Goal: Complete application form

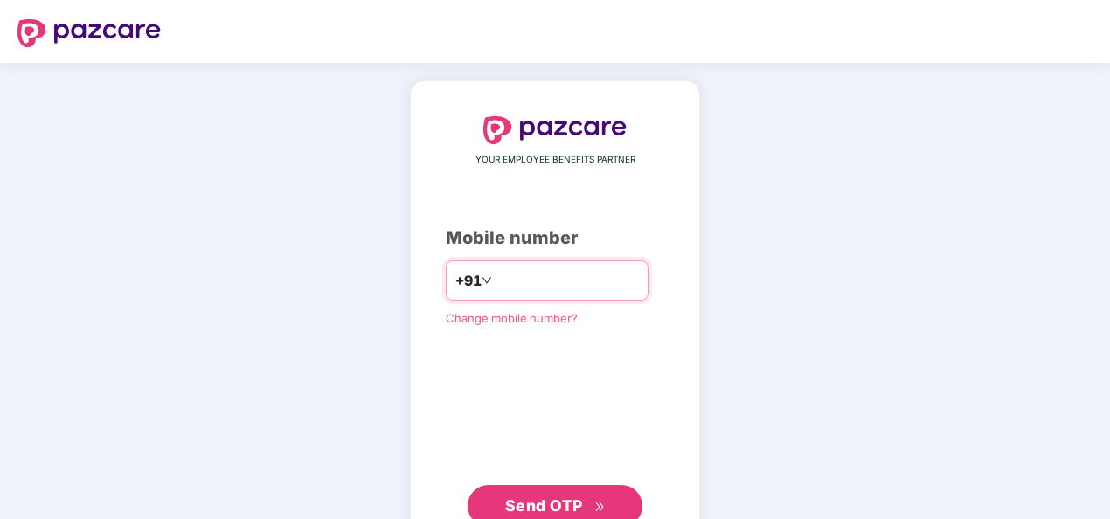
click at [495, 280] on input "**********" at bounding box center [566, 281] width 143 height 28
type input "**********"
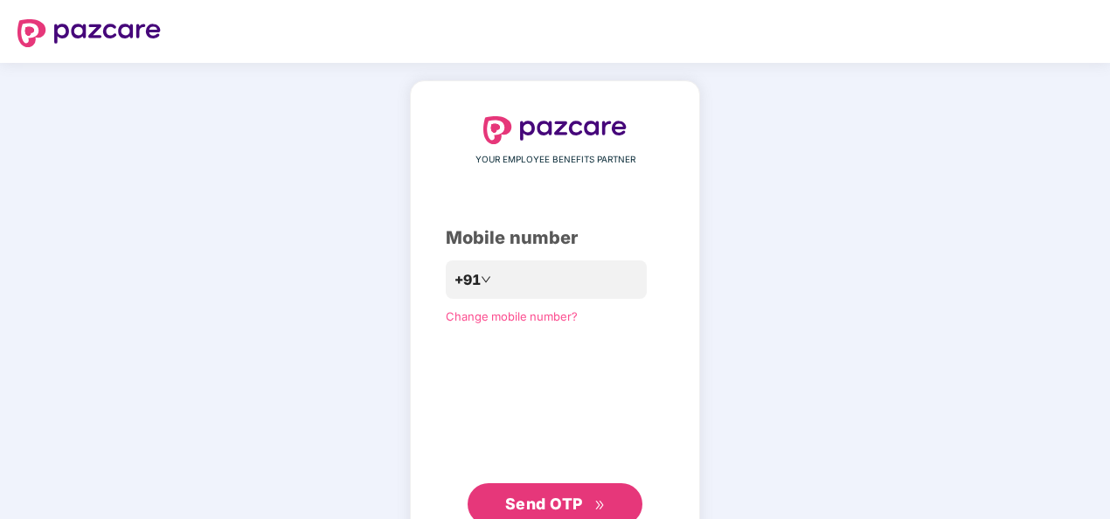
click at [723, 370] on div "**********" at bounding box center [555, 321] width 1110 height 516
click at [561, 507] on span "Send OTP" at bounding box center [544, 504] width 78 height 18
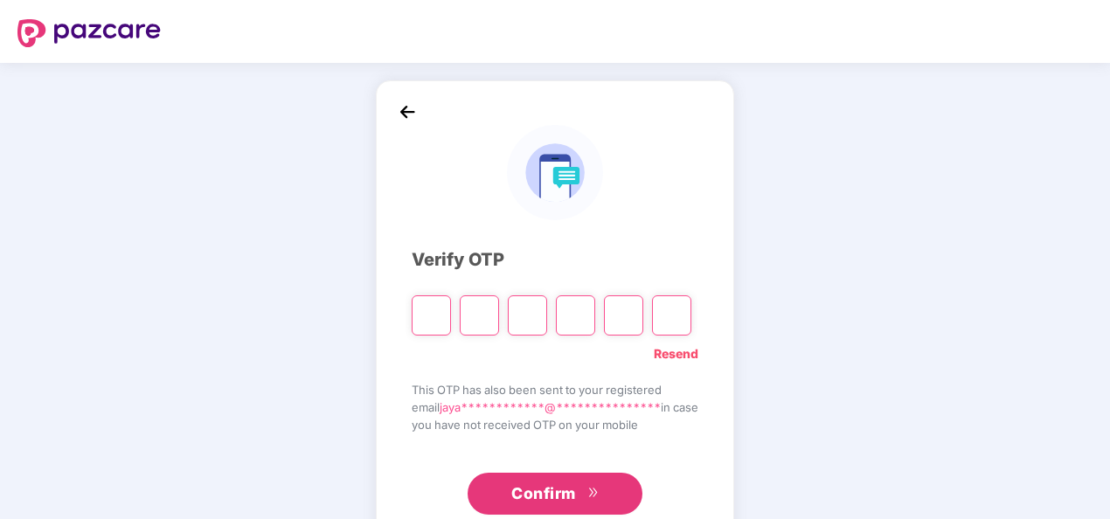
type input "*"
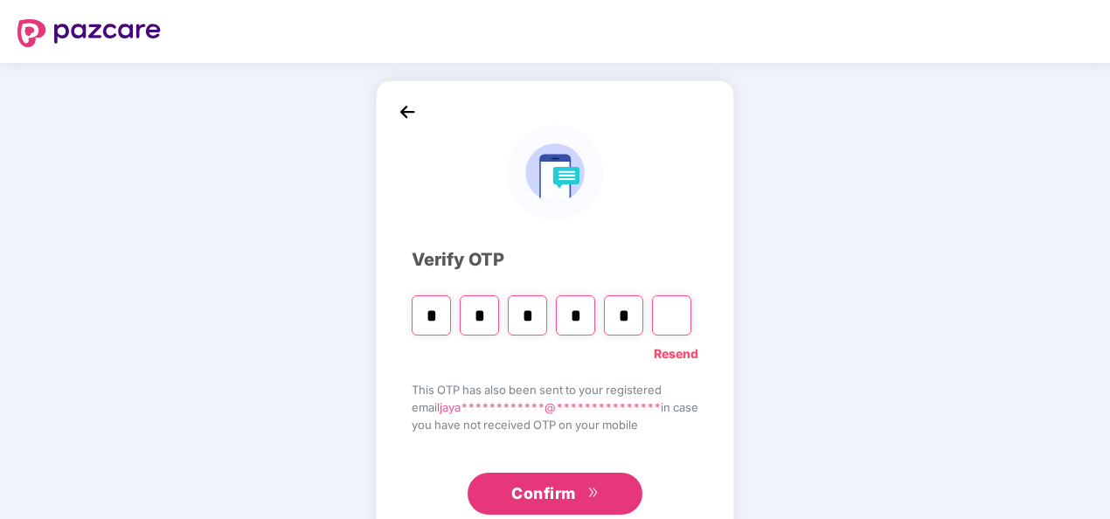
type input "*"
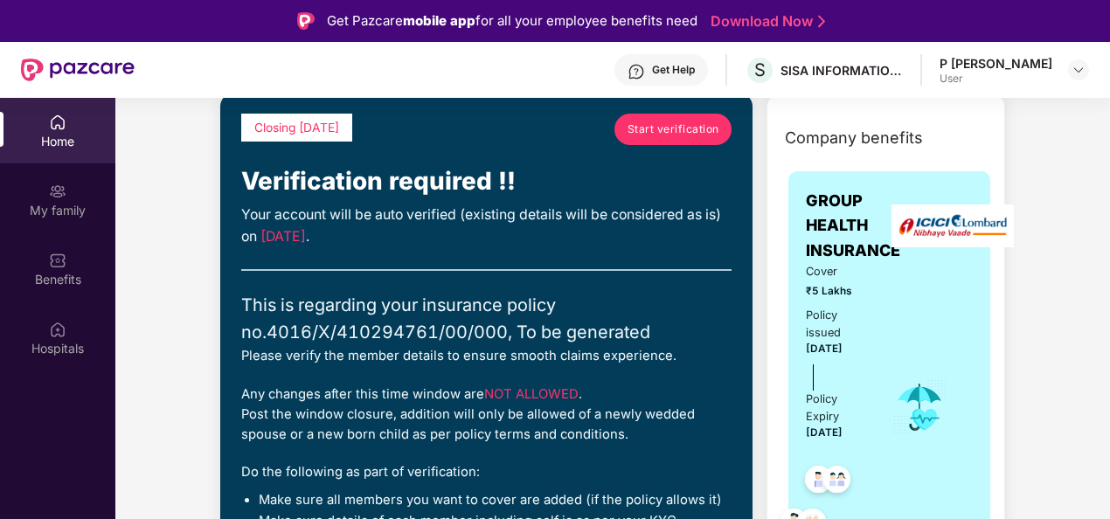
scroll to position [86, 0]
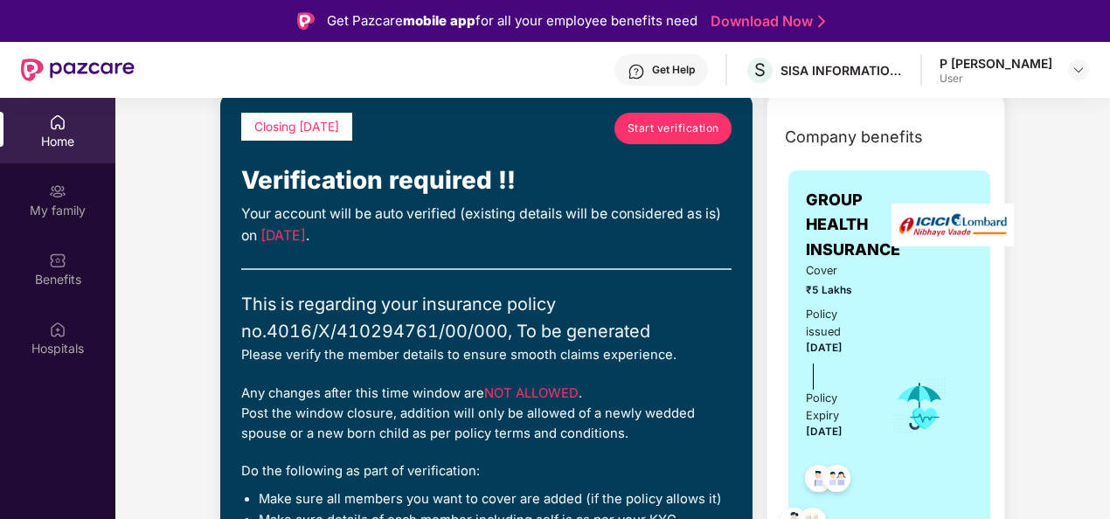
click at [447, 240] on div "Your account will be auto verified (existing details will be considered as is) …" at bounding box center [486, 226] width 490 height 44
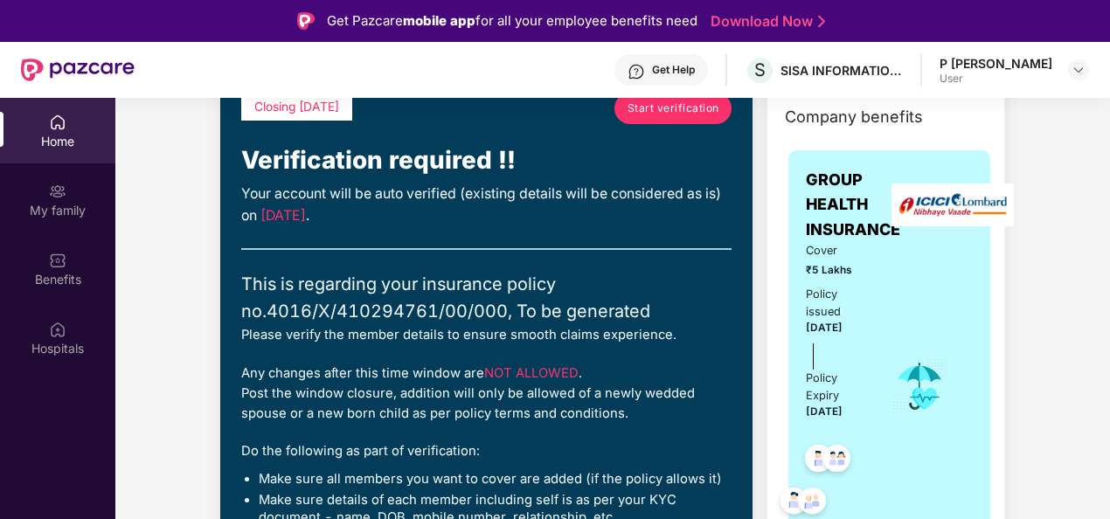
scroll to position [96, 0]
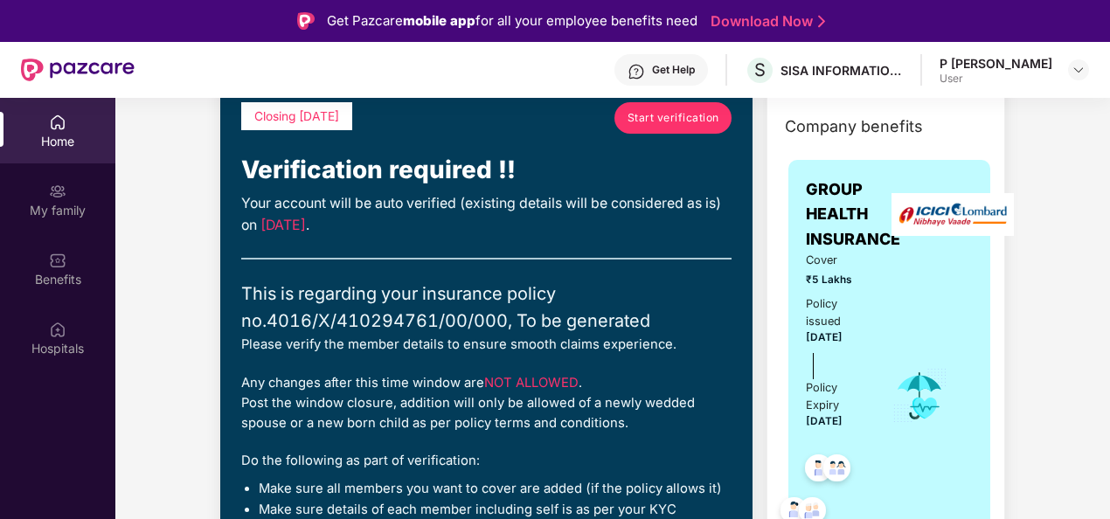
click at [654, 129] on link "Start verification" at bounding box center [672, 117] width 117 height 31
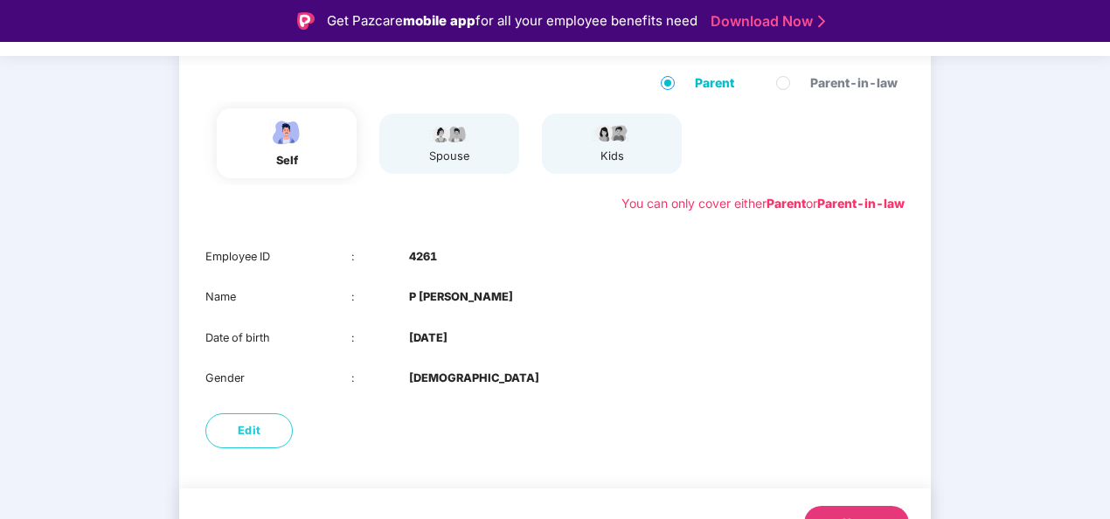
scroll to position [180, 0]
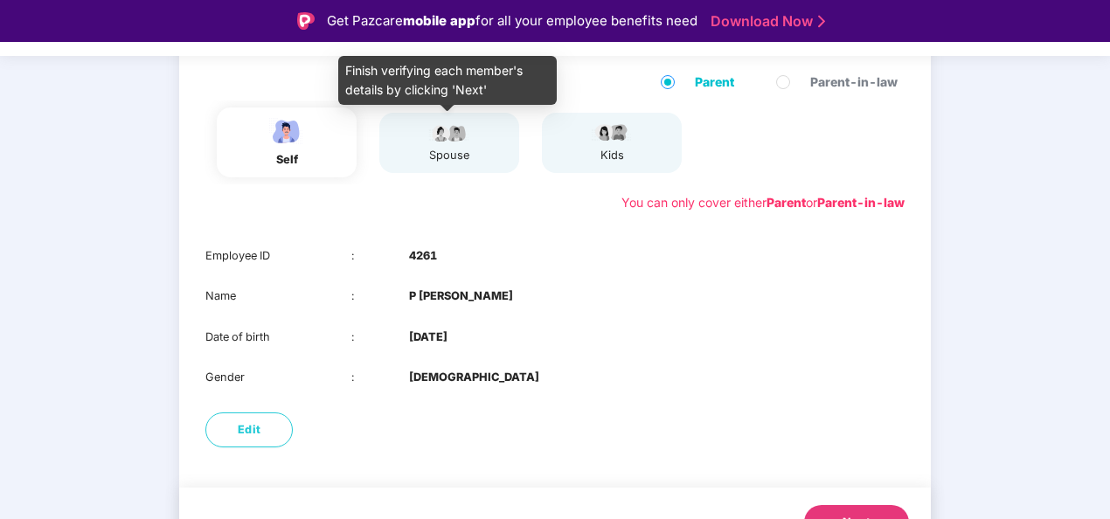
click at [464, 142] on img at bounding box center [449, 131] width 44 height 21
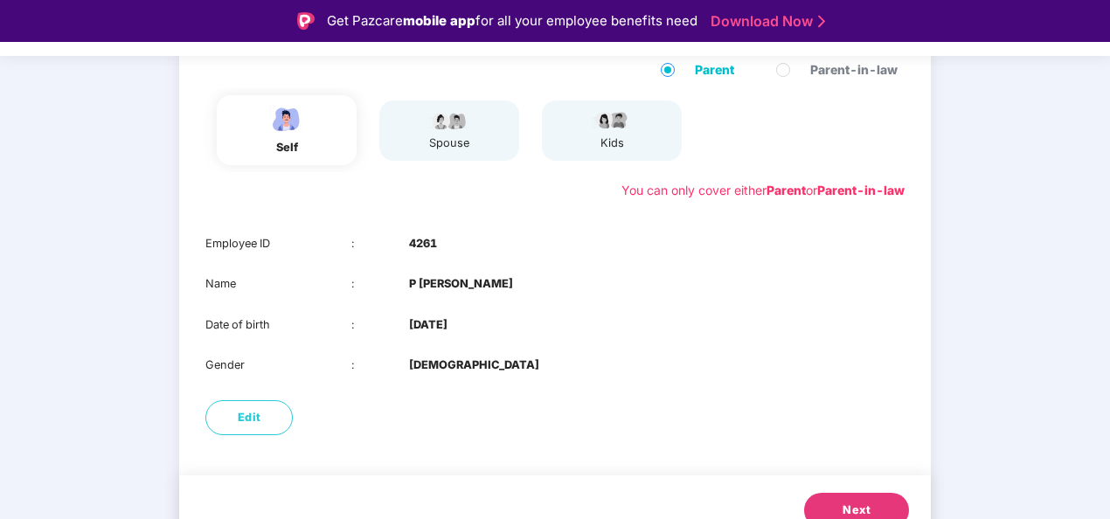
scroll to position [183, 0]
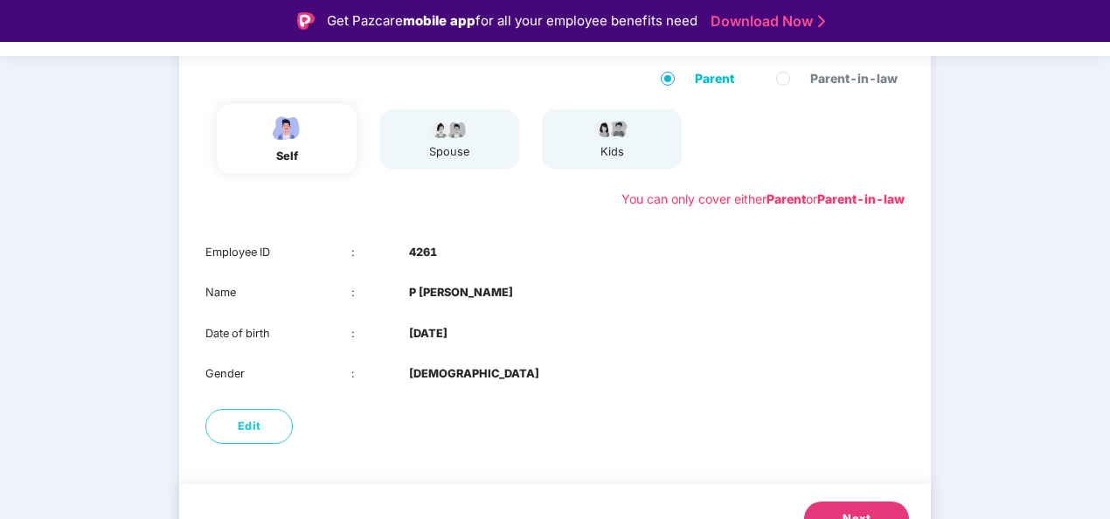
click at [868, 508] on button "Next" at bounding box center [856, 519] width 105 height 35
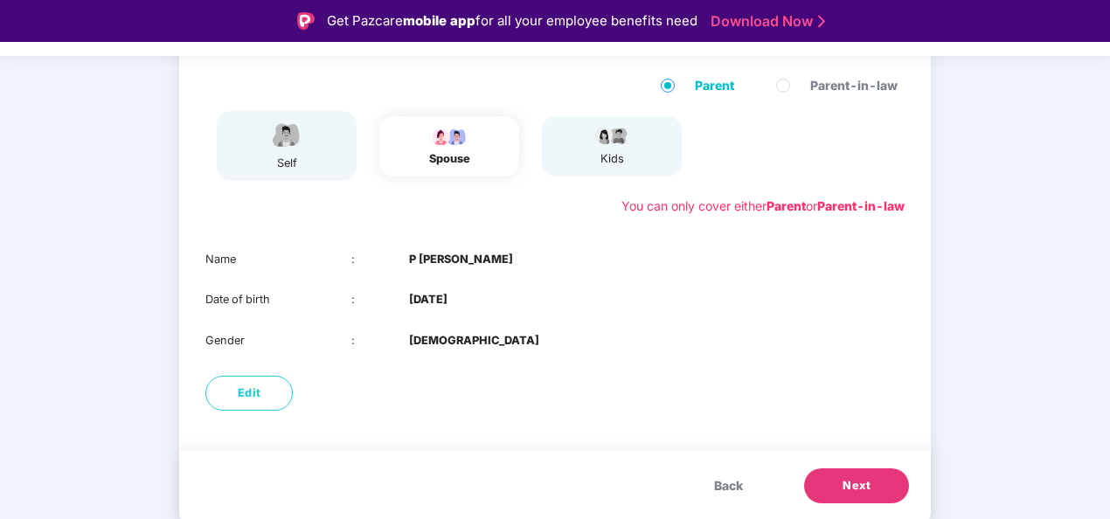
scroll to position [177, 0]
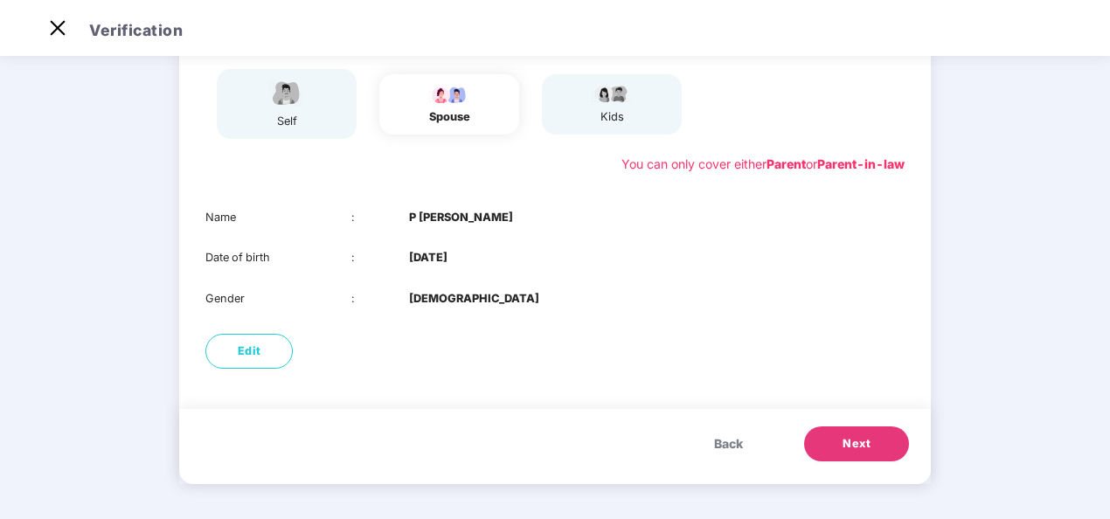
click at [751, 362] on div "Edit" at bounding box center [554, 351] width 751 height 52
click at [851, 443] on span "Next" at bounding box center [856, 443] width 28 height 17
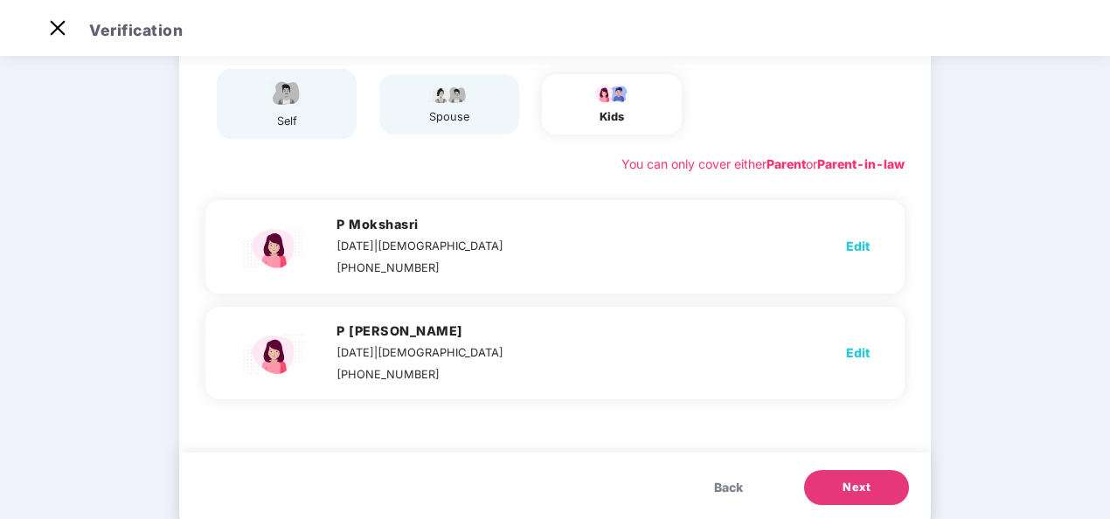
click at [535, 437] on div "Modification will not be allowed after submission Parent Parent-in-law self spo…" at bounding box center [554, 238] width 751 height 580
click at [724, 474] on button "Back" at bounding box center [728, 487] width 64 height 35
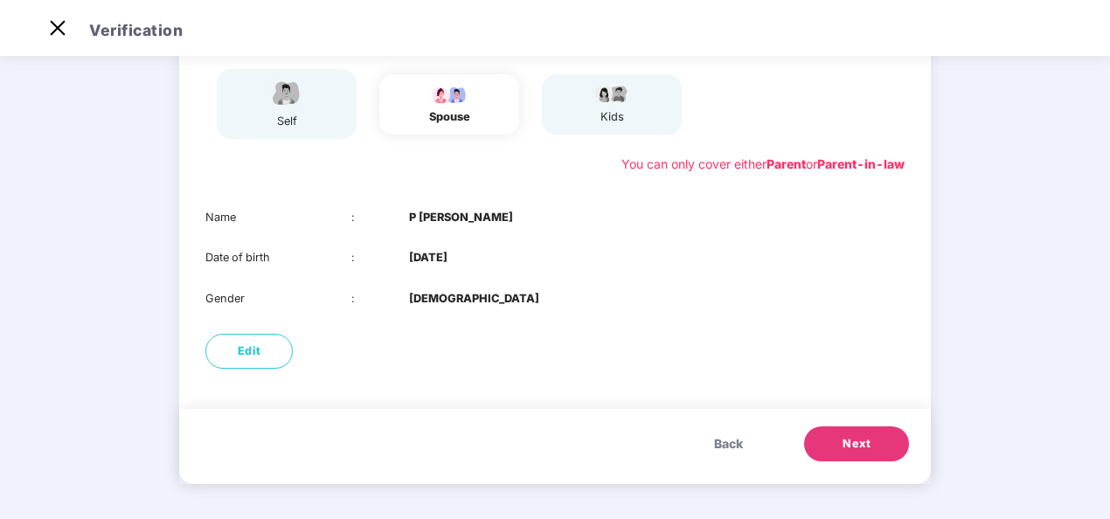
click at [859, 432] on button "Next" at bounding box center [856, 443] width 105 height 35
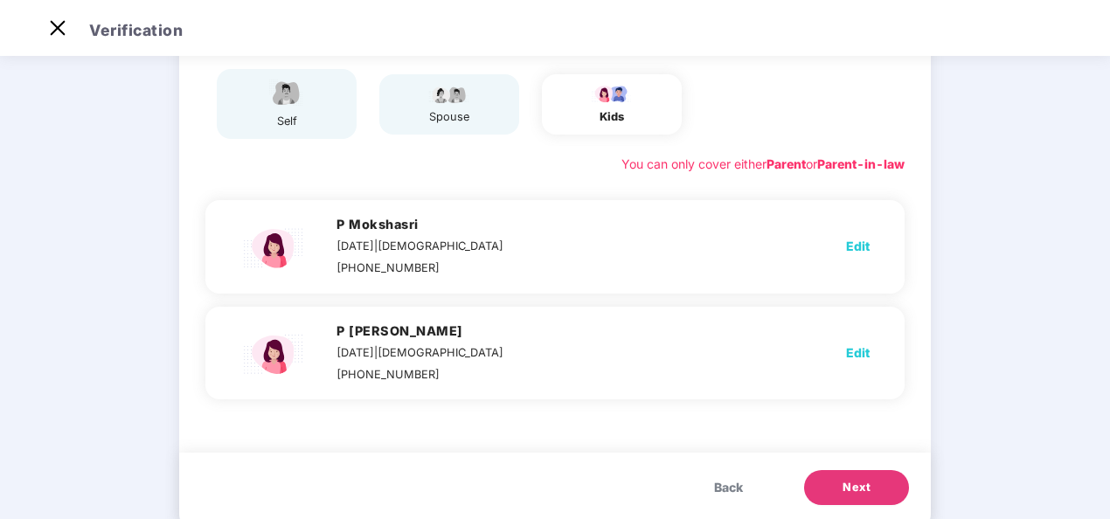
click at [862, 482] on span "Next" at bounding box center [856, 487] width 28 height 17
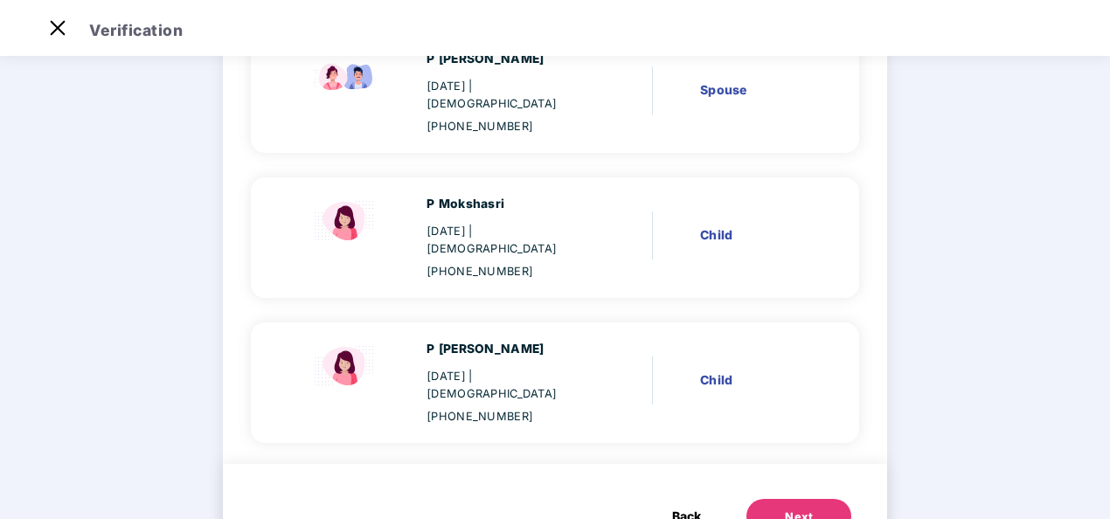
scroll to position [344, 0]
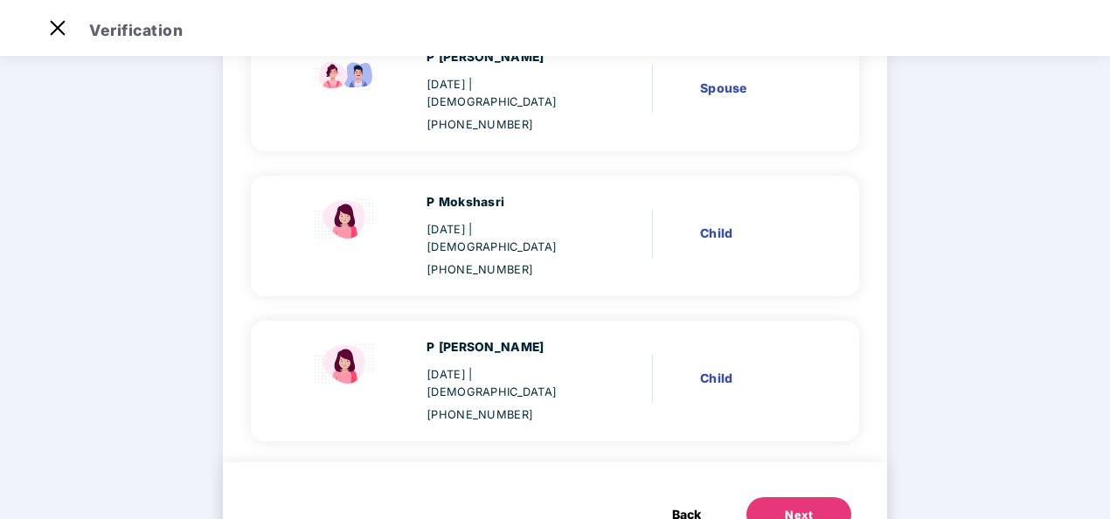
click at [810, 497] on button "Next" at bounding box center [798, 514] width 105 height 35
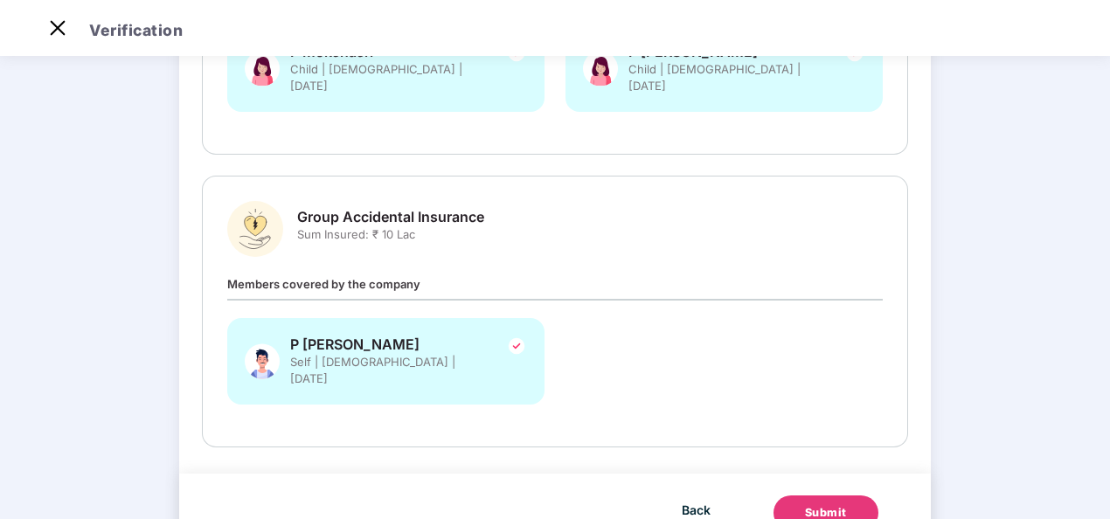
scroll to position [498, 0]
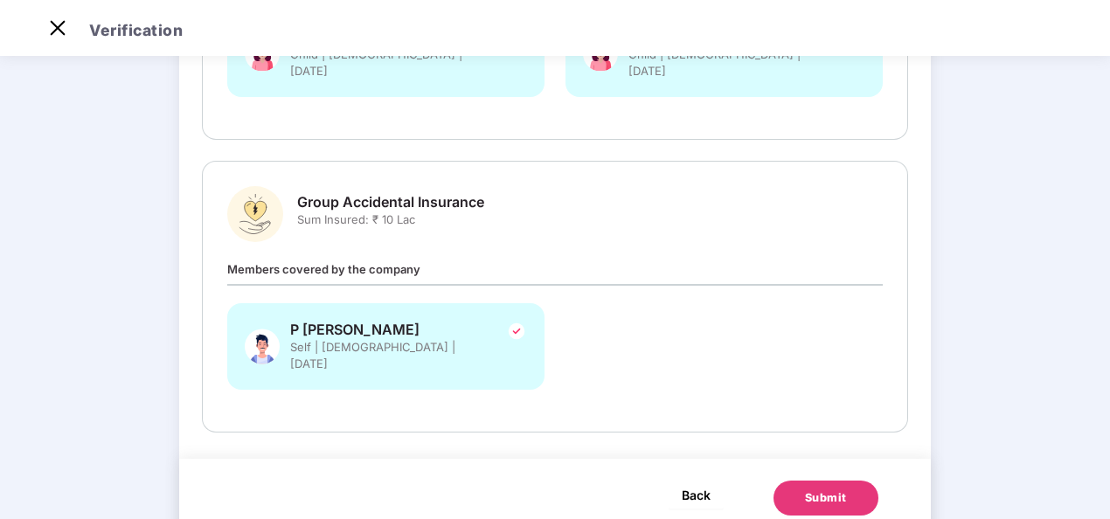
click at [696, 484] on span "Back" at bounding box center [696, 495] width 29 height 22
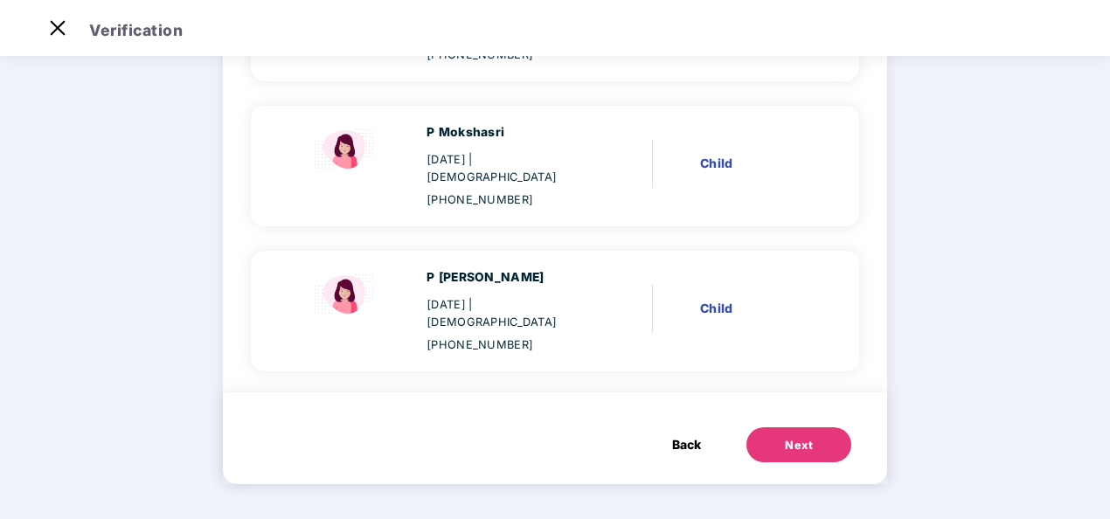
scroll to position [344, 0]
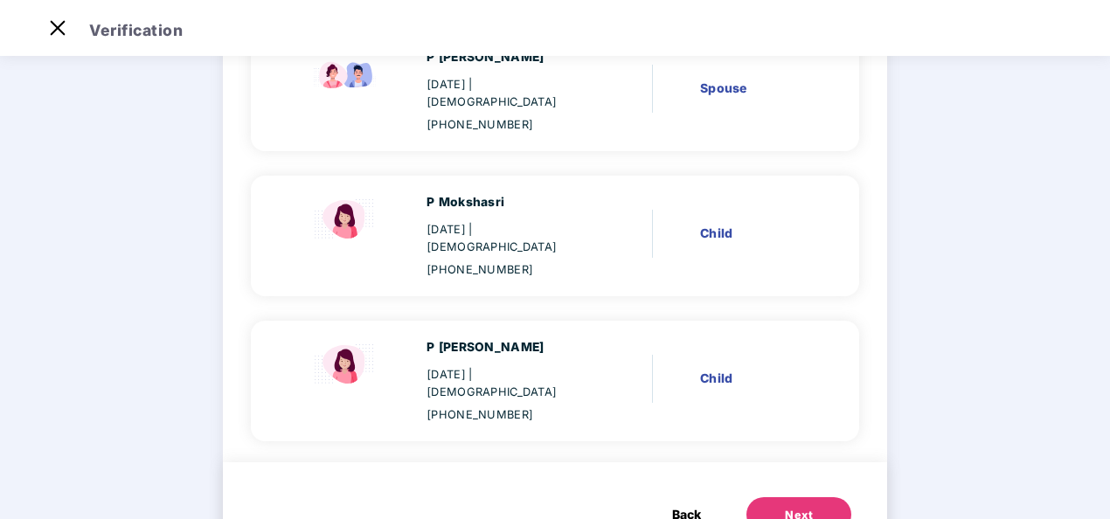
click at [696, 505] on span "Back" at bounding box center [686, 514] width 29 height 19
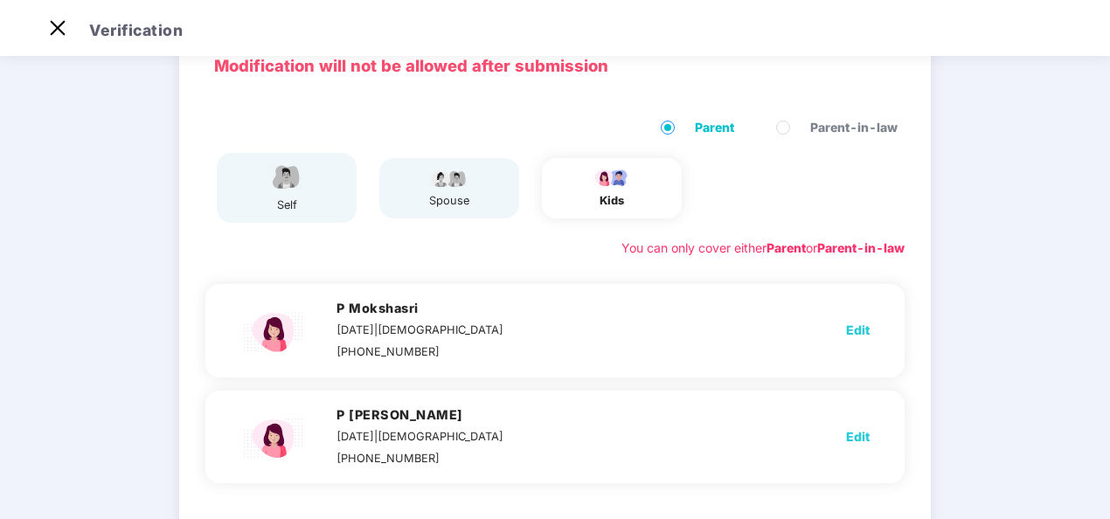
scroll to position [0, 0]
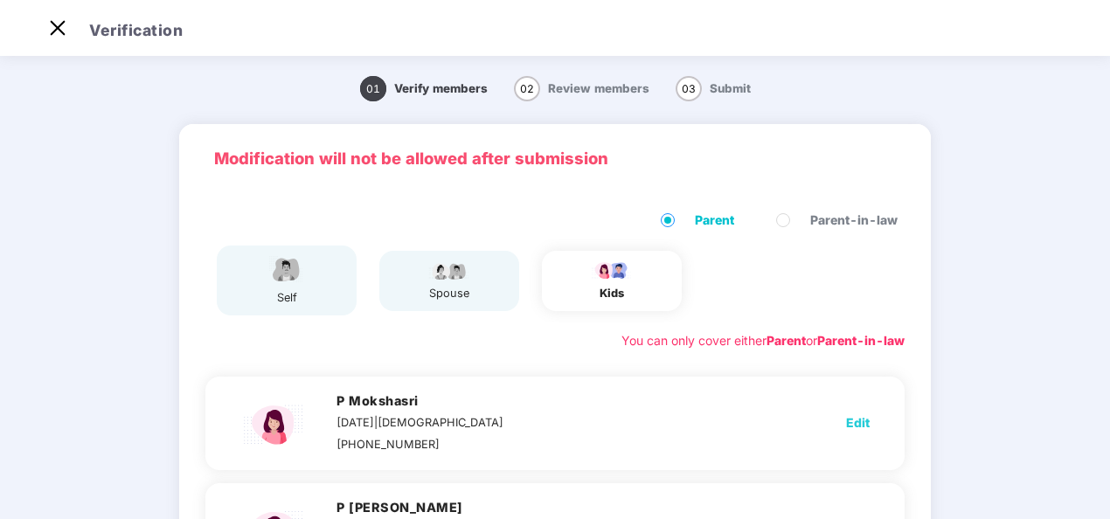
click at [793, 218] on label "Parent-in-law" at bounding box center [840, 220] width 128 height 19
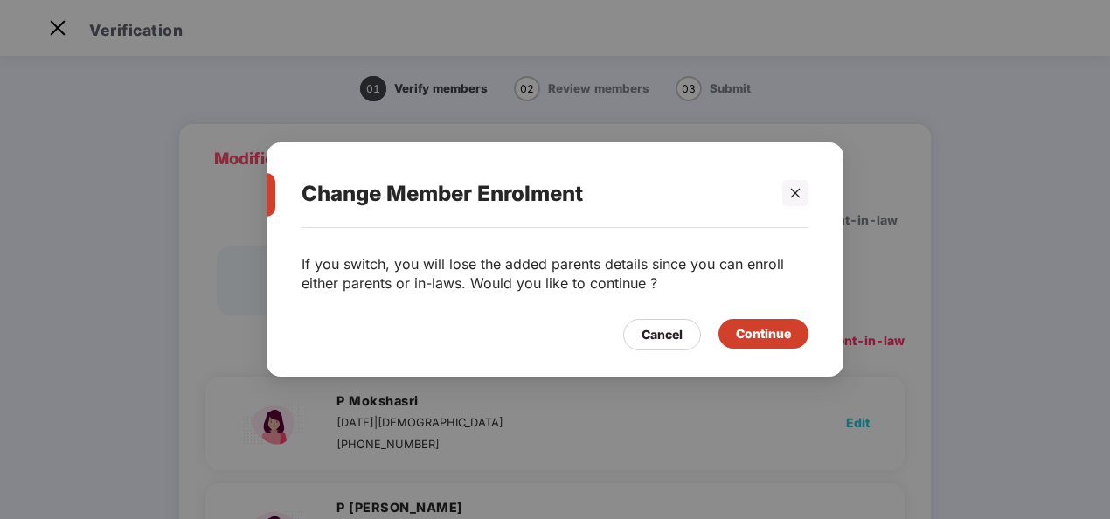
click at [760, 341] on div "Continue" at bounding box center [763, 333] width 55 height 19
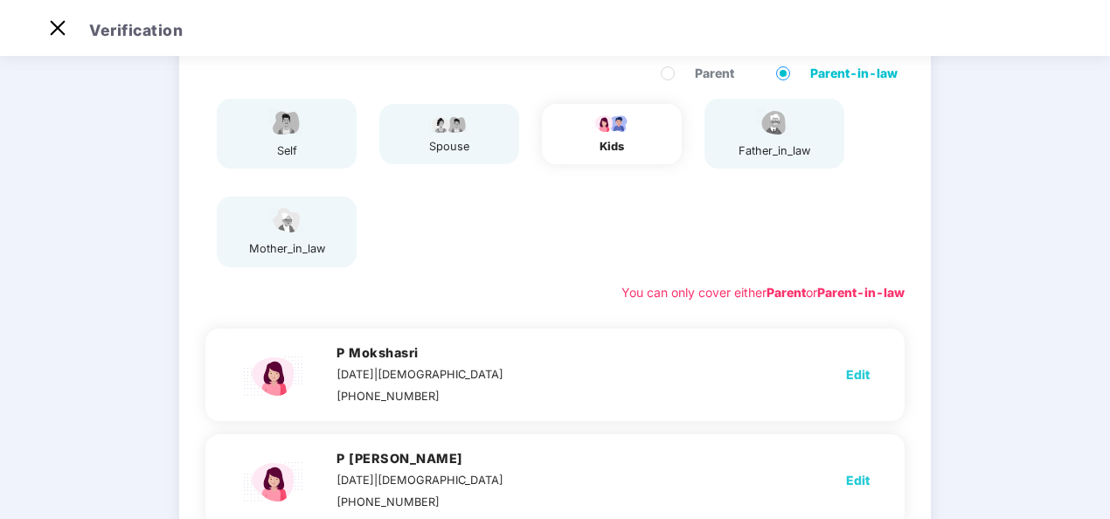
scroll to position [147, 0]
click at [757, 127] on img at bounding box center [774, 122] width 44 height 31
click at [293, 225] on img at bounding box center [287, 220] width 44 height 31
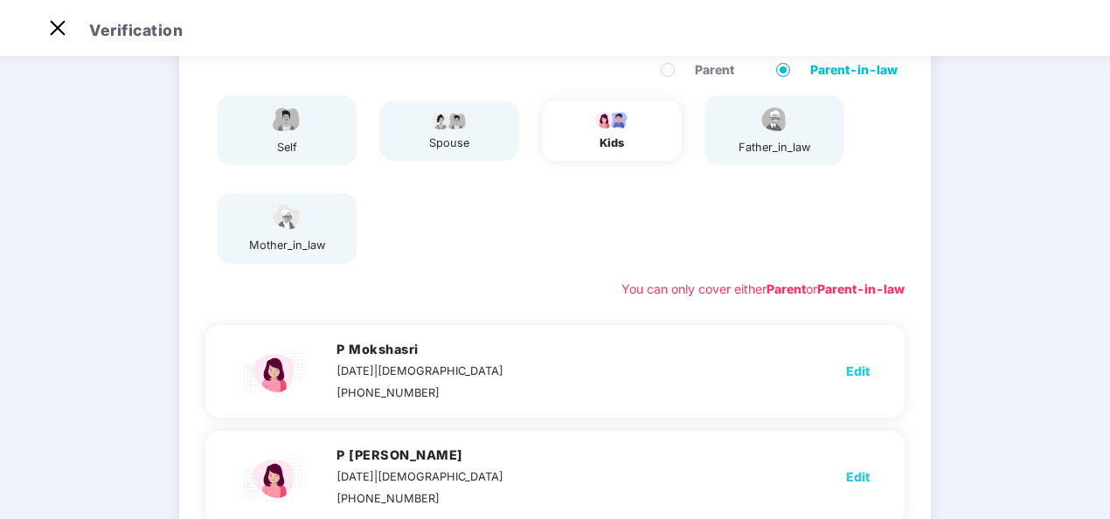
scroll to position [122, 0]
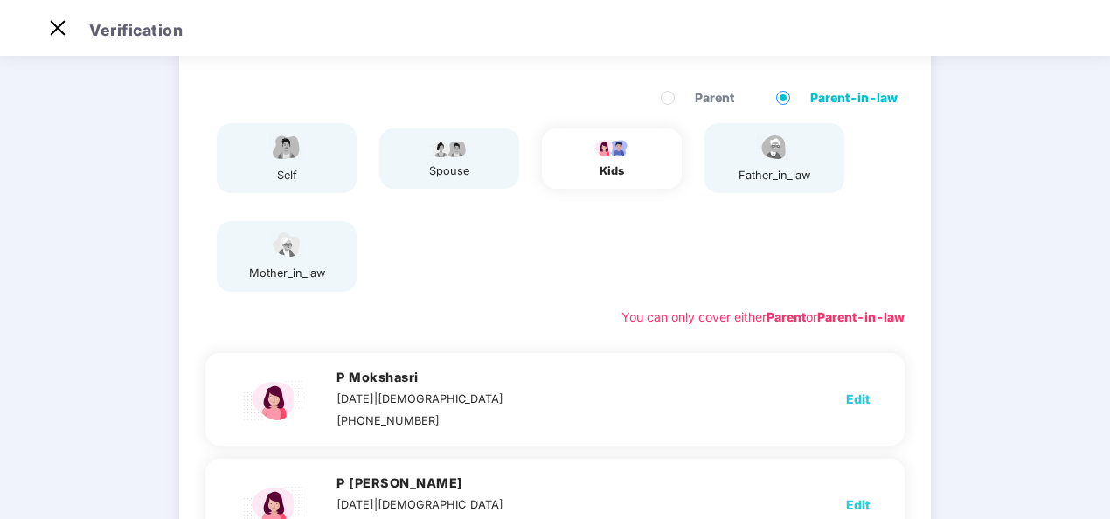
click at [594, 162] on div "kids" at bounding box center [612, 158] width 44 height 43
click at [444, 154] on img at bounding box center [449, 147] width 44 height 21
click at [774, 168] on div "father_in_law" at bounding box center [774, 175] width 72 height 17
click at [942, 250] on div "01 Verify members 02 Review members 03 Submit Modification will not be allowed …" at bounding box center [555, 327] width 1110 height 776
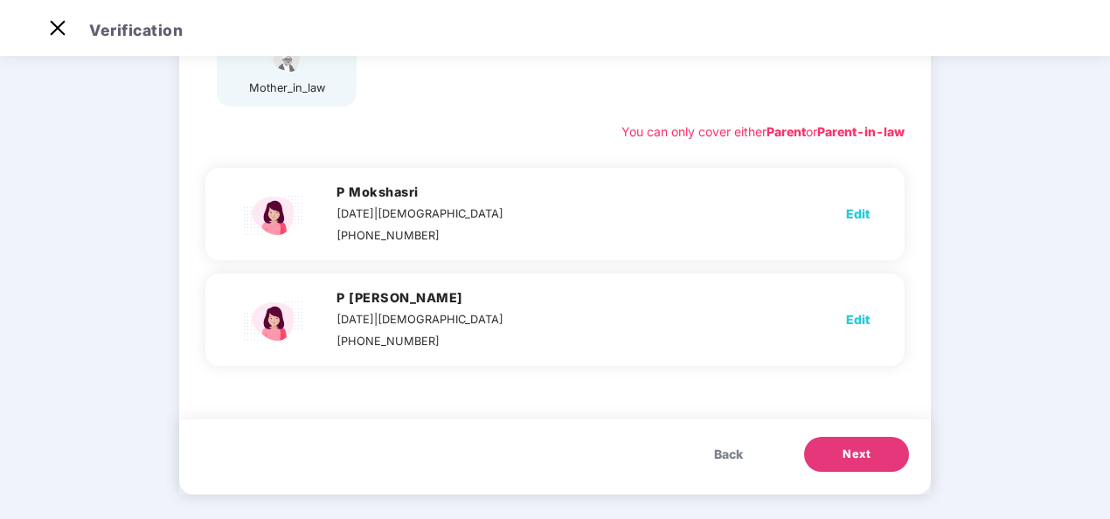
scroll to position [318, 0]
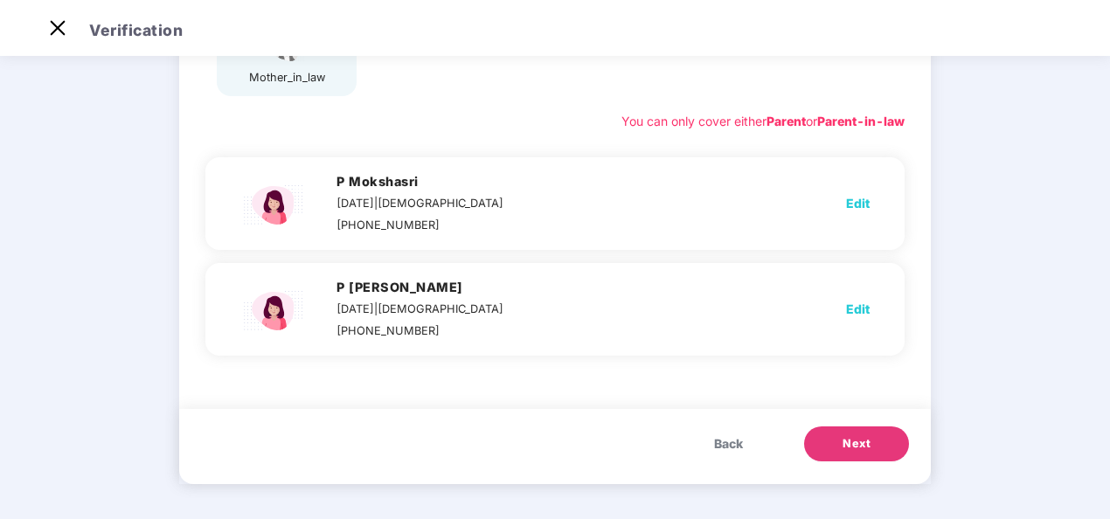
click at [846, 440] on span "Next" at bounding box center [856, 443] width 28 height 17
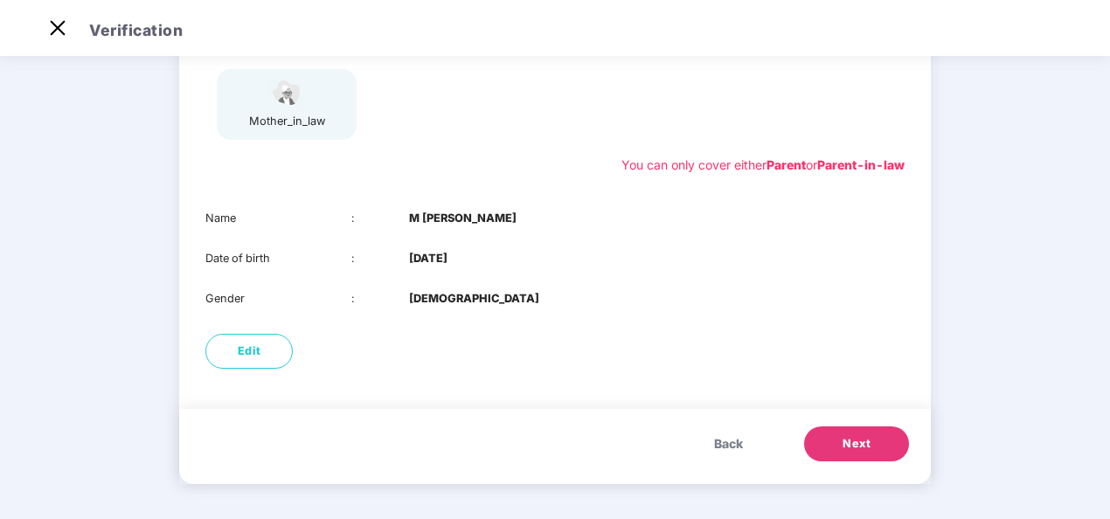
scroll to position [0, 0]
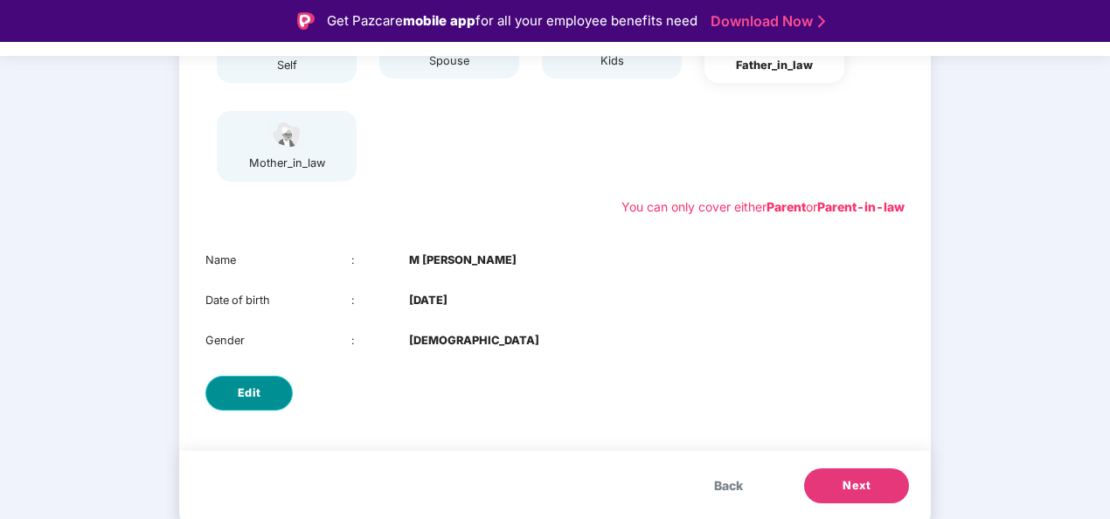
click at [260, 391] on button "Edit" at bounding box center [248, 393] width 87 height 35
select select "****"
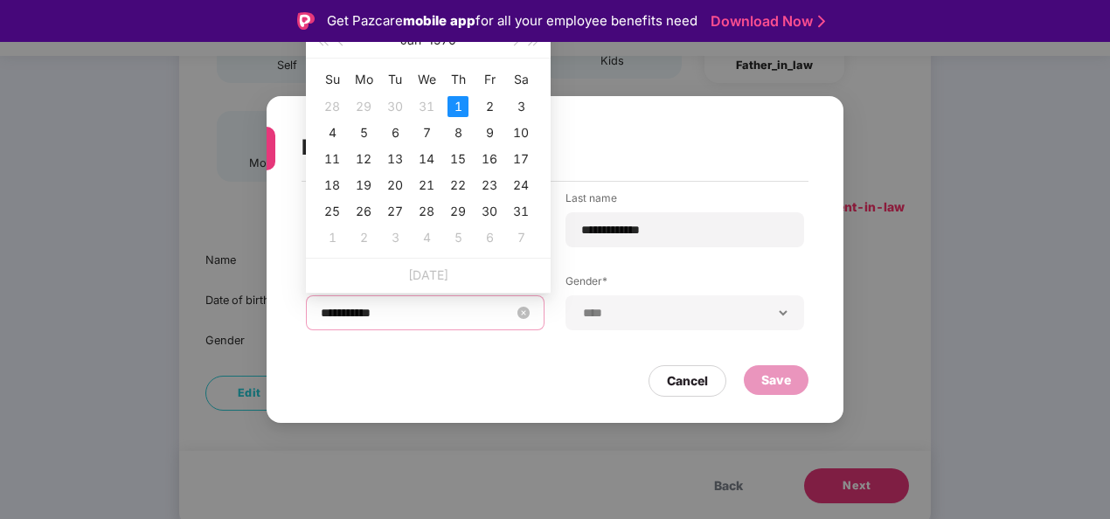
click at [405, 312] on input "**********" at bounding box center [416, 312] width 191 height 19
click at [447, 45] on button "1970" at bounding box center [442, 40] width 28 height 35
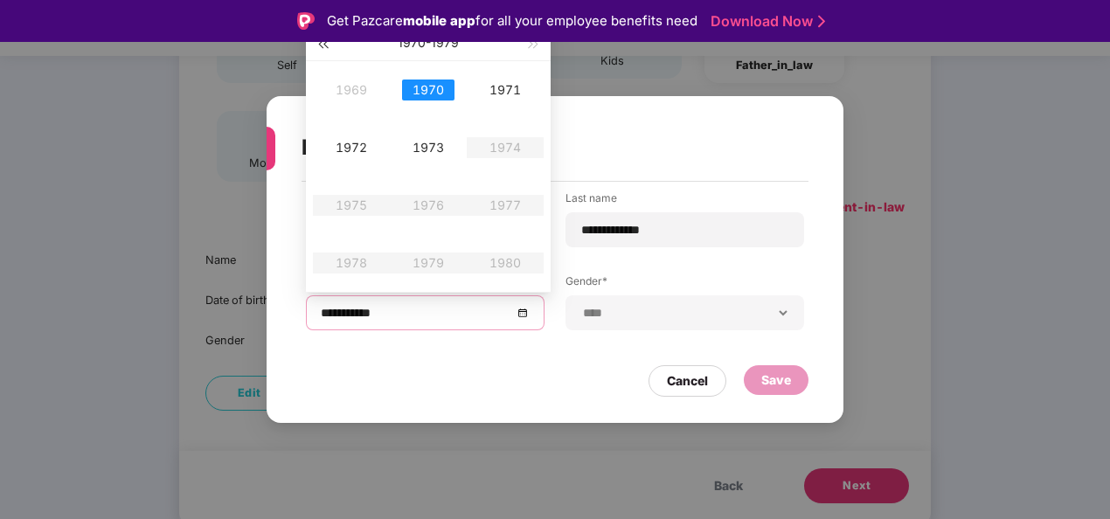
click at [328, 49] on button "button" at bounding box center [322, 42] width 19 height 35
click at [436, 101] on td "1960" at bounding box center [428, 90] width 77 height 58
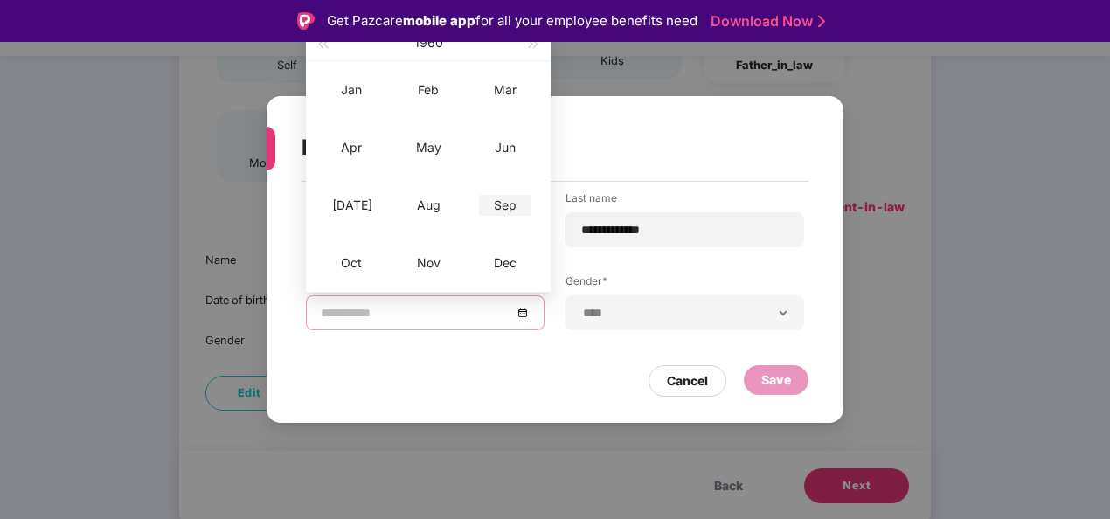
click at [514, 214] on div "Sep" at bounding box center [505, 205] width 52 height 21
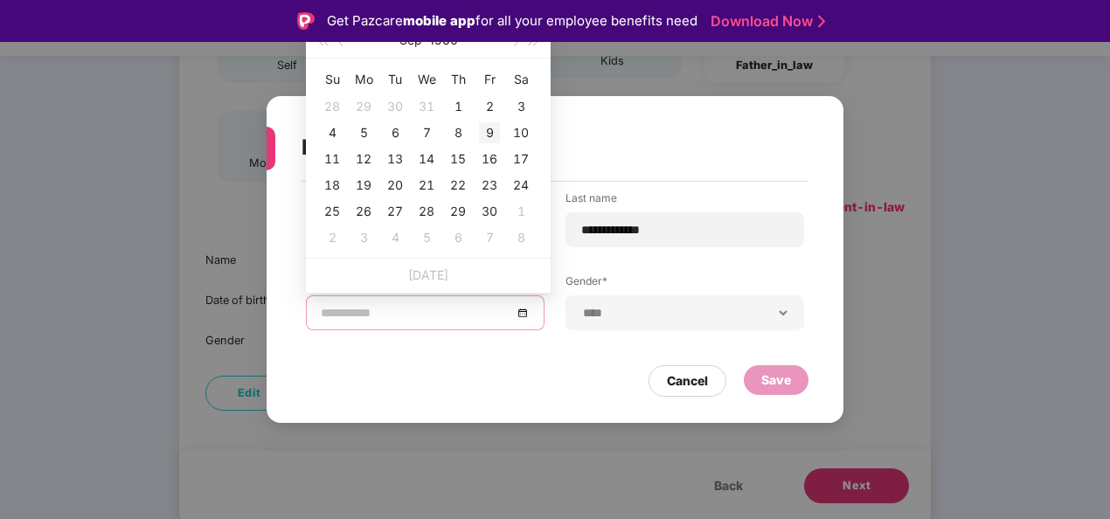
type input "**********"
click at [486, 130] on div "9" at bounding box center [489, 132] width 21 height 21
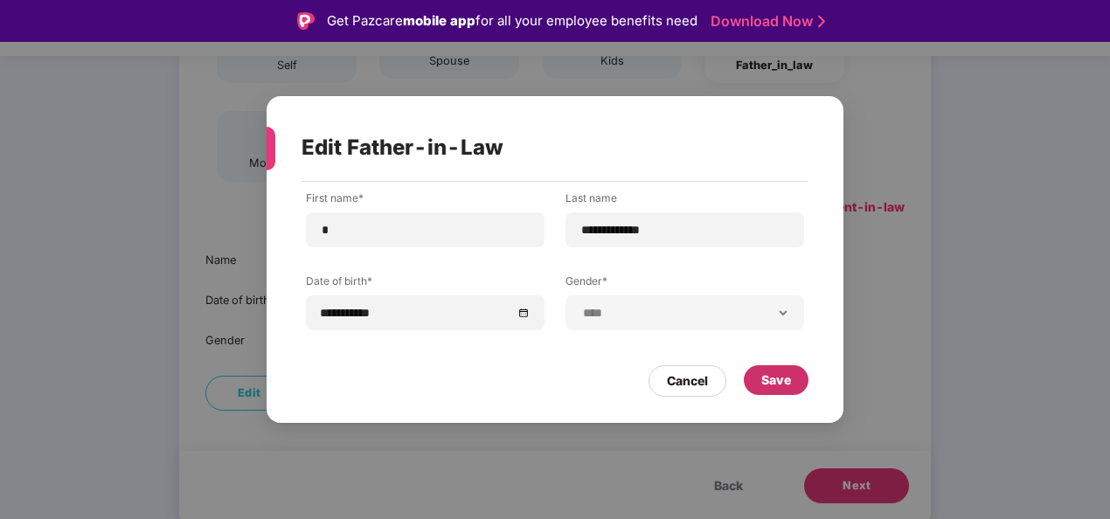
click at [767, 380] on div "Save" at bounding box center [776, 379] width 30 height 19
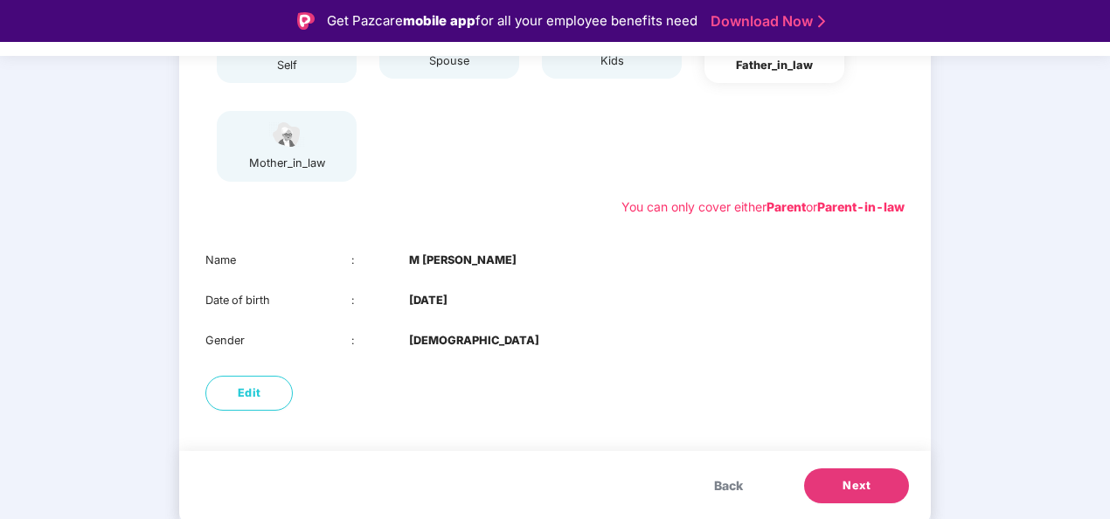
click at [645, 366] on div "Name : [PERSON_NAME] Date of birth : [DEMOGRAPHIC_DATA] Gender : [DEMOGRAPHIC_D…" at bounding box center [554, 300] width 751 height 133
click at [855, 481] on span "Next" at bounding box center [856, 485] width 28 height 17
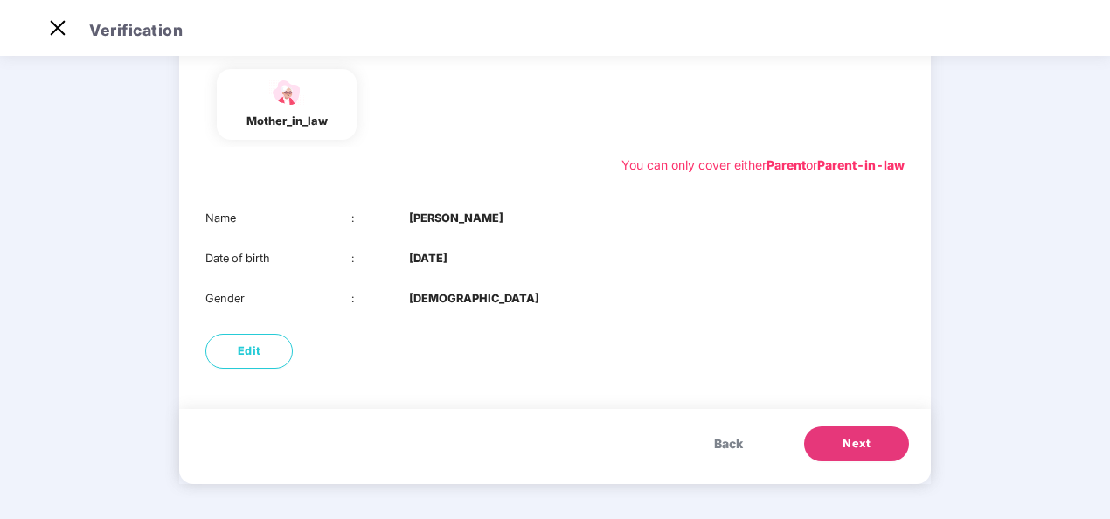
click at [642, 351] on div "Edit" at bounding box center [554, 351] width 751 height 52
click at [255, 349] on span "Edit" at bounding box center [250, 351] width 24 height 17
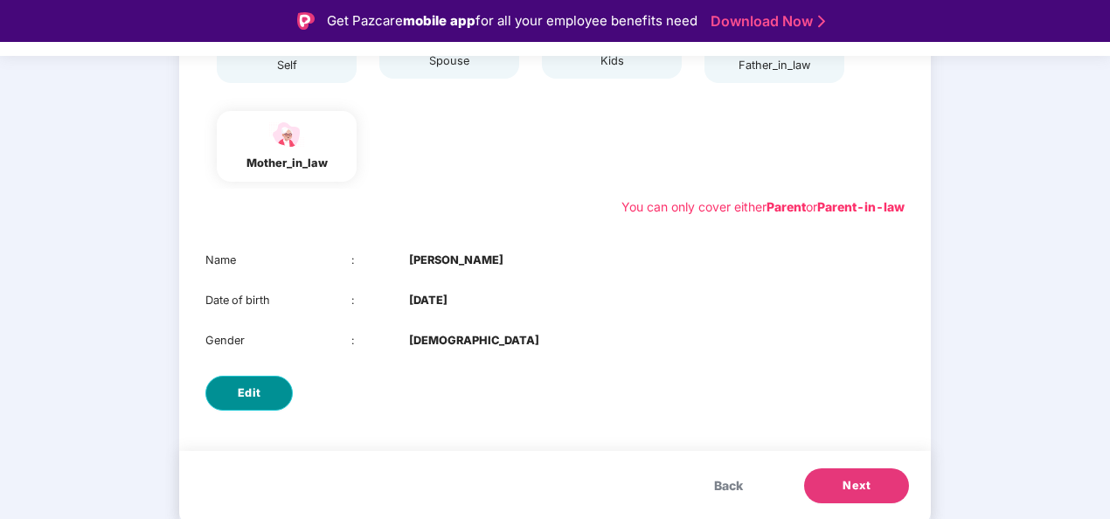
select select "******"
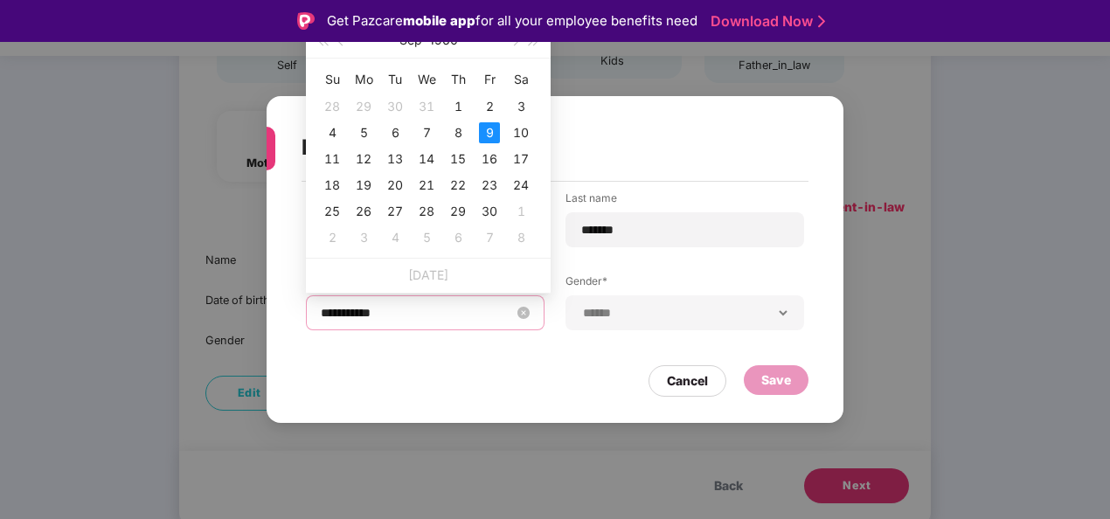
click at [430, 311] on input "**********" at bounding box center [416, 312] width 191 height 19
click at [449, 42] on button "1960" at bounding box center [443, 40] width 29 height 35
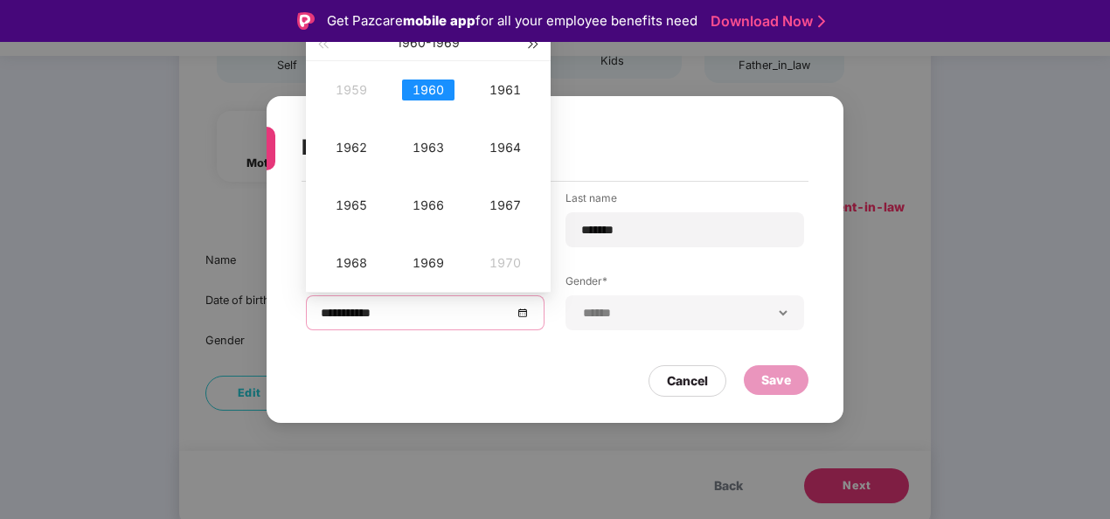
click at [534, 46] on span "button" at bounding box center [534, 44] width 9 height 9
click at [432, 93] on div "1970" at bounding box center [428, 90] width 52 height 21
click at [354, 93] on div "Jan" at bounding box center [351, 90] width 52 height 21
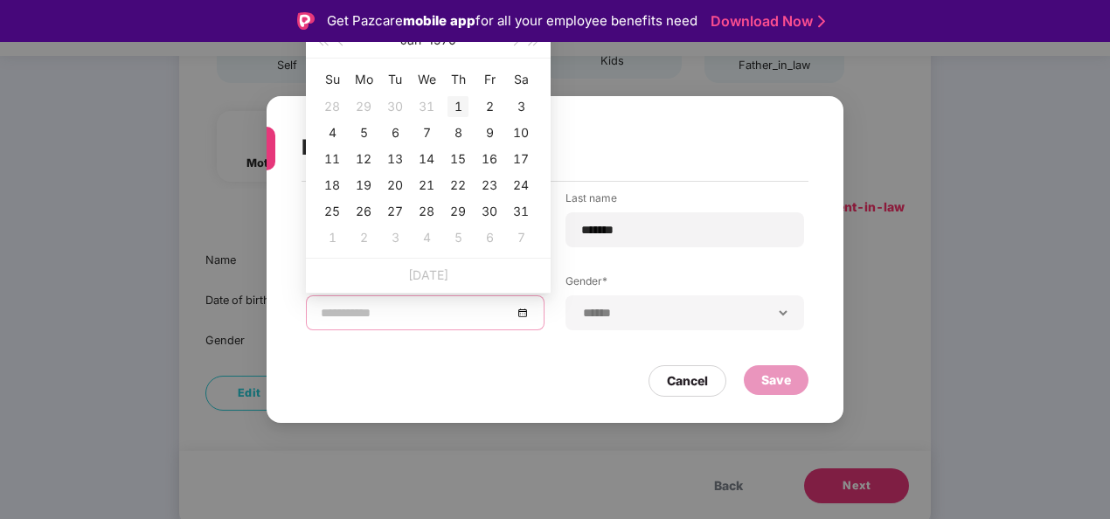
type input "**********"
click at [459, 105] on div "1" at bounding box center [457, 106] width 21 height 21
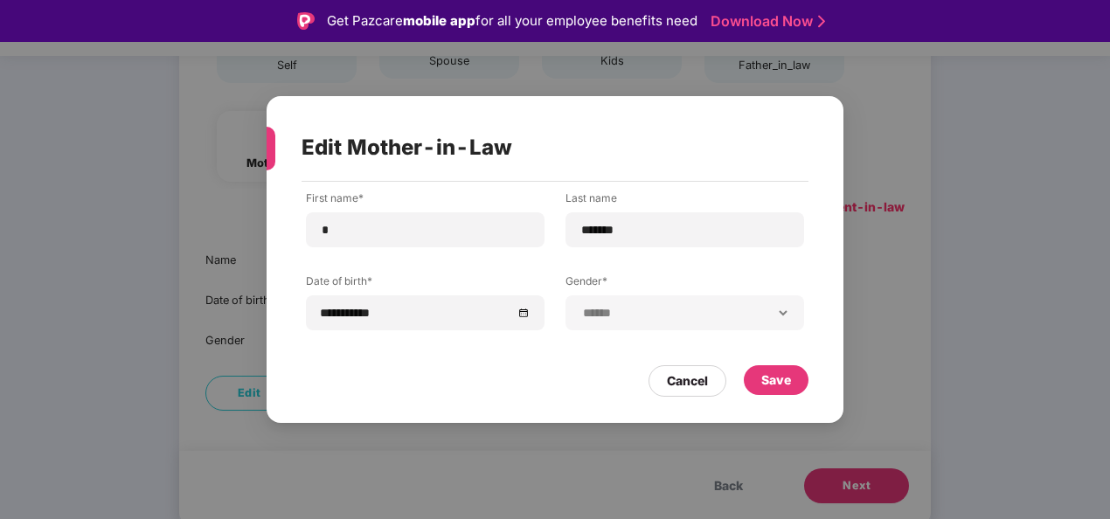
click at [473, 377] on div "Cancel Save" at bounding box center [554, 377] width 507 height 40
click at [773, 381] on div "Save" at bounding box center [776, 379] width 30 height 19
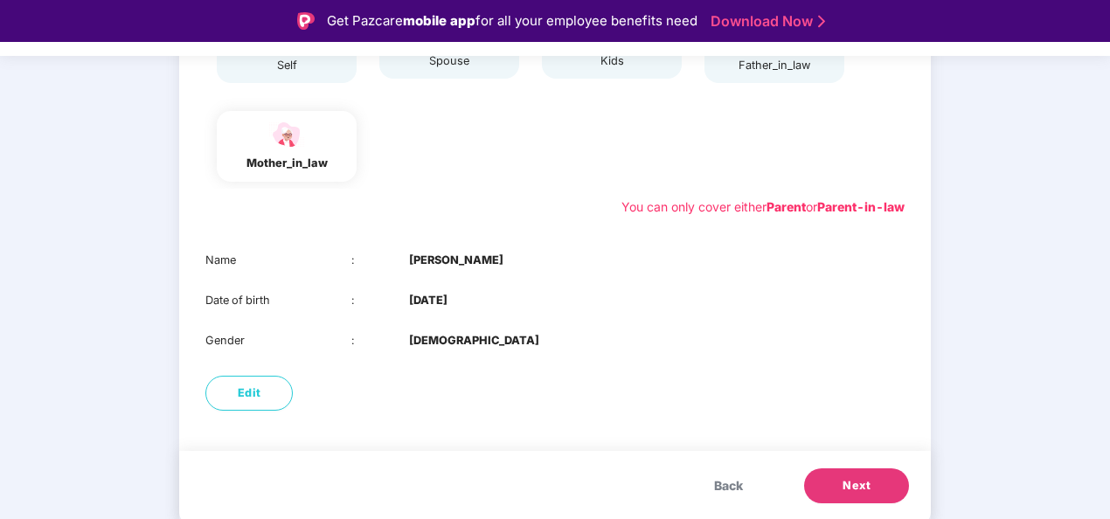
click at [858, 482] on span "Next" at bounding box center [856, 485] width 28 height 17
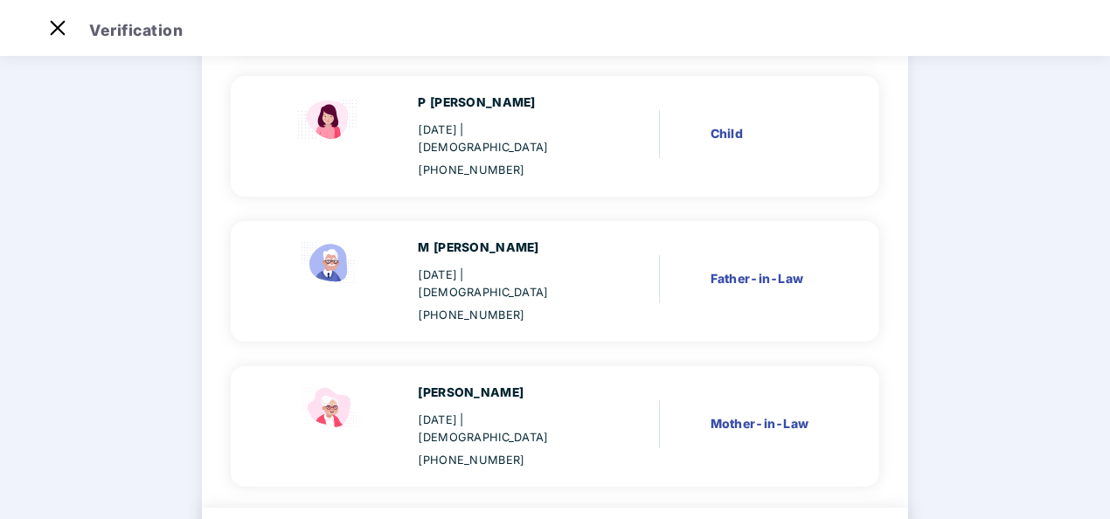
scroll to position [587, 0]
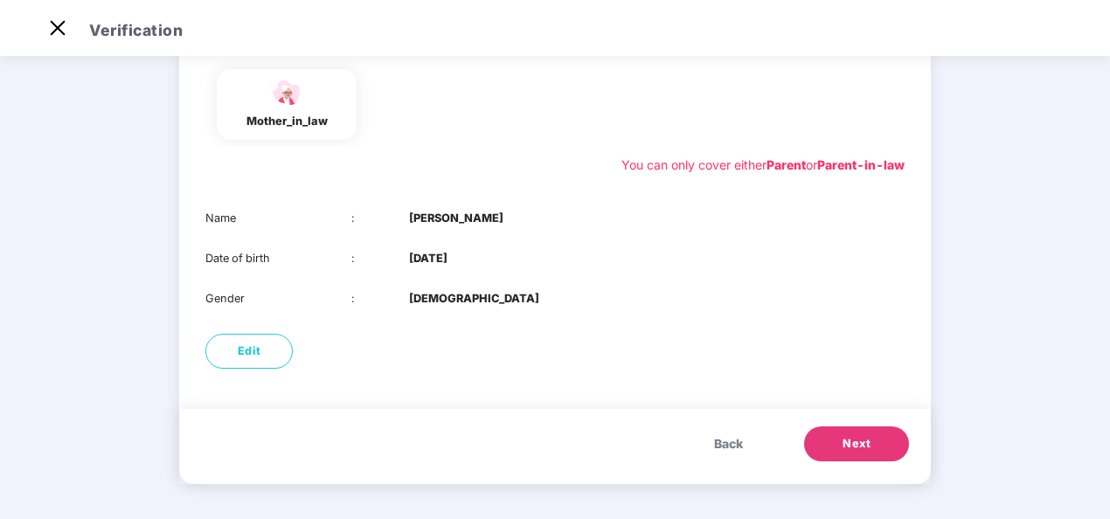
scroll to position [274, 0]
click at [837, 439] on button "Next" at bounding box center [856, 443] width 105 height 35
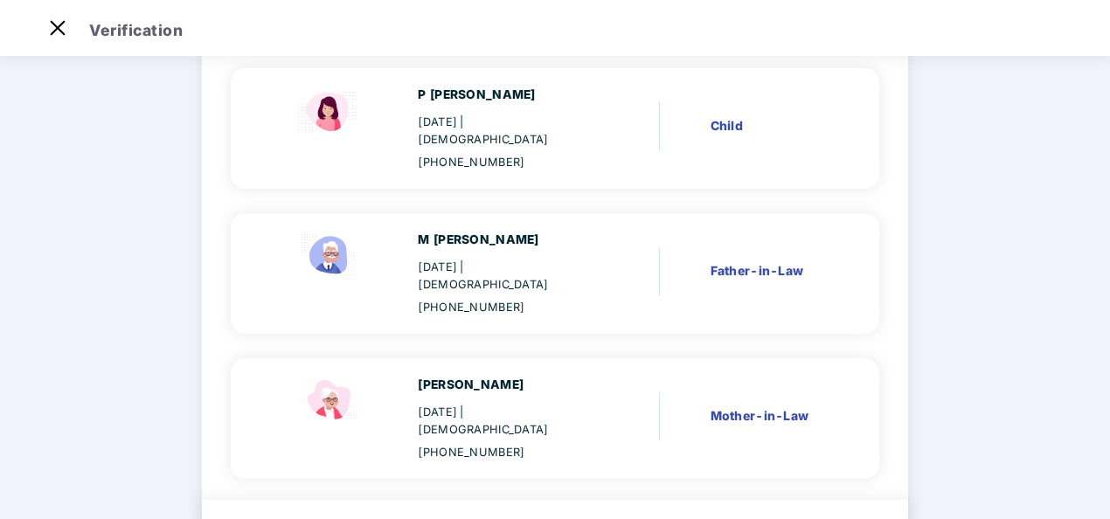
scroll to position [599, 0]
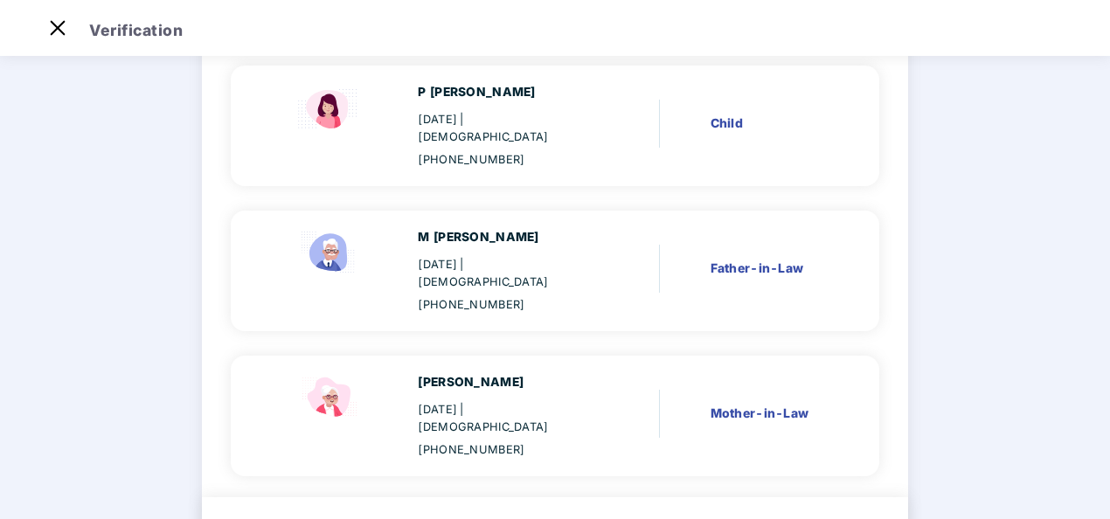
click at [863, 374] on div "[PERSON_NAME] [DATE] | [DEMOGRAPHIC_DATA] [PHONE_NUMBER] Self P [PERSON_NAME] […" at bounding box center [555, 51] width 707 height 891
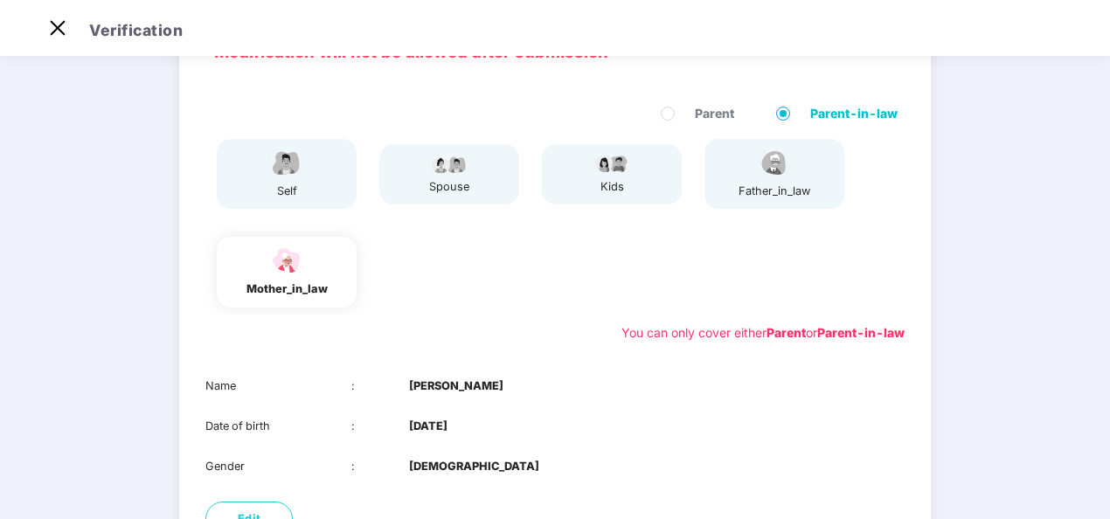
scroll to position [107, 0]
click at [310, 163] on div "self" at bounding box center [287, 173] width 140 height 70
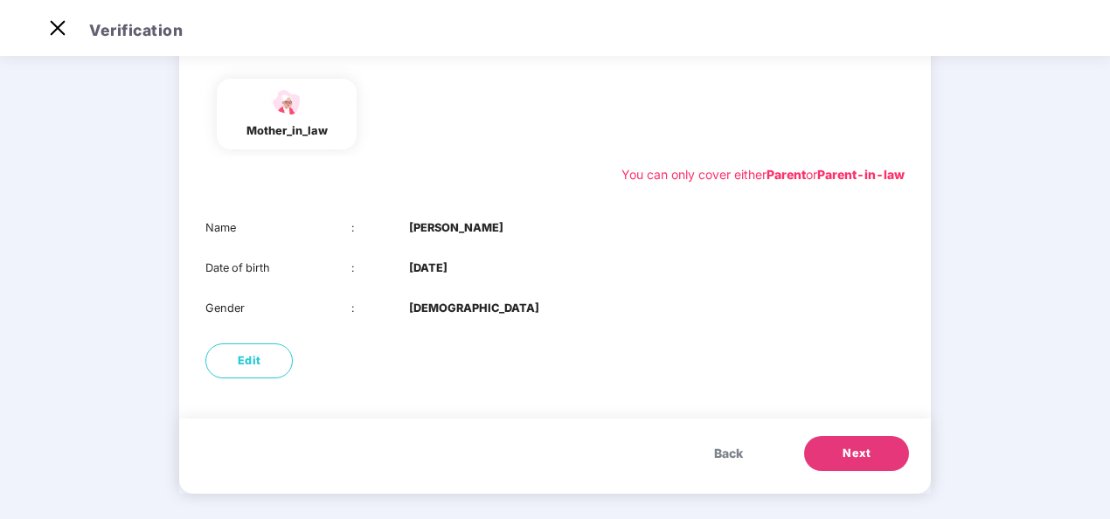
scroll to position [274, 0]
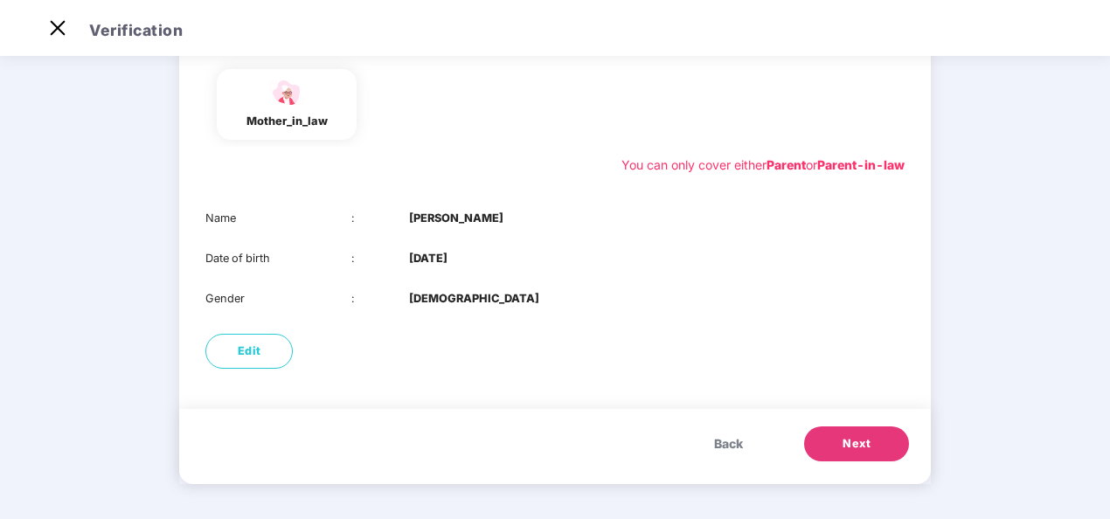
click at [722, 454] on button "Back" at bounding box center [728, 443] width 64 height 35
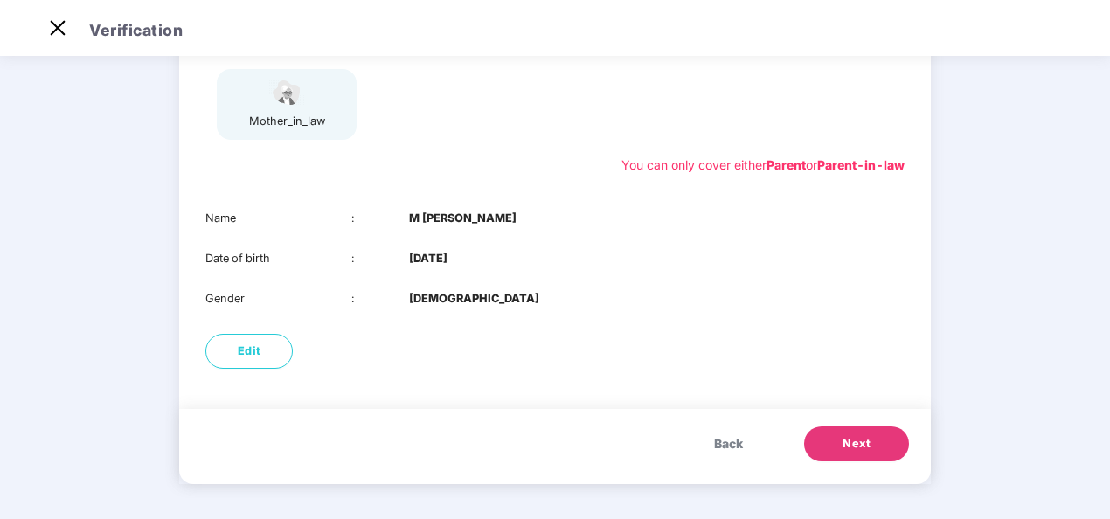
click at [722, 454] on button "Back" at bounding box center [728, 443] width 64 height 35
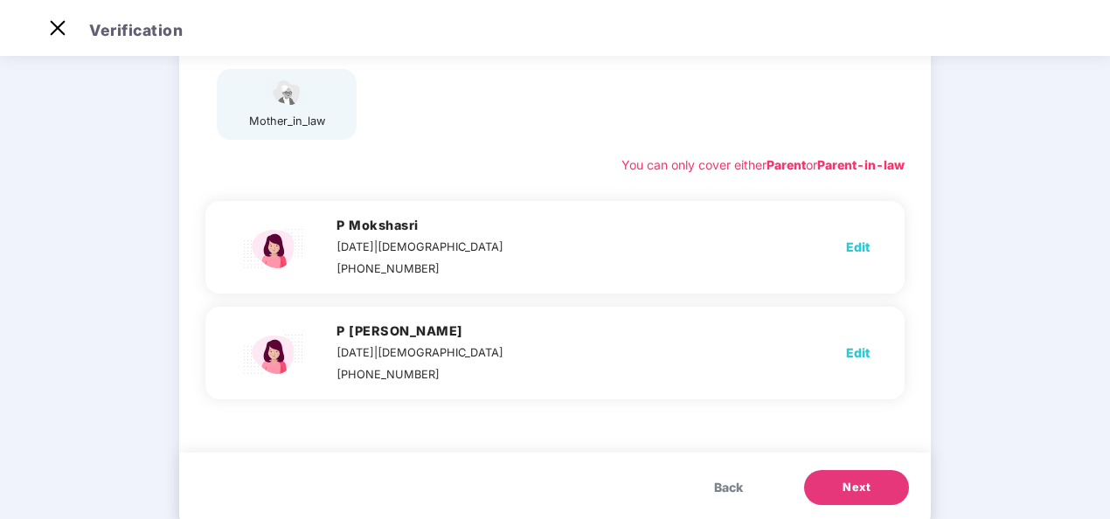
click at [722, 485] on span "Back" at bounding box center [728, 487] width 29 height 19
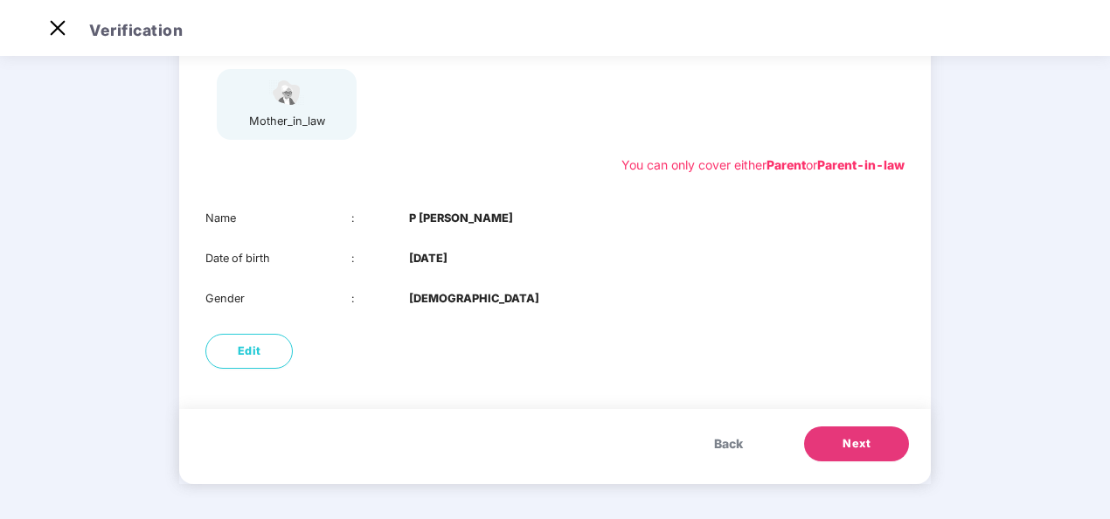
click at [714, 437] on span "Back" at bounding box center [728, 443] width 29 height 19
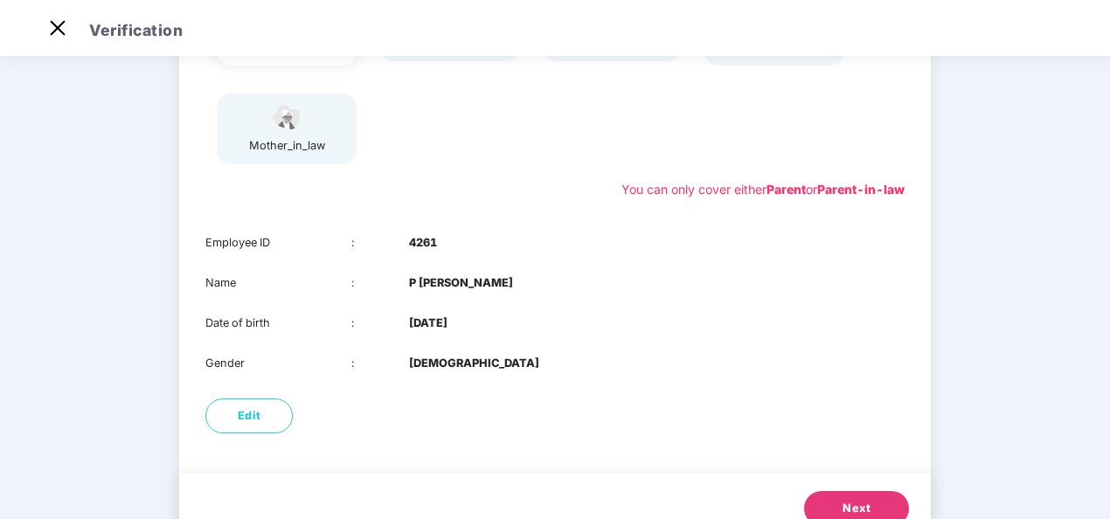
scroll to position [245, 0]
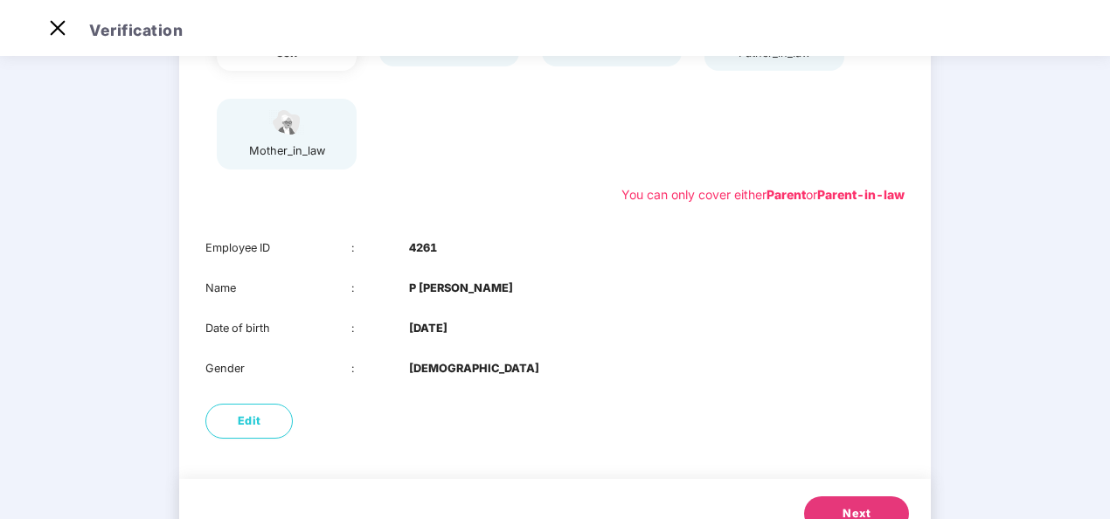
click at [849, 500] on button "Next" at bounding box center [856, 513] width 105 height 35
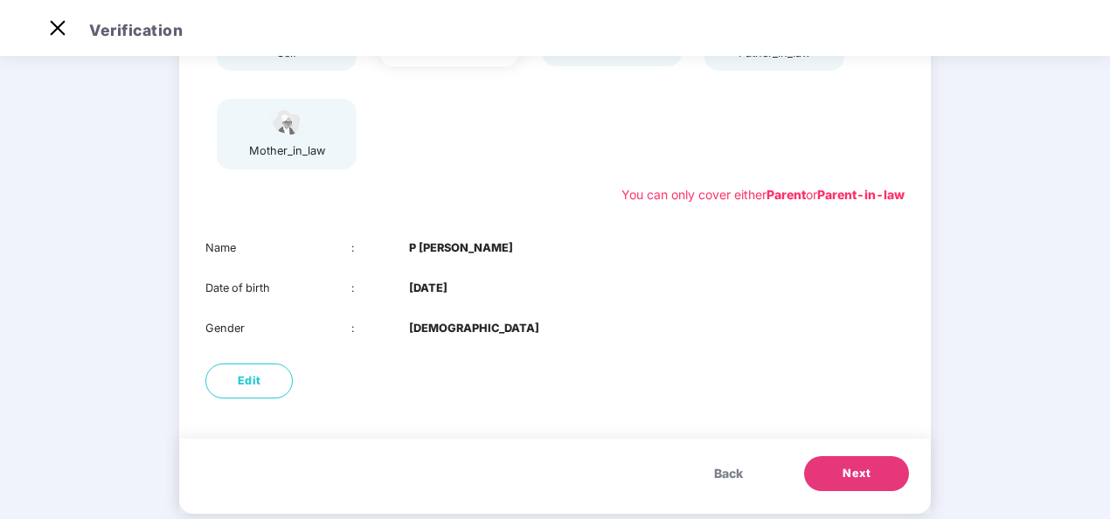
click at [848, 464] on button "Next" at bounding box center [856, 473] width 105 height 35
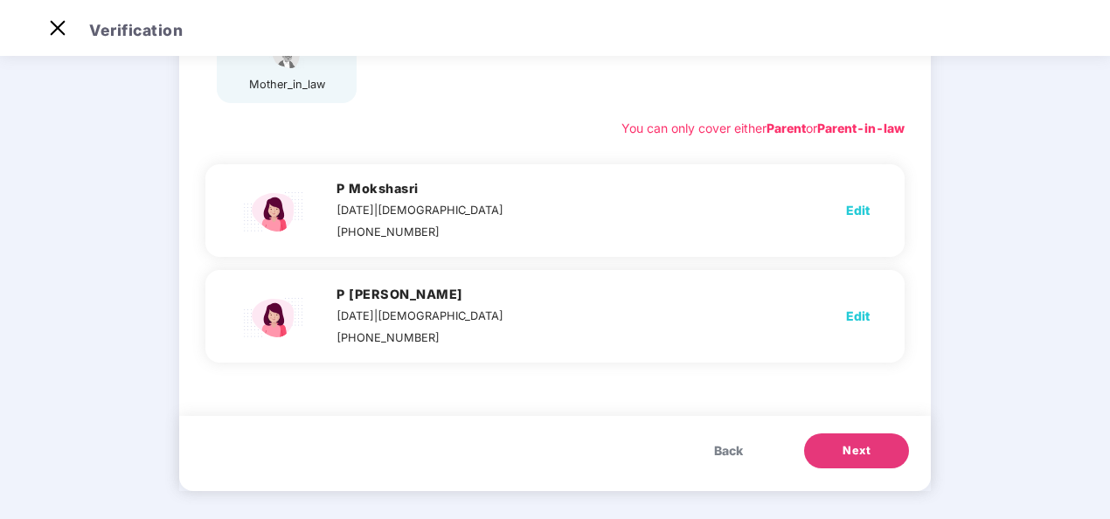
scroll to position [318, 0]
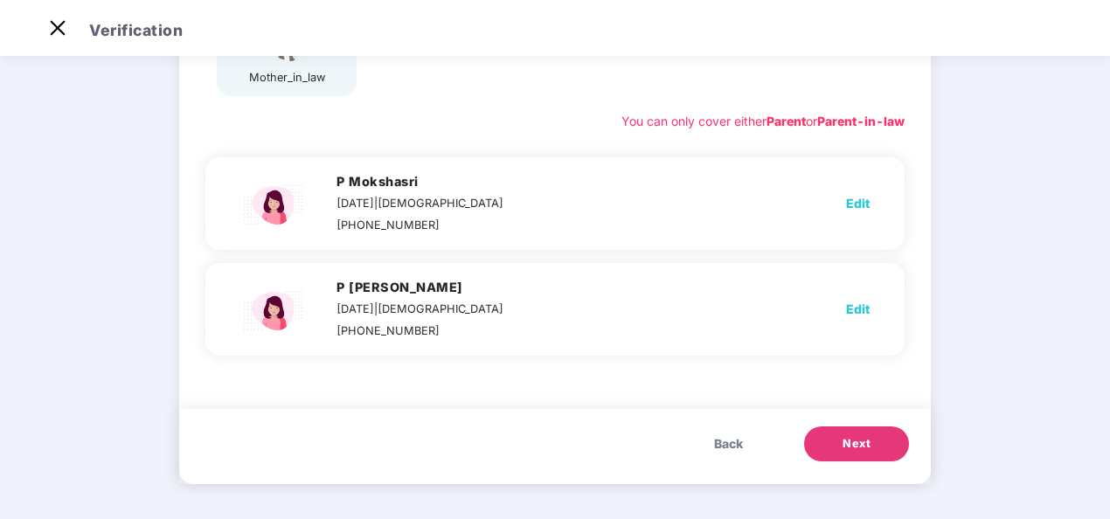
click at [862, 210] on span "Edit" at bounding box center [858, 203] width 24 height 19
select select "******"
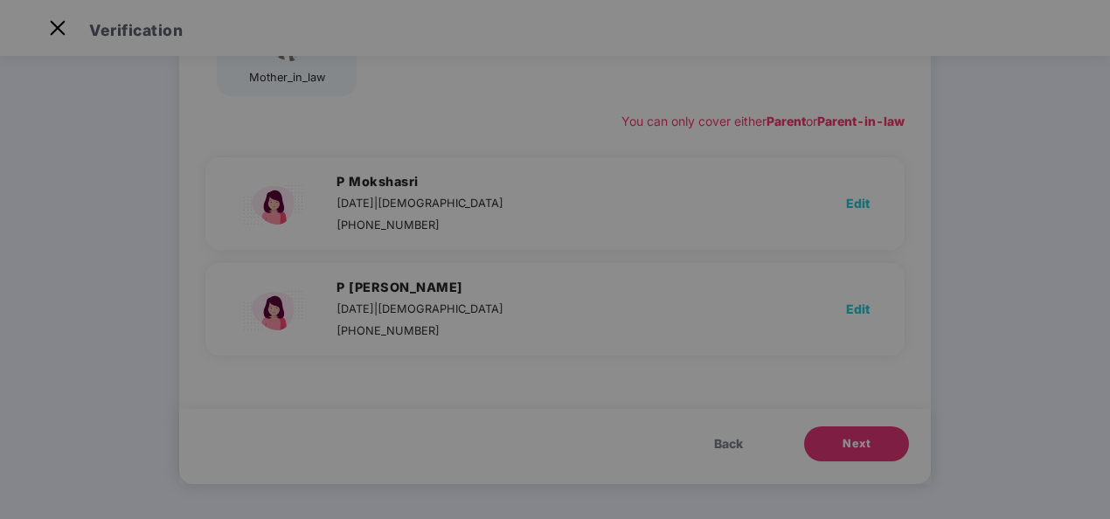
scroll to position [0, 0]
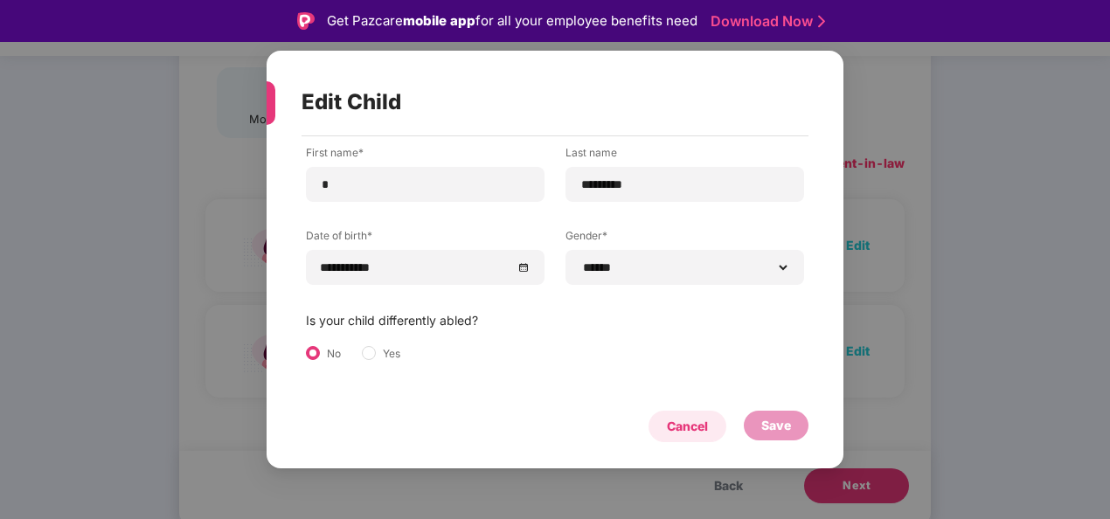
click at [702, 425] on div "Cancel" at bounding box center [687, 426] width 41 height 19
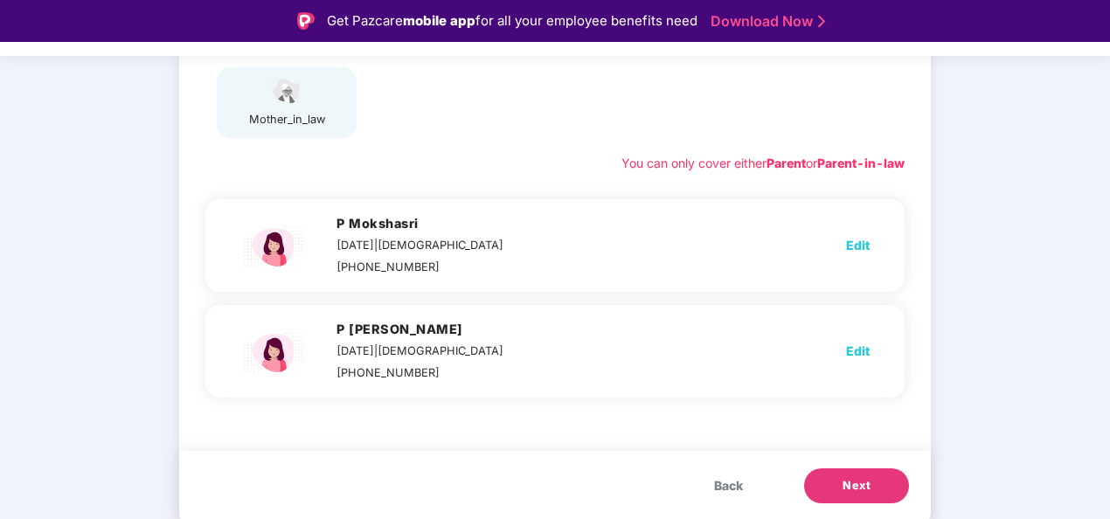
click at [864, 351] on span "Edit" at bounding box center [858, 351] width 24 height 19
select select "******"
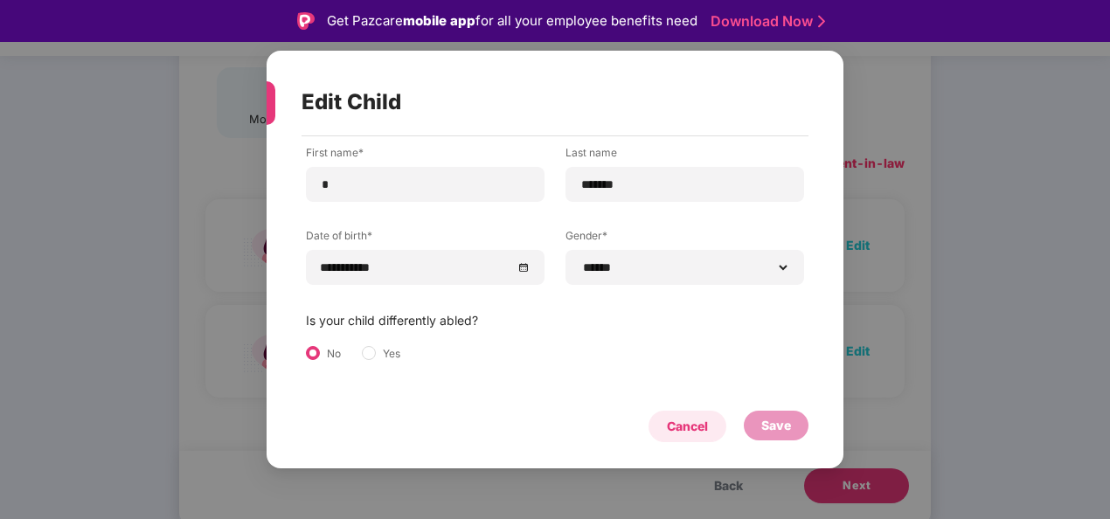
click at [689, 433] on div "Cancel" at bounding box center [687, 426] width 41 height 19
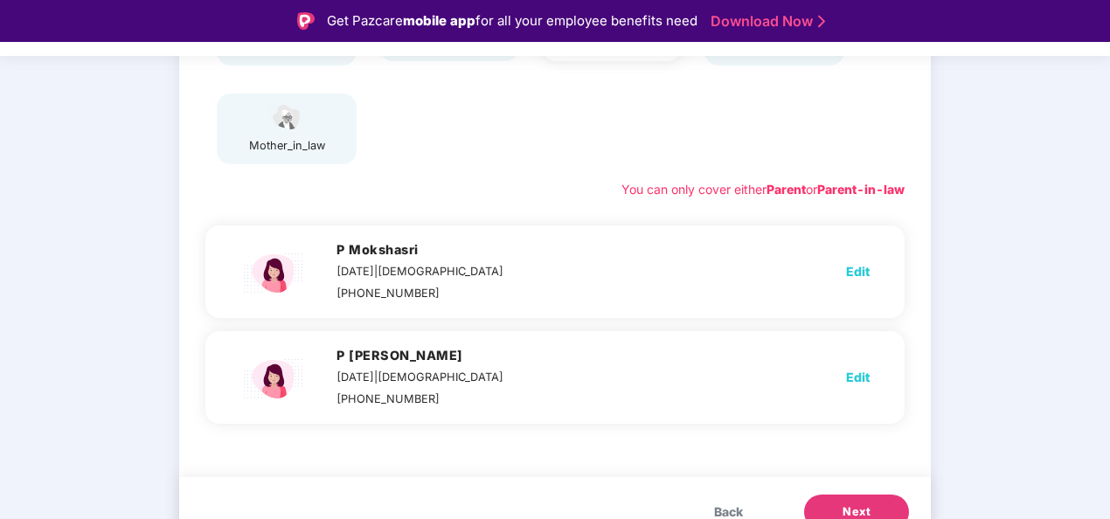
scroll to position [299, 0]
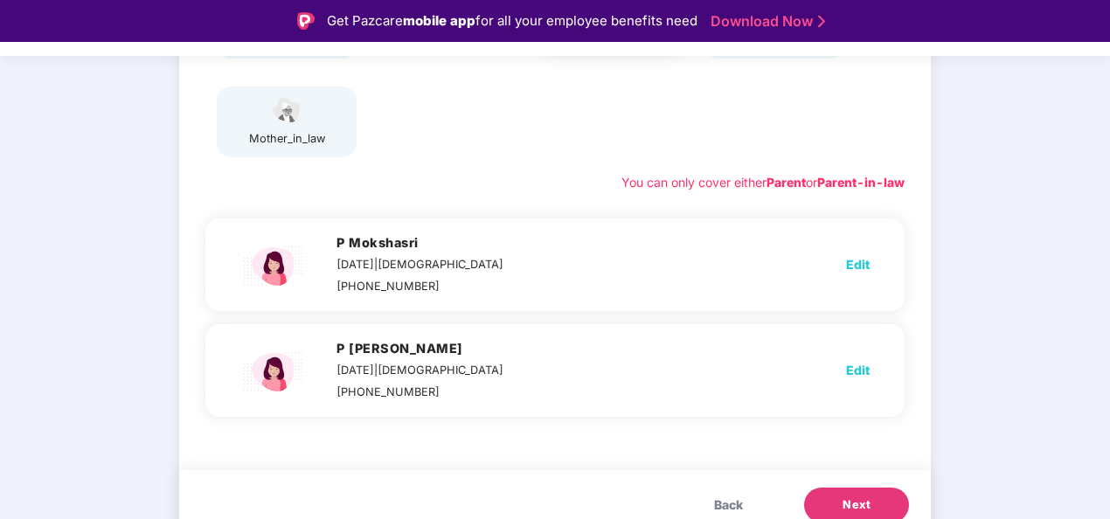
click at [862, 503] on span "Next" at bounding box center [856, 504] width 28 height 17
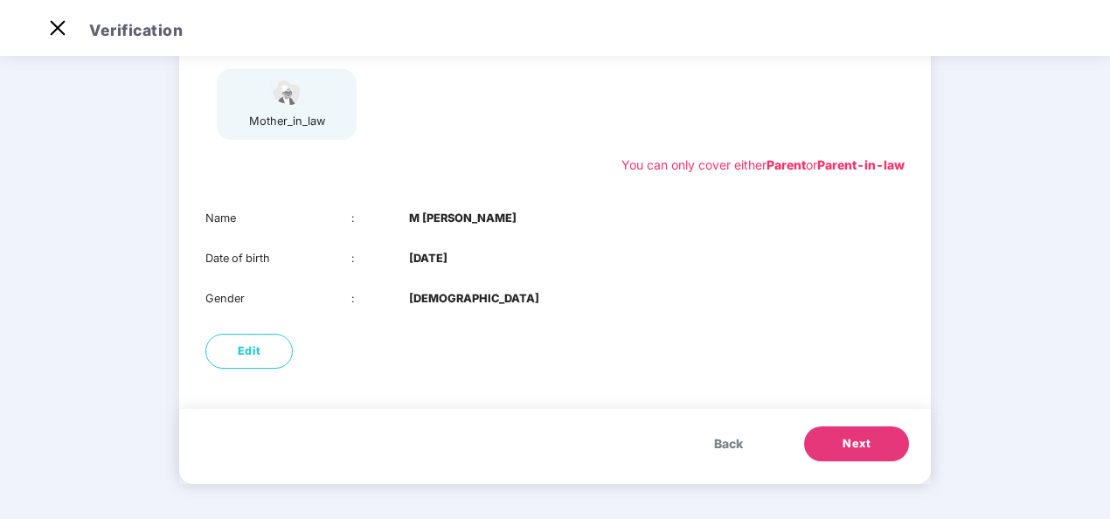
click at [856, 453] on span "Next" at bounding box center [856, 443] width 28 height 17
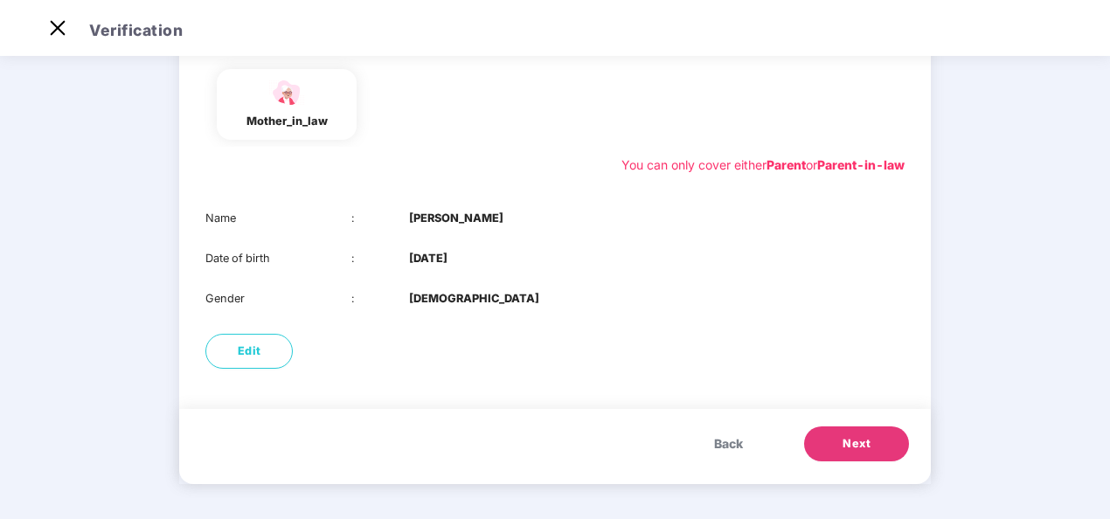
click at [869, 437] on button "Next" at bounding box center [856, 443] width 105 height 35
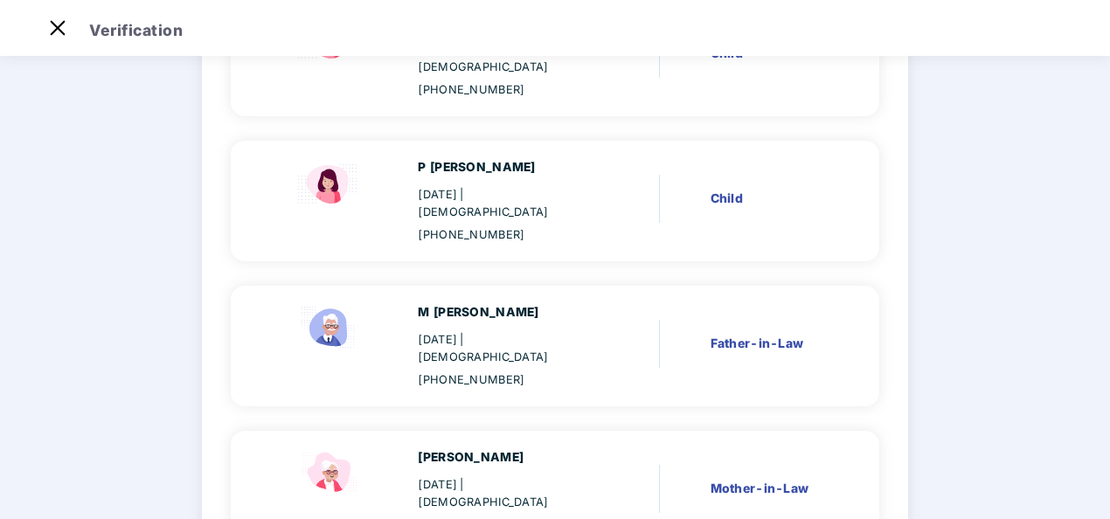
scroll to position [524, 0]
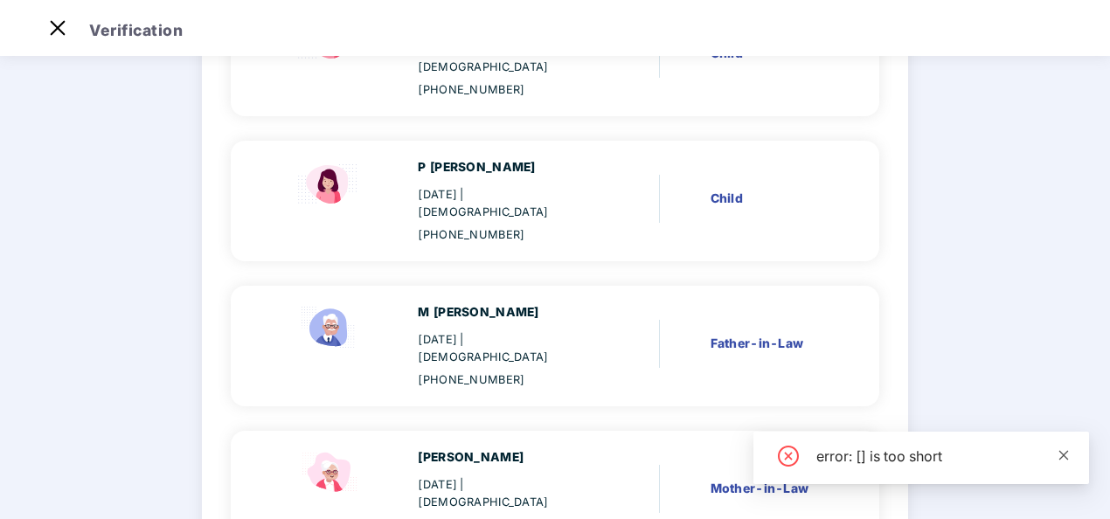
click at [1063, 450] on icon "close" at bounding box center [1063, 455] width 12 height 12
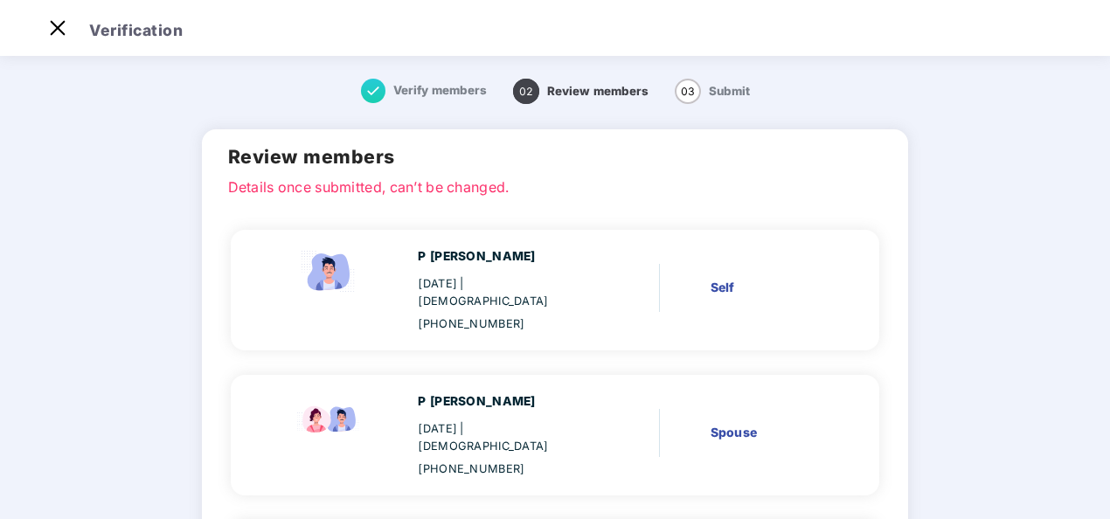
scroll to position [0, 0]
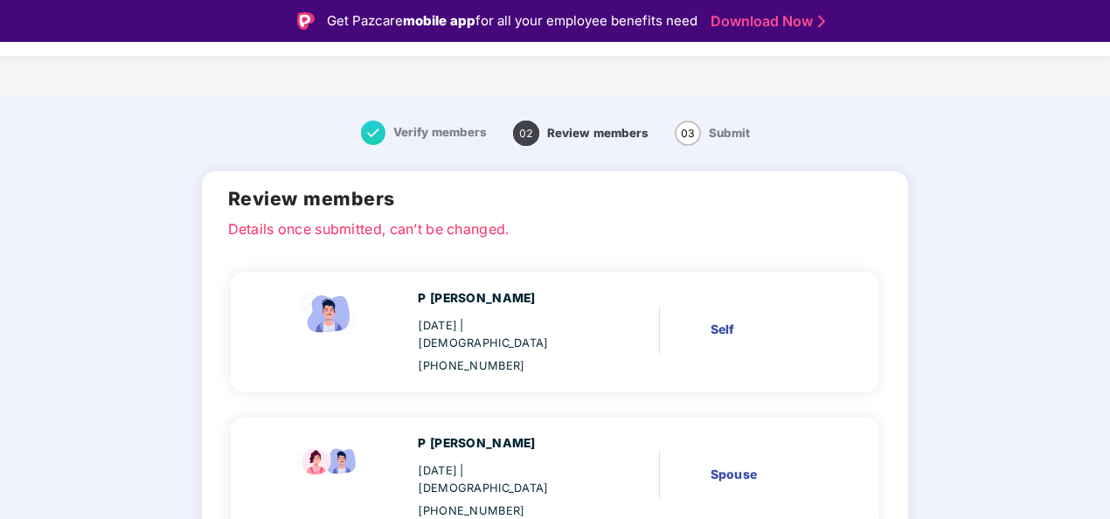
click at [299, 224] on p "Details once submitted, can’t be changed." at bounding box center [555, 226] width 654 height 16
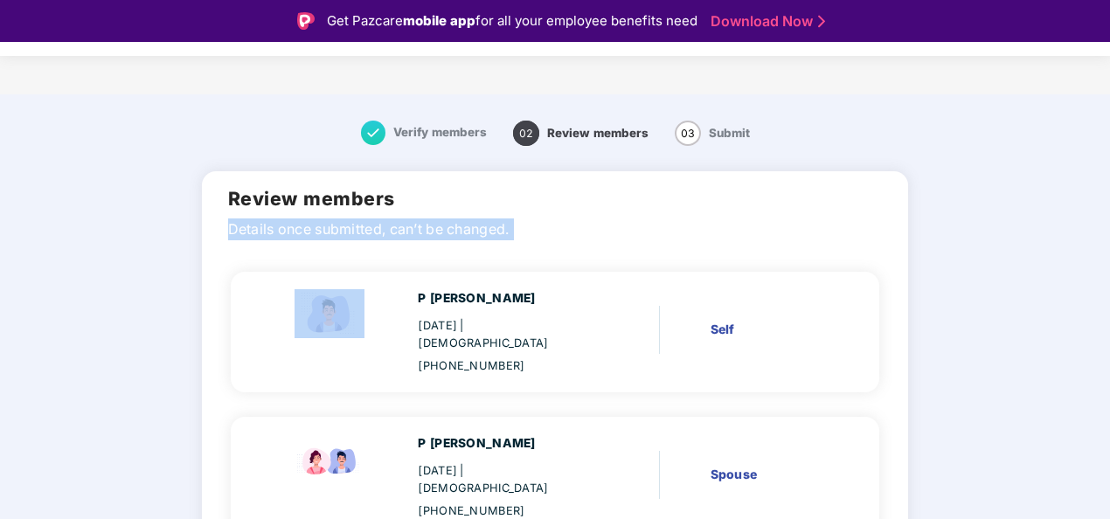
click at [299, 224] on p "Details once submitted, can’t be changed." at bounding box center [555, 226] width 654 height 16
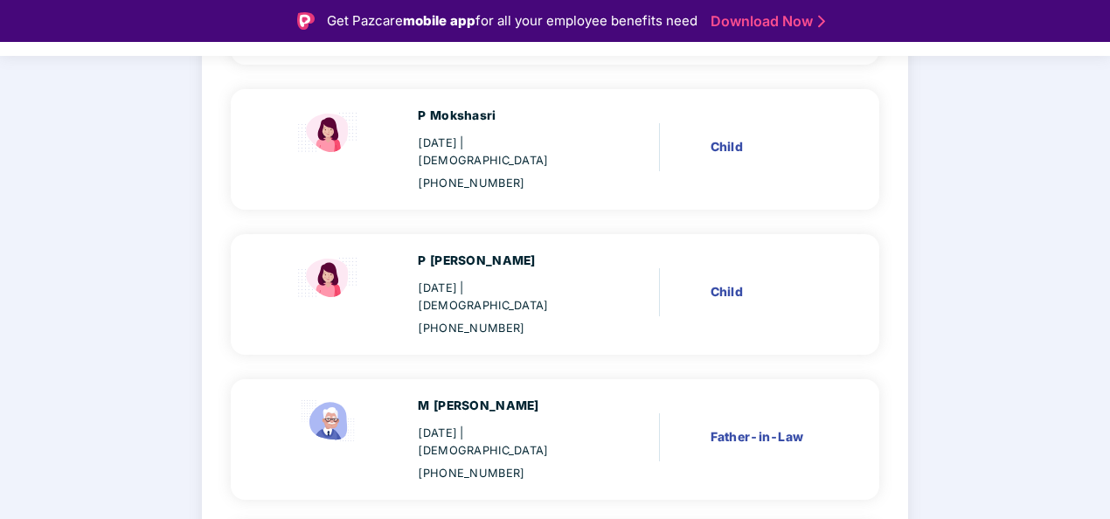
scroll to position [599, 0]
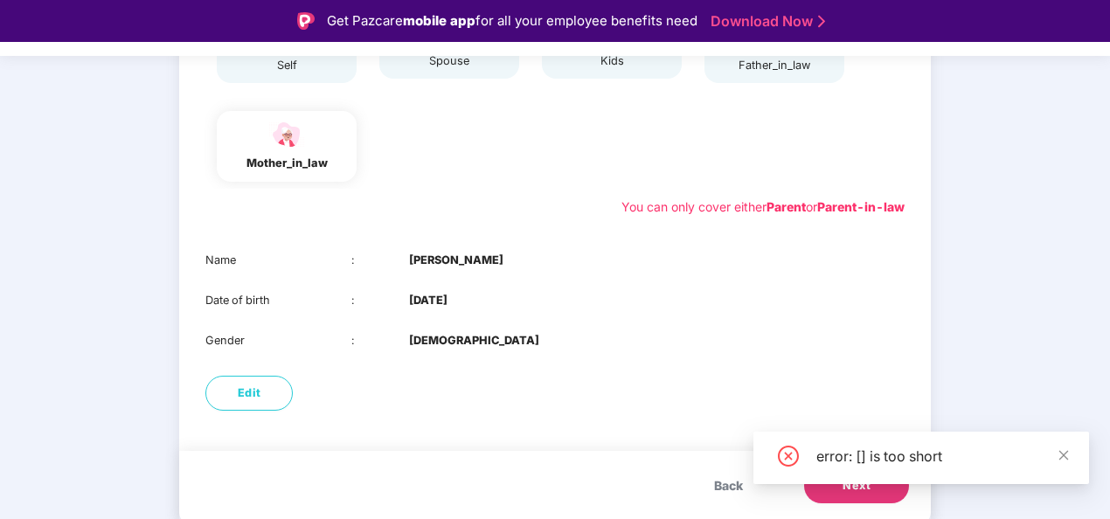
scroll to position [274, 0]
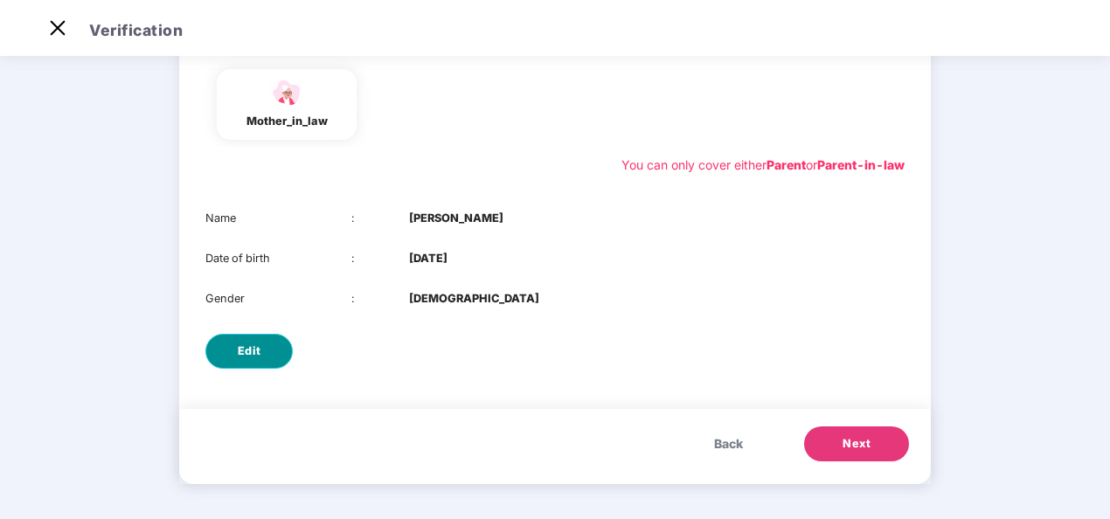
click at [218, 356] on button "Edit" at bounding box center [248, 351] width 87 height 35
select select "******"
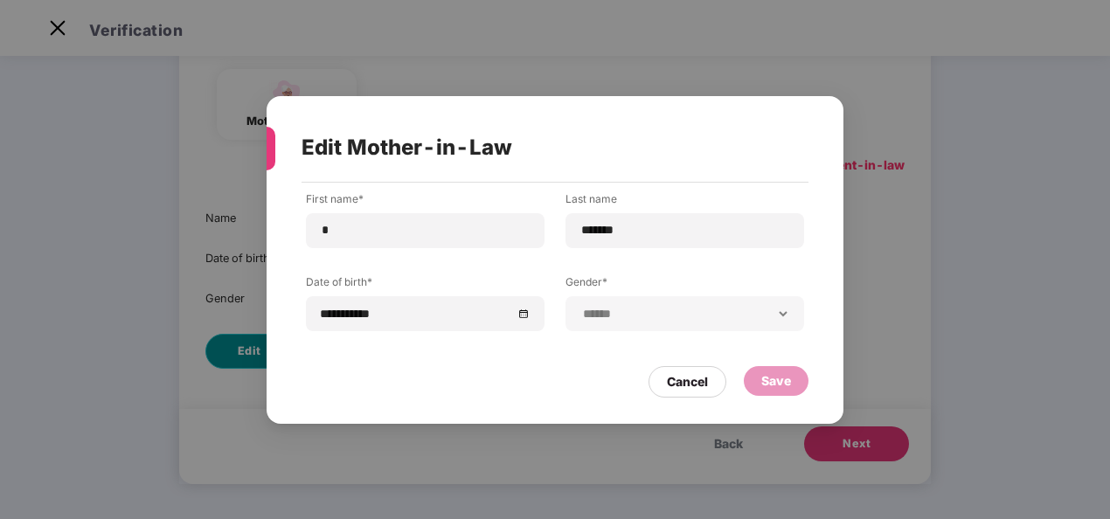
scroll to position [0, 0]
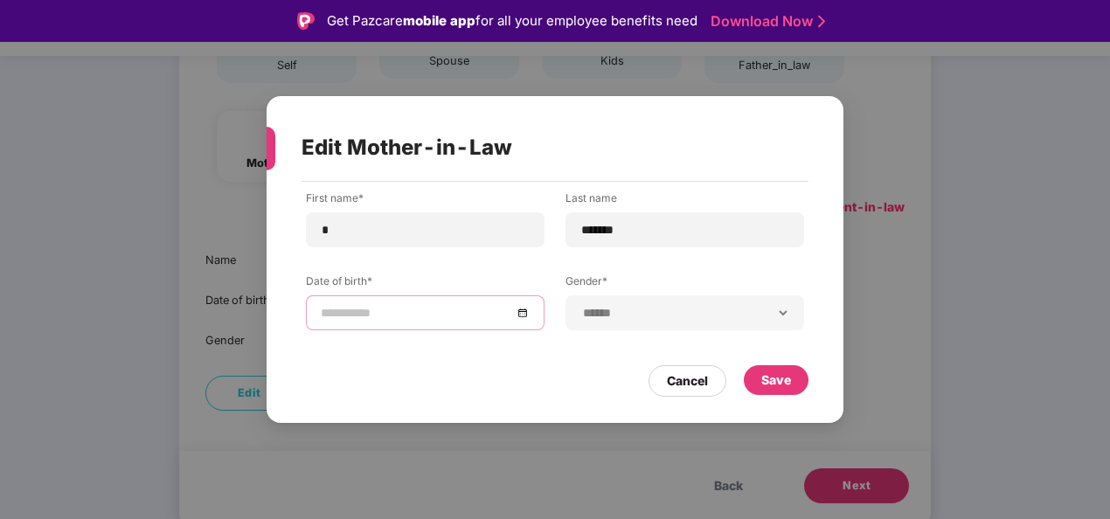
click at [456, 308] on input at bounding box center [416, 312] width 191 height 19
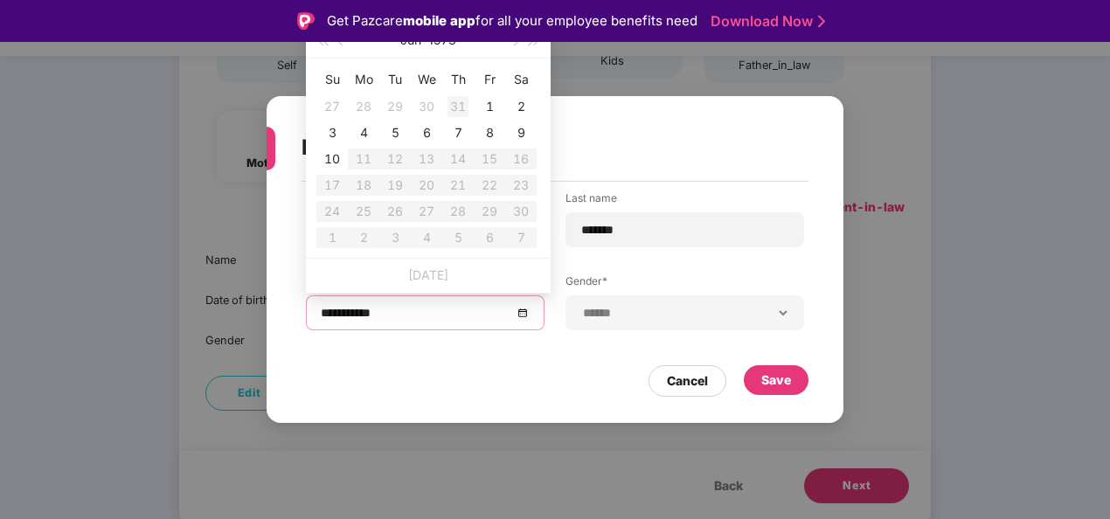
type input "**********"
click at [440, 49] on button "1973" at bounding box center [442, 40] width 28 height 35
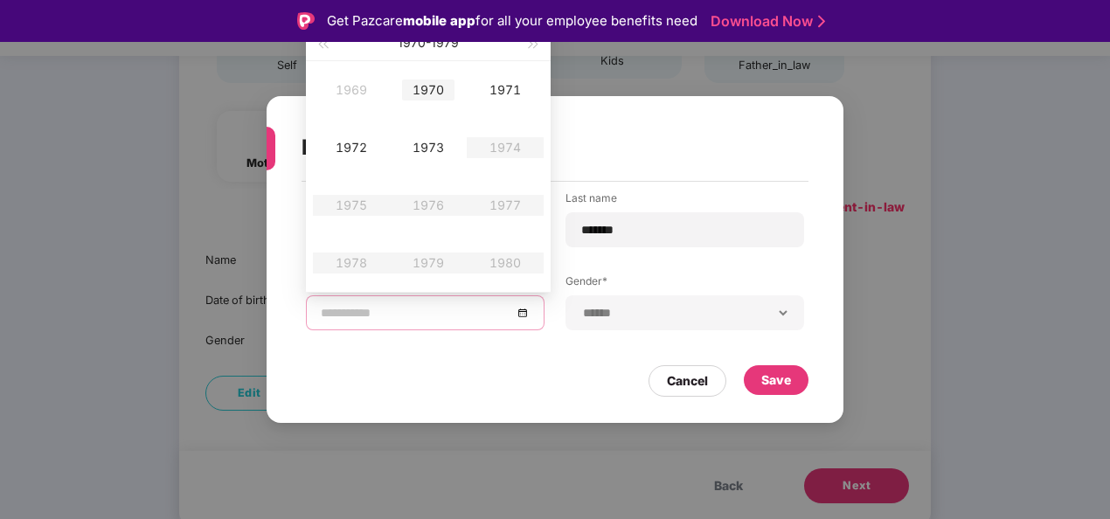
type input "**********"
click at [433, 95] on div "1970" at bounding box center [428, 90] width 52 height 21
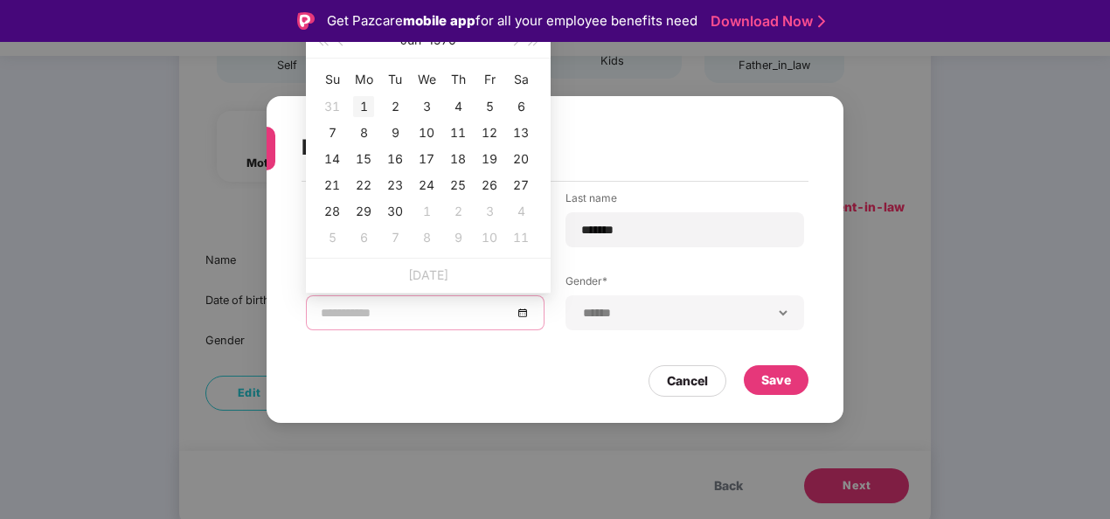
type input "**********"
click at [363, 107] on div "1" at bounding box center [363, 106] width 21 height 21
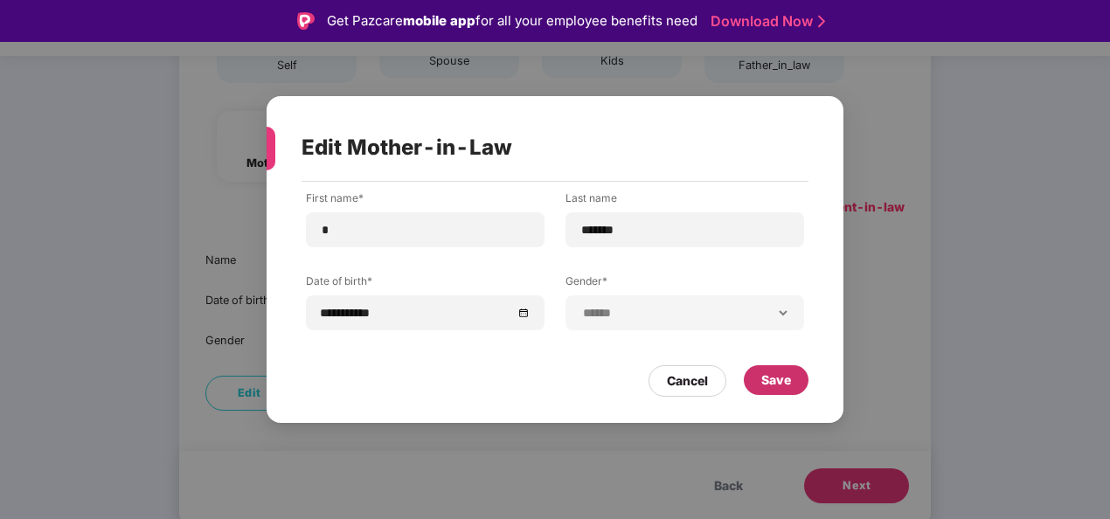
click at [764, 384] on div "Save" at bounding box center [776, 379] width 30 height 19
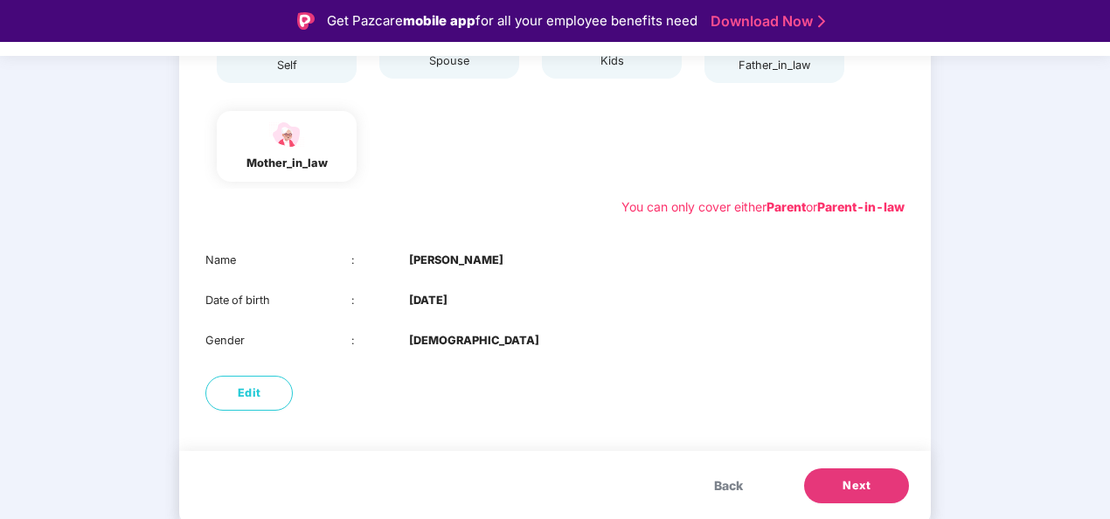
click at [550, 376] on div "Edit" at bounding box center [554, 393] width 751 height 52
click at [838, 482] on button "Next" at bounding box center [856, 485] width 105 height 35
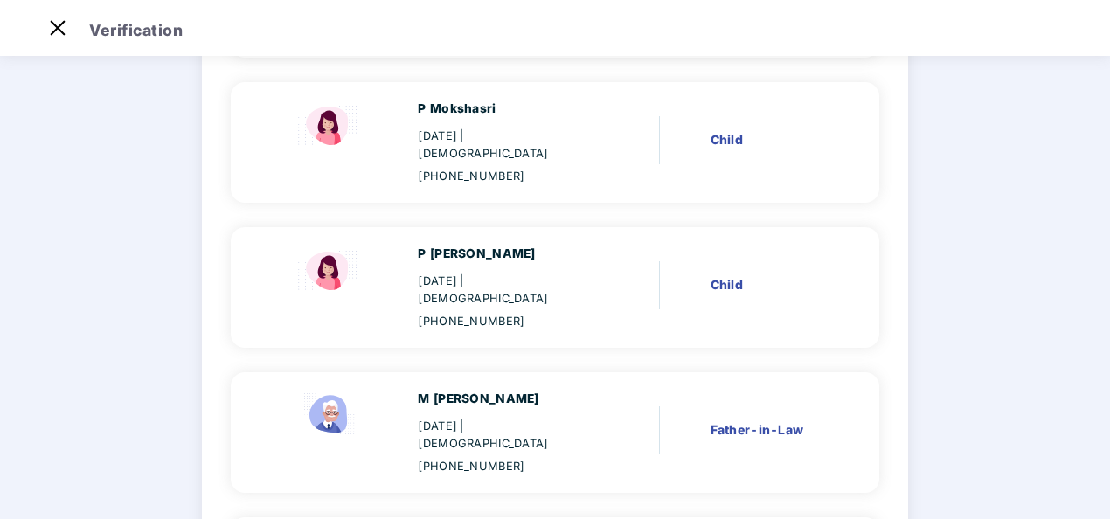
scroll to position [599, 0]
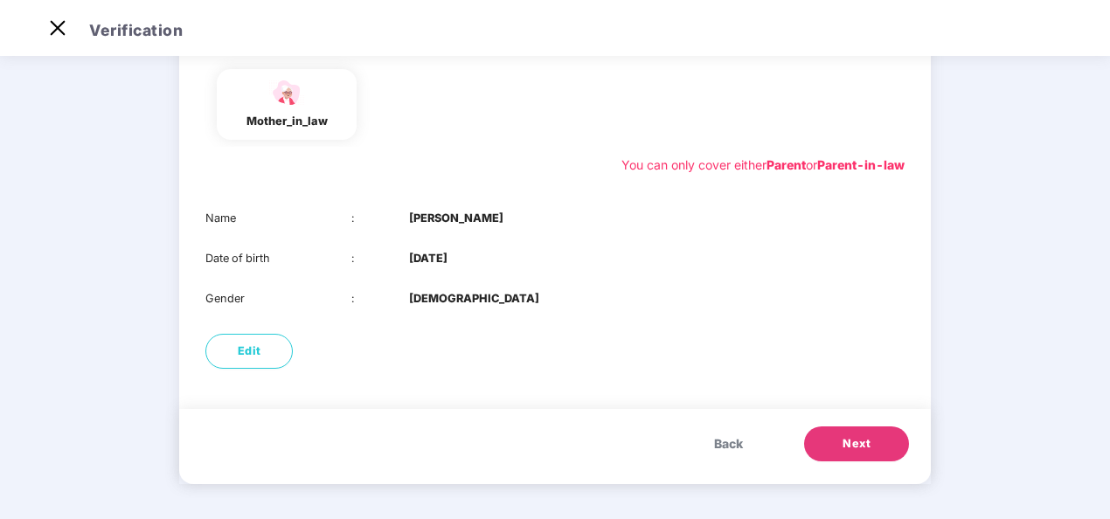
click at [732, 446] on span "Back" at bounding box center [728, 443] width 29 height 19
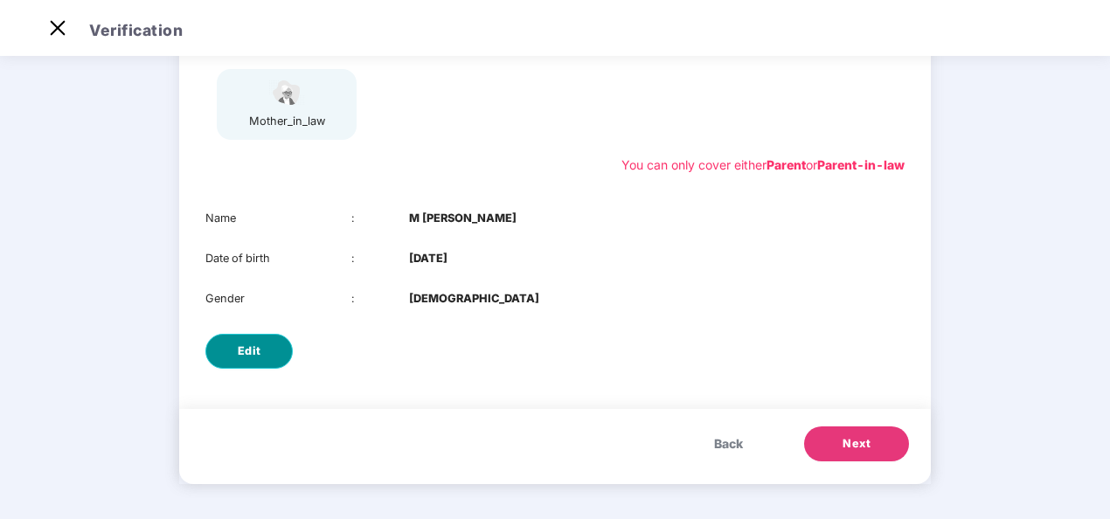
click at [241, 345] on span "Edit" at bounding box center [250, 351] width 24 height 17
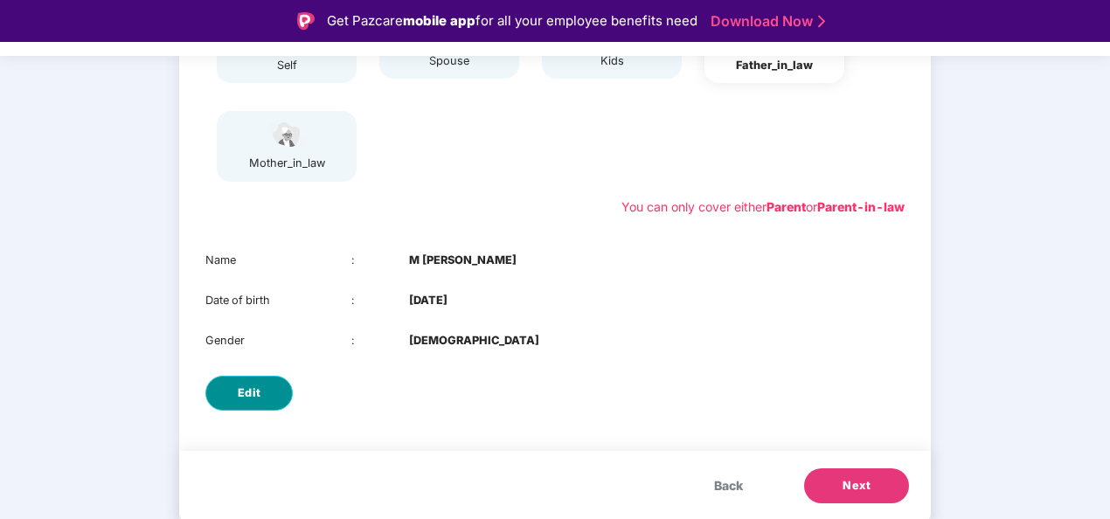
select select "****"
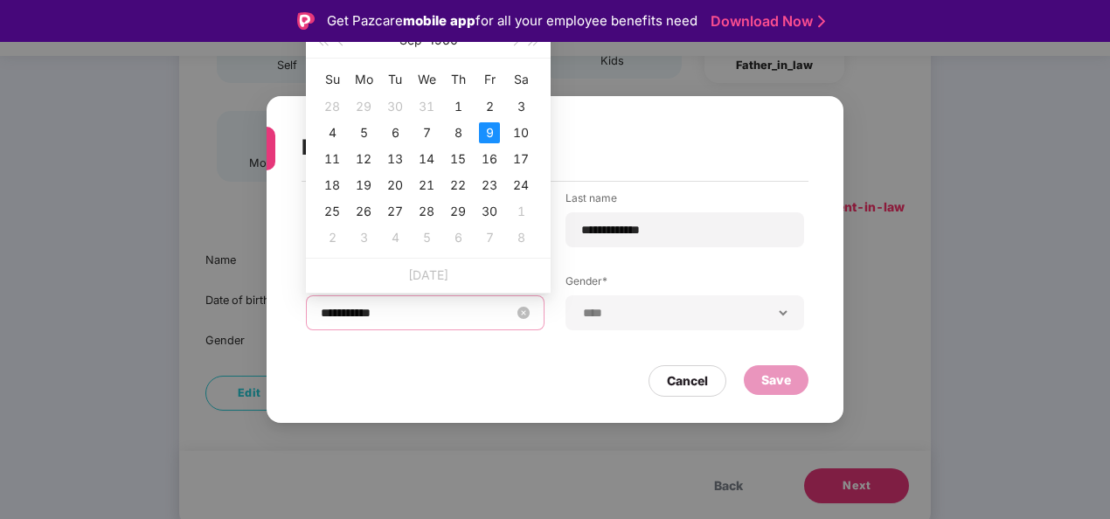
click at [433, 308] on input "**********" at bounding box center [416, 312] width 191 height 19
type input "**********"
click at [489, 133] on div "9" at bounding box center [489, 132] width 21 height 21
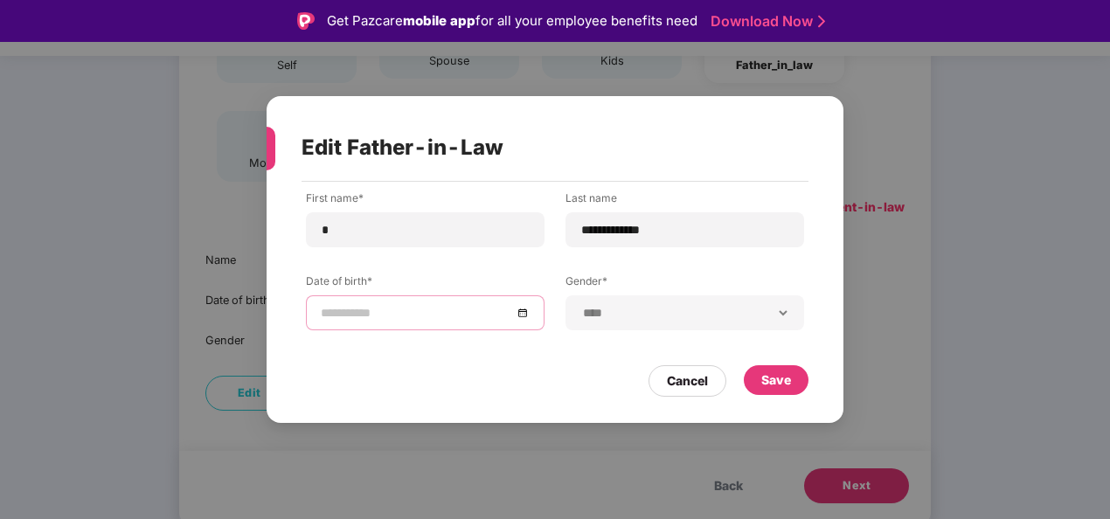
click at [454, 318] on input at bounding box center [416, 312] width 191 height 19
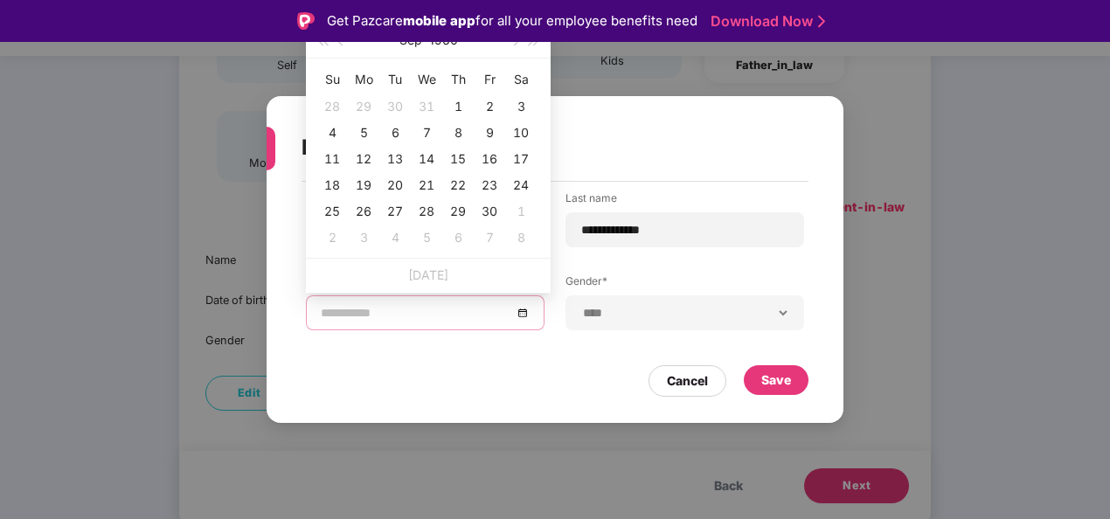
type input "**********"
click at [445, 44] on button "1960" at bounding box center [443, 40] width 29 height 35
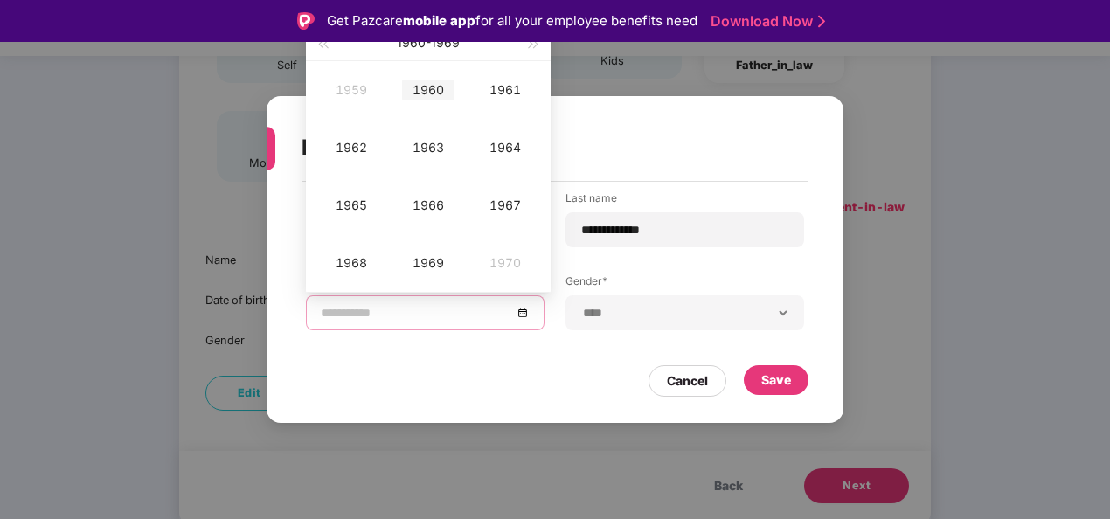
type input "**********"
click at [436, 91] on div "1960" at bounding box center [428, 90] width 52 height 21
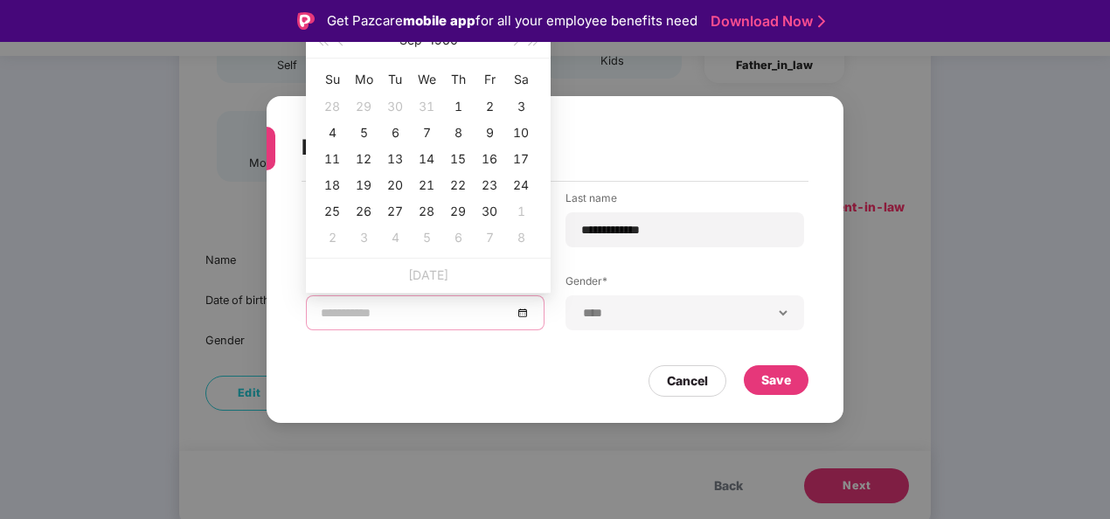
type input "**********"
click at [490, 140] on div "9" at bounding box center [489, 132] width 21 height 21
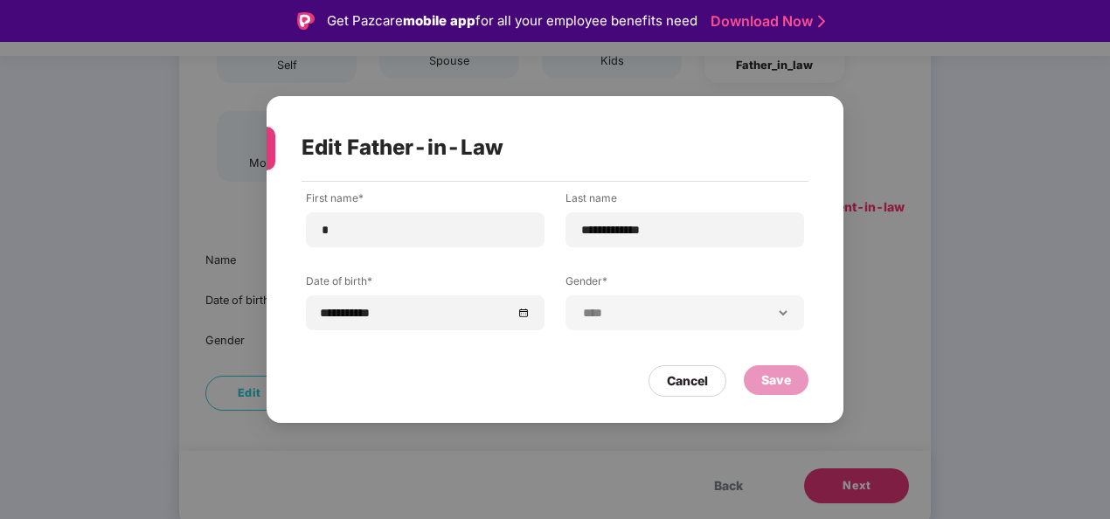
click at [507, 377] on div "Cancel Save" at bounding box center [554, 377] width 507 height 40
click at [682, 375] on div "Cancel" at bounding box center [687, 380] width 41 height 19
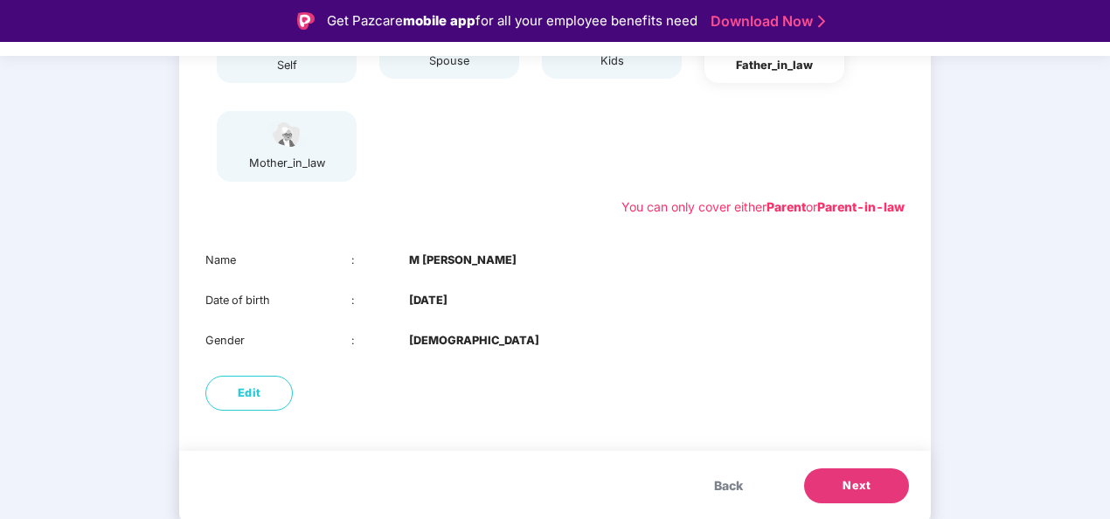
click at [855, 488] on span "Next" at bounding box center [856, 485] width 28 height 17
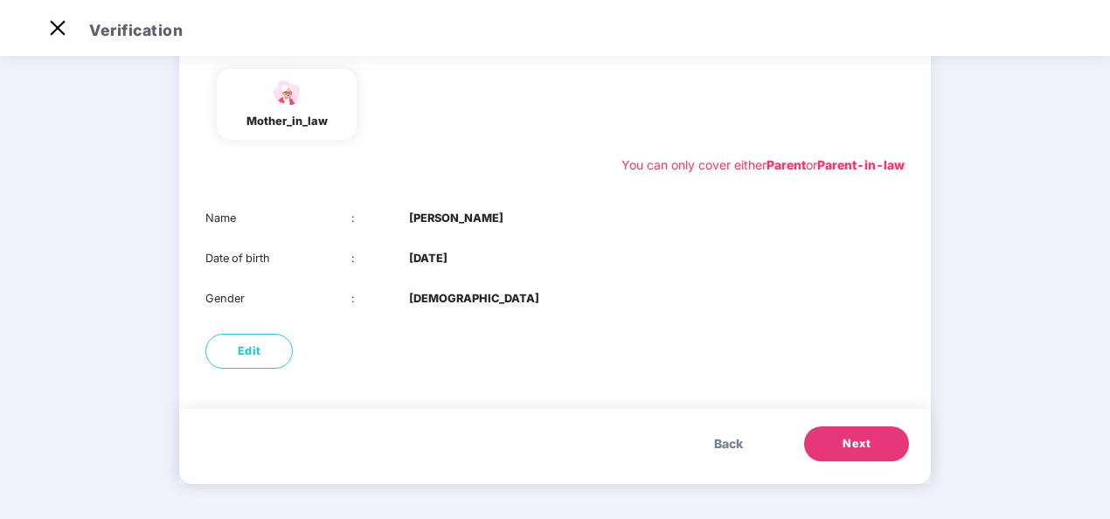
click at [860, 438] on span "Next" at bounding box center [856, 443] width 28 height 17
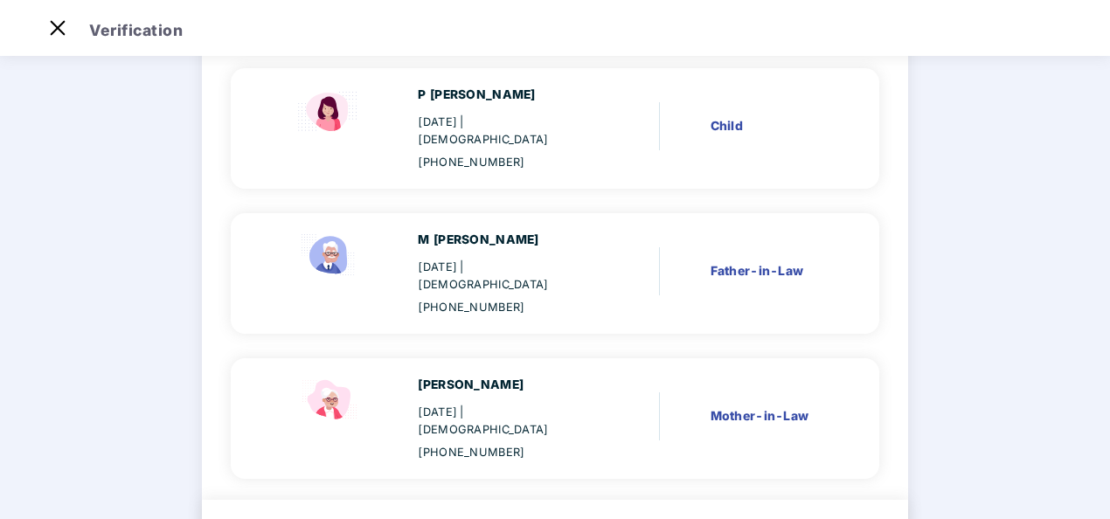
scroll to position [599, 0]
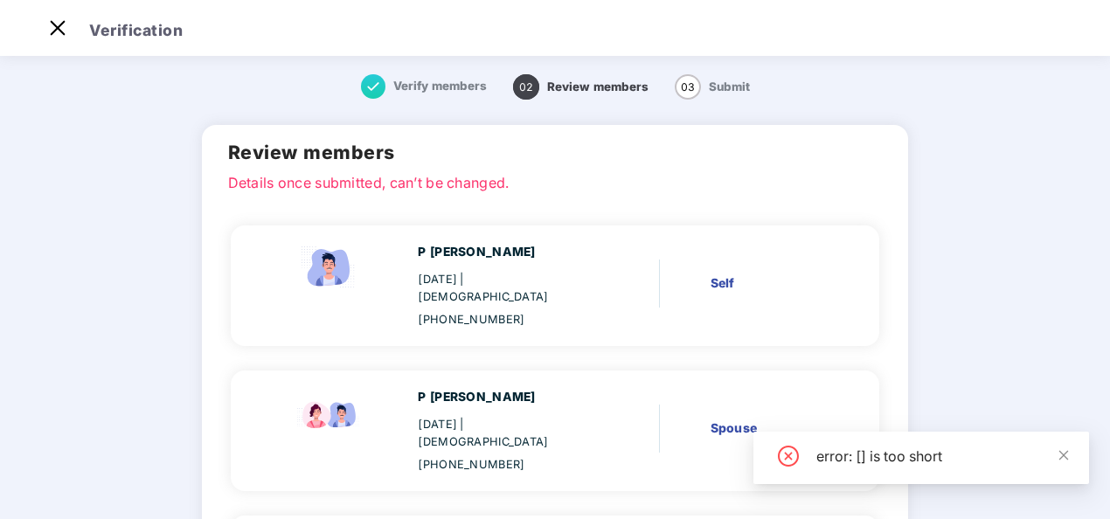
scroll to position [0, 0]
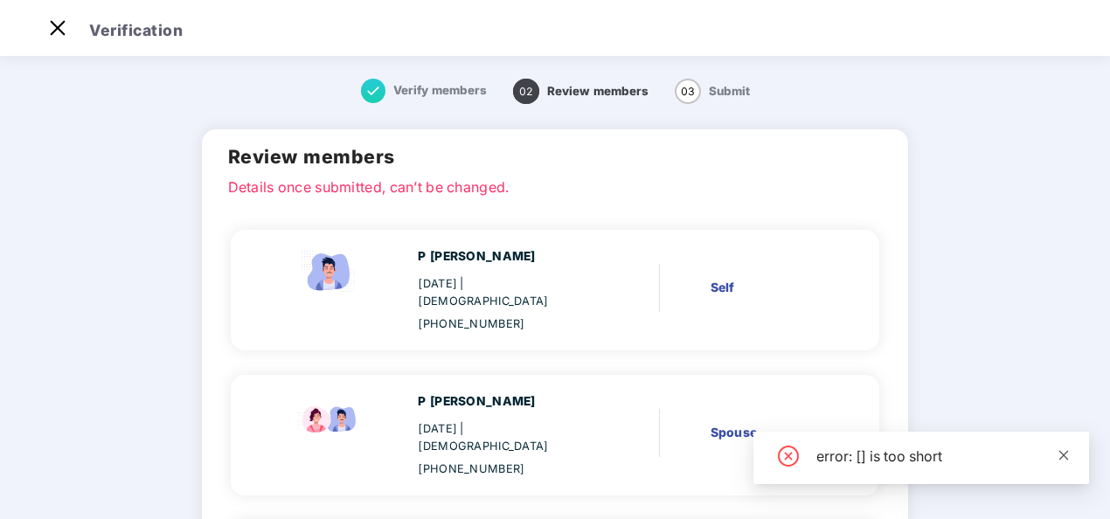
click at [1062, 458] on icon "close" at bounding box center [1063, 455] width 12 height 12
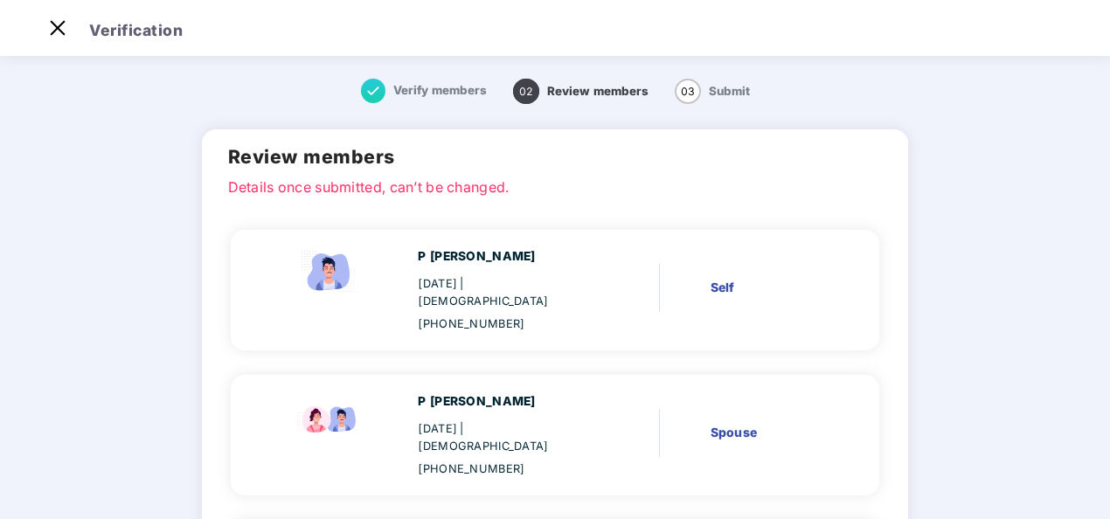
click at [561, 94] on span "Review members" at bounding box center [597, 91] width 101 height 14
click at [56, 30] on img at bounding box center [58, 28] width 28 height 28
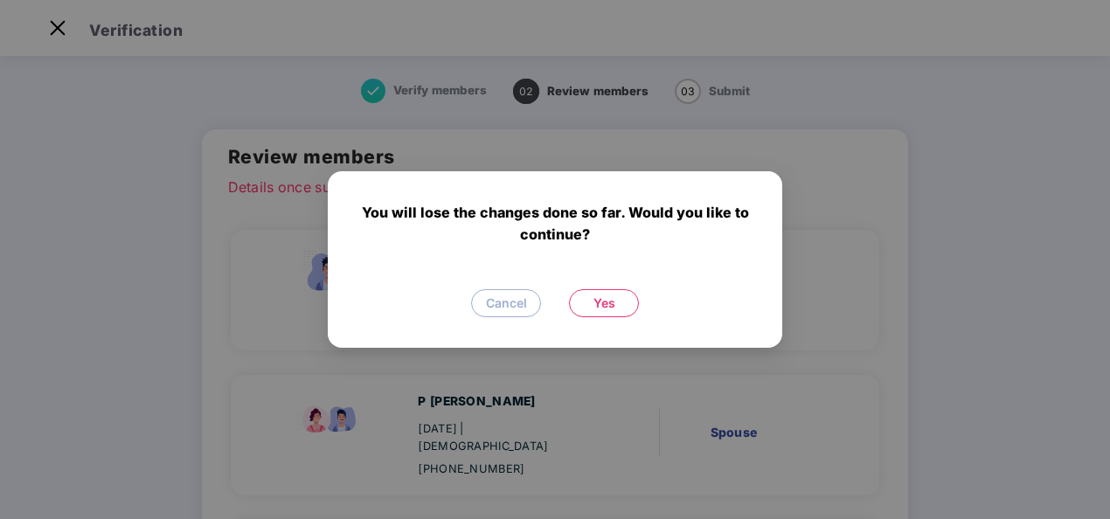
click at [603, 300] on span "Yes" at bounding box center [604, 303] width 22 height 19
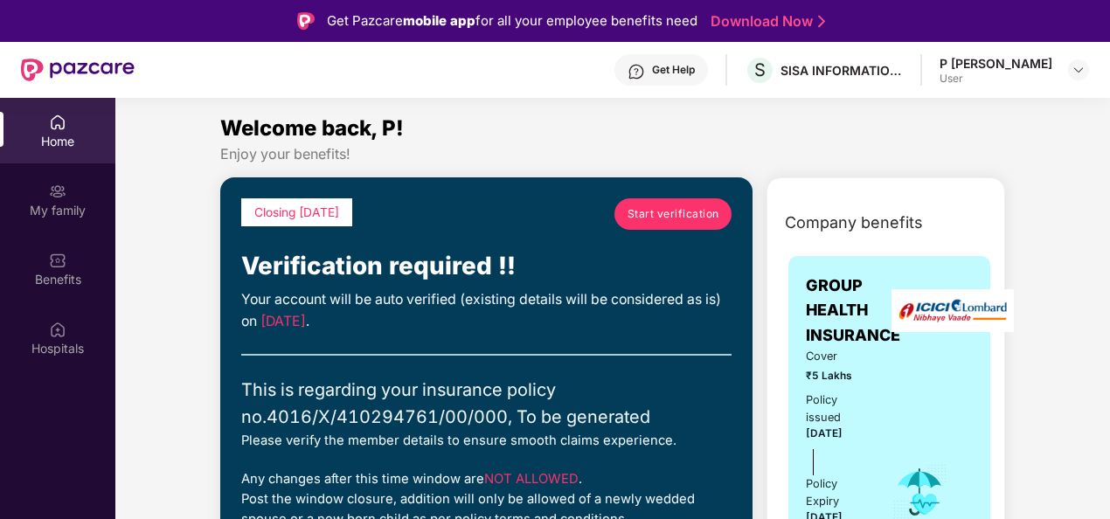
click at [979, 71] on div "P [PERSON_NAME]" at bounding box center [995, 63] width 113 height 17
click at [1083, 62] on div at bounding box center [1078, 69] width 21 height 21
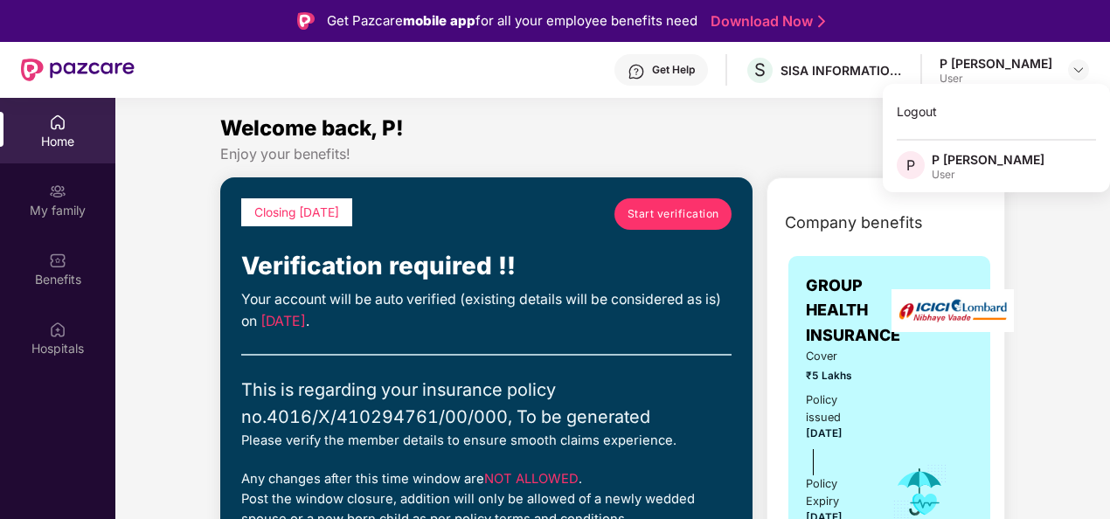
click at [626, 134] on div "Welcome back, P!" at bounding box center [612, 128] width 785 height 33
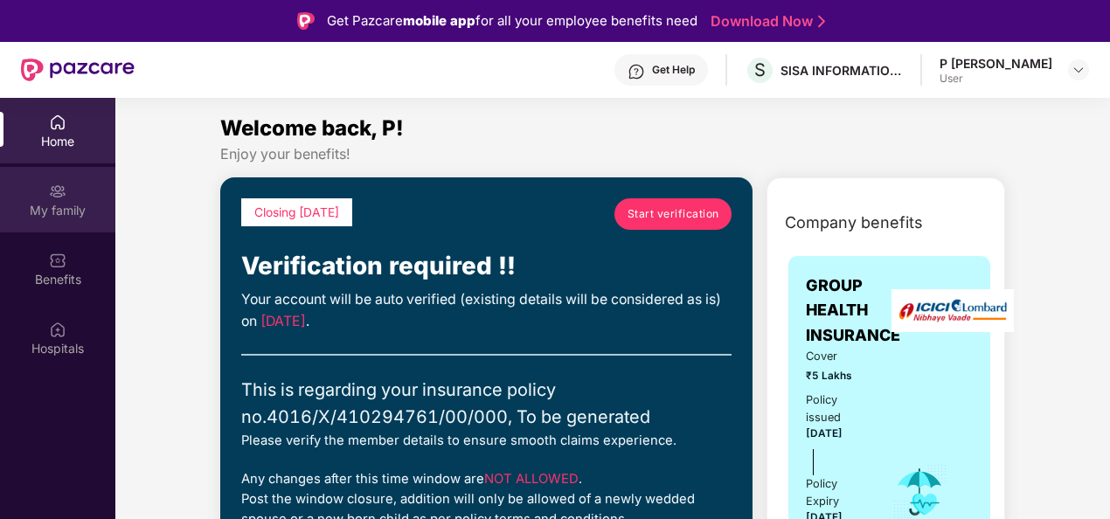
click at [63, 207] on div "My family" at bounding box center [57, 210] width 115 height 17
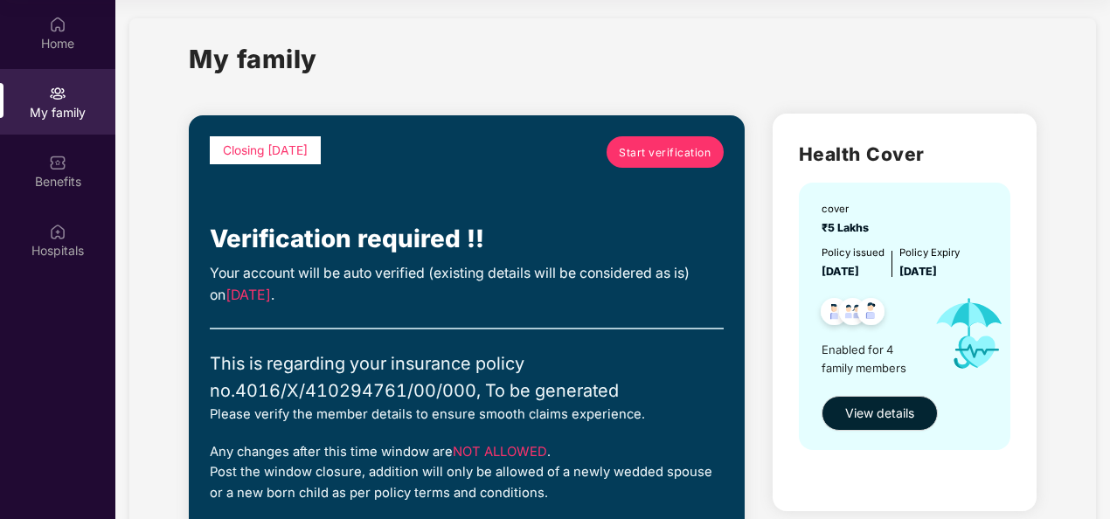
scroll to position [7, 0]
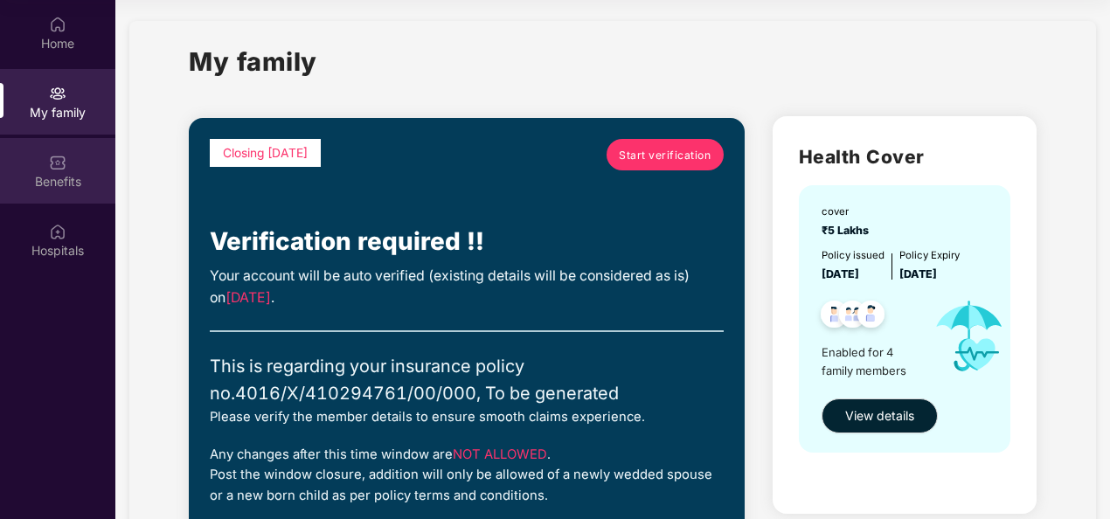
click at [73, 181] on div "Benefits" at bounding box center [57, 181] width 115 height 17
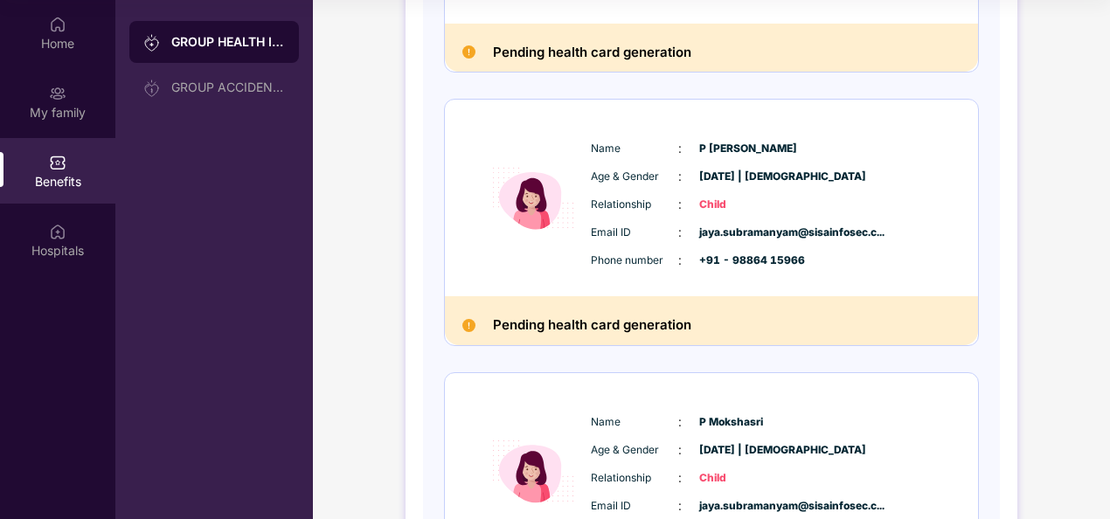
scroll to position [895, 0]
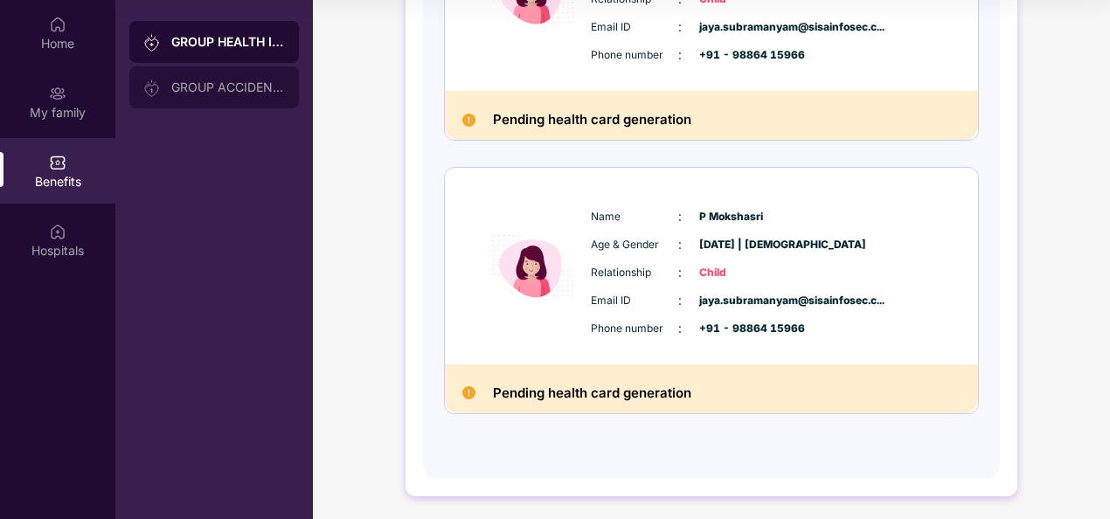
click at [216, 79] on div "GROUP ACCIDENTAL INSURANCE" at bounding box center [214, 87] width 170 height 42
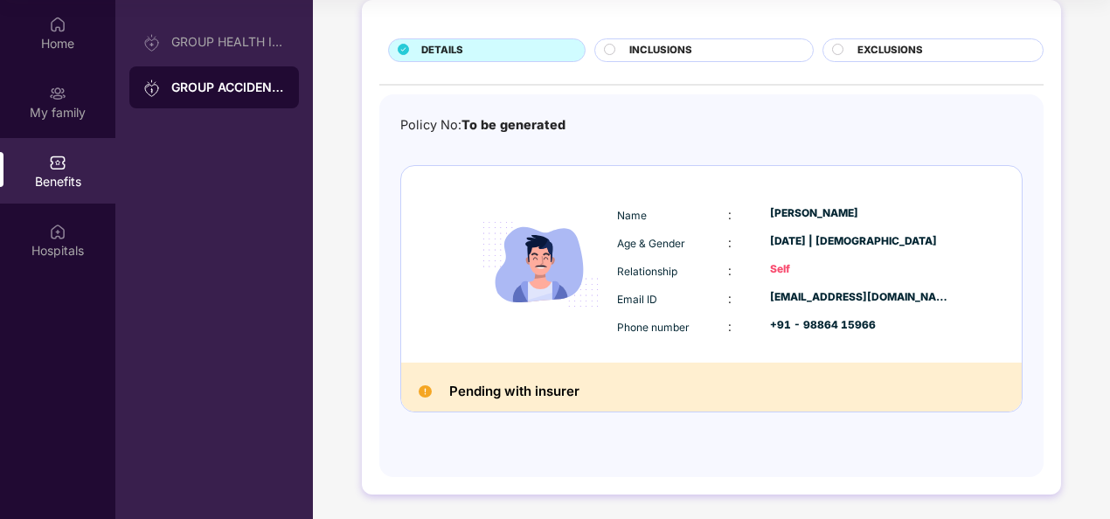
scroll to position [10, 0]
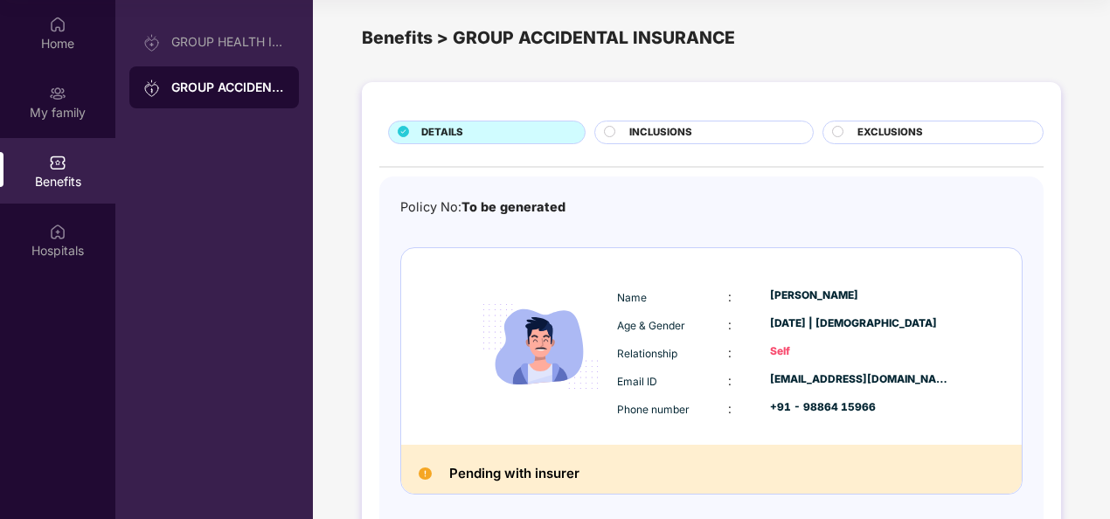
click at [690, 133] on span "INCLUSIONS" at bounding box center [660, 133] width 63 height 16
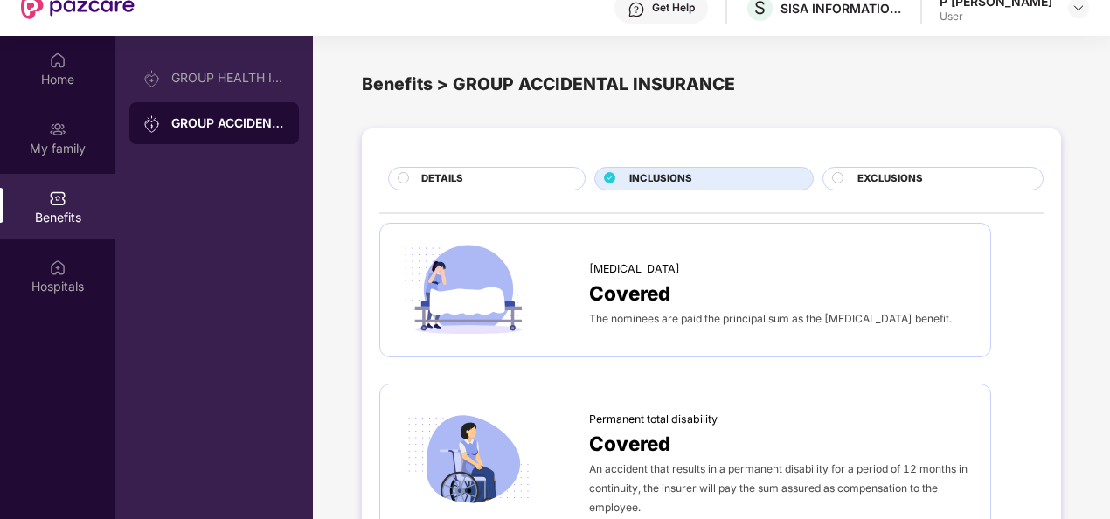
scroll to position [56, 0]
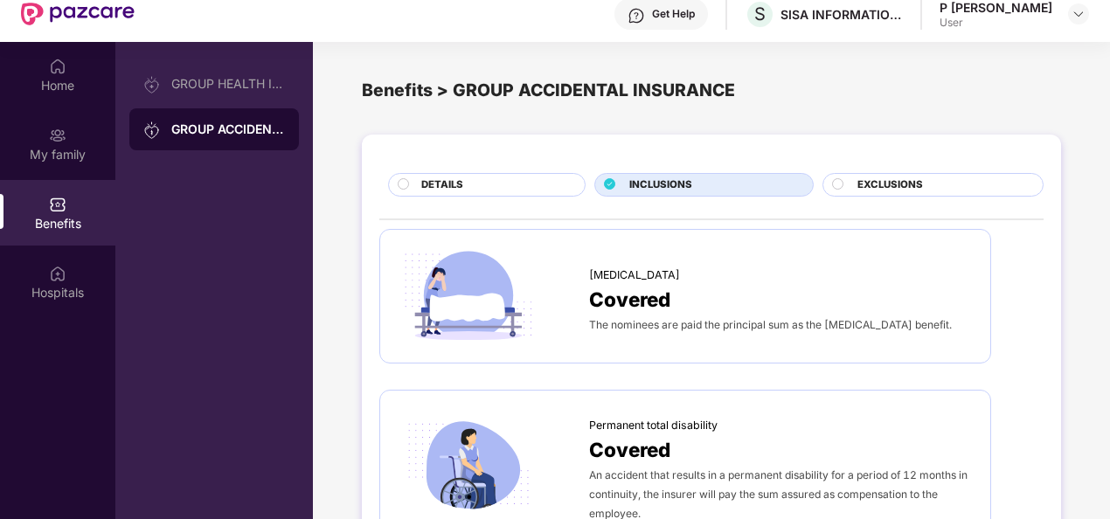
click at [910, 185] on span "EXCLUSIONS" at bounding box center [890, 185] width 66 height 16
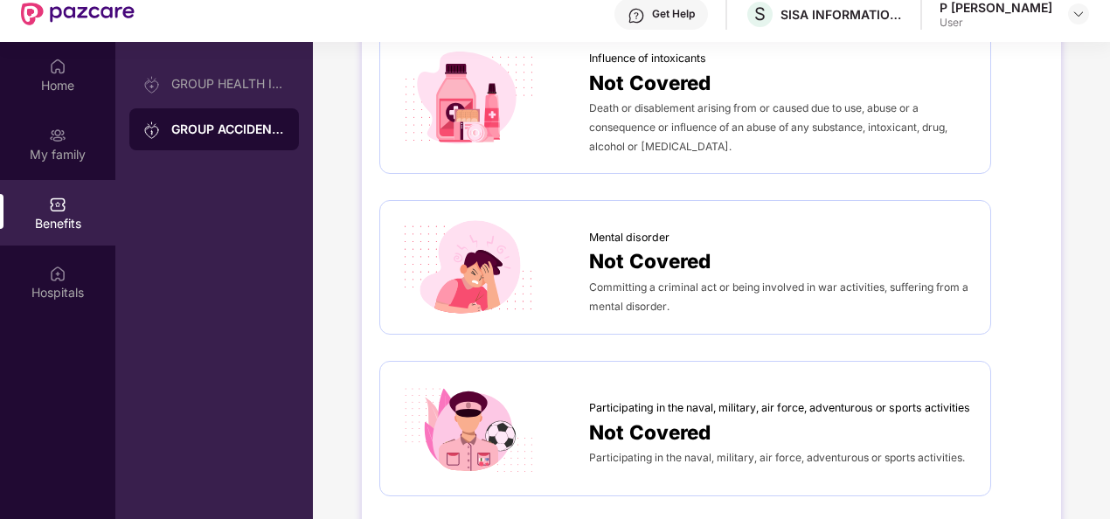
scroll to position [98, 0]
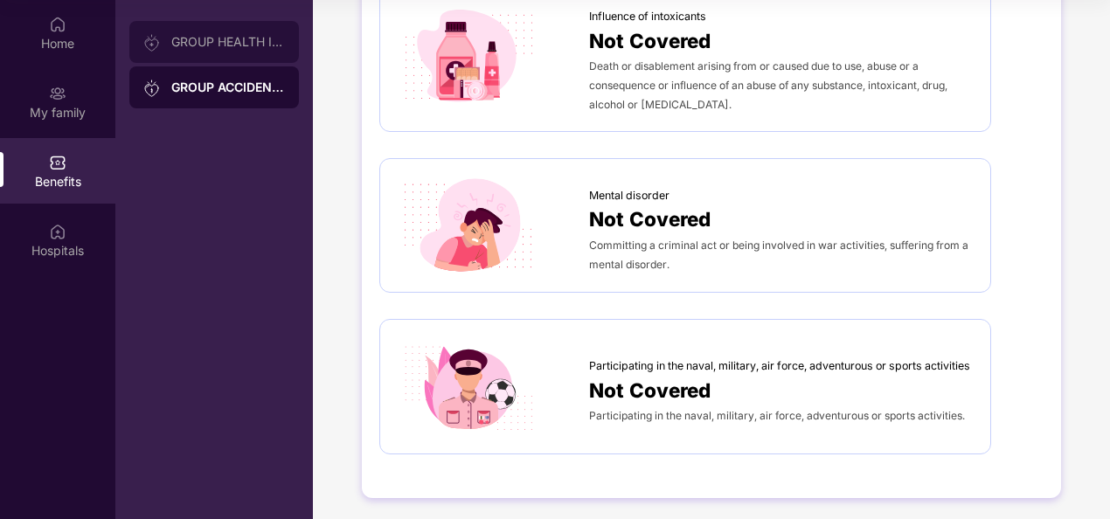
click at [211, 45] on div "GROUP HEALTH INSURANCE" at bounding box center [228, 42] width 114 height 14
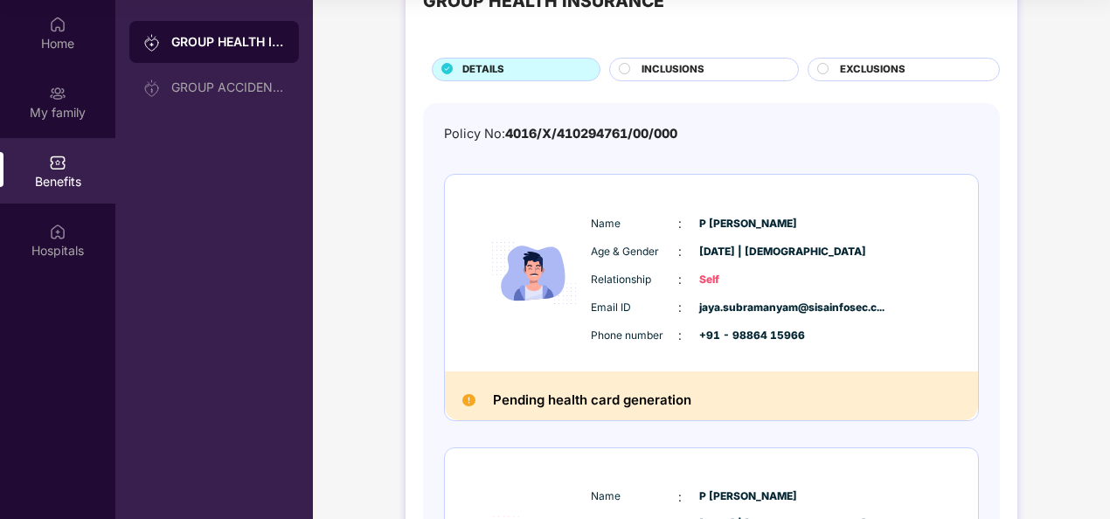
scroll to position [82, 0]
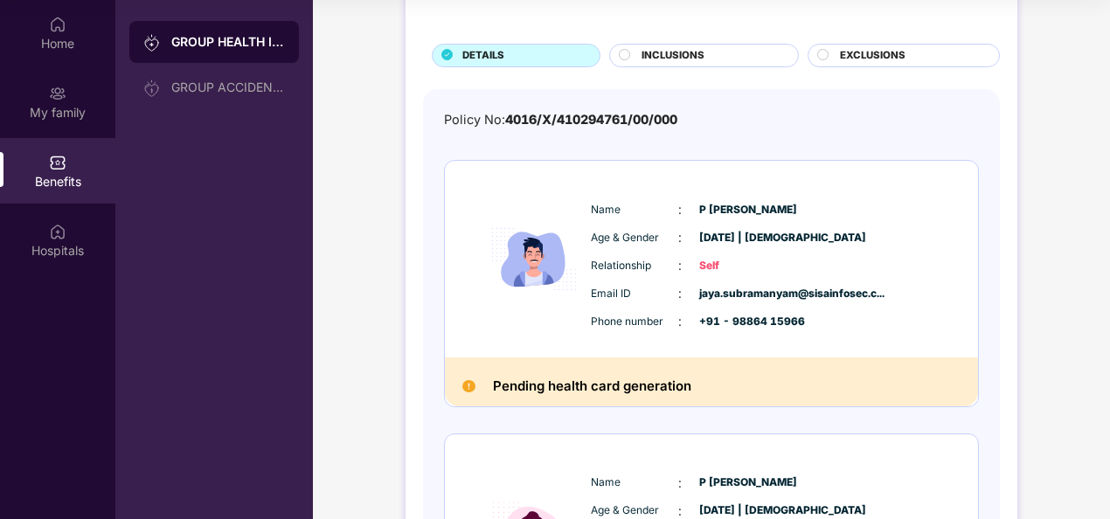
click at [887, 52] on span "EXCLUSIONS" at bounding box center [873, 56] width 66 height 16
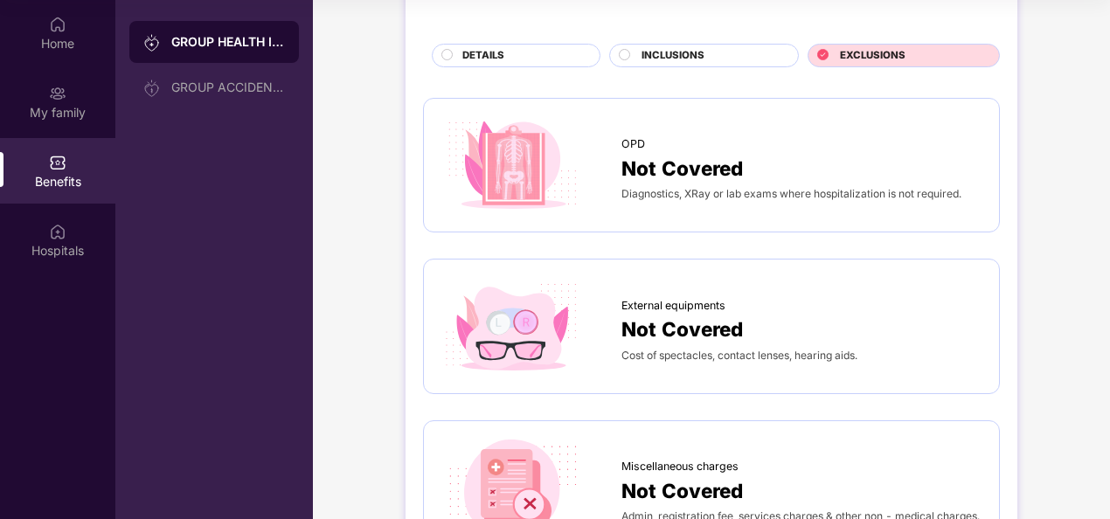
click at [887, 52] on span "EXCLUSIONS" at bounding box center [873, 56] width 66 height 16
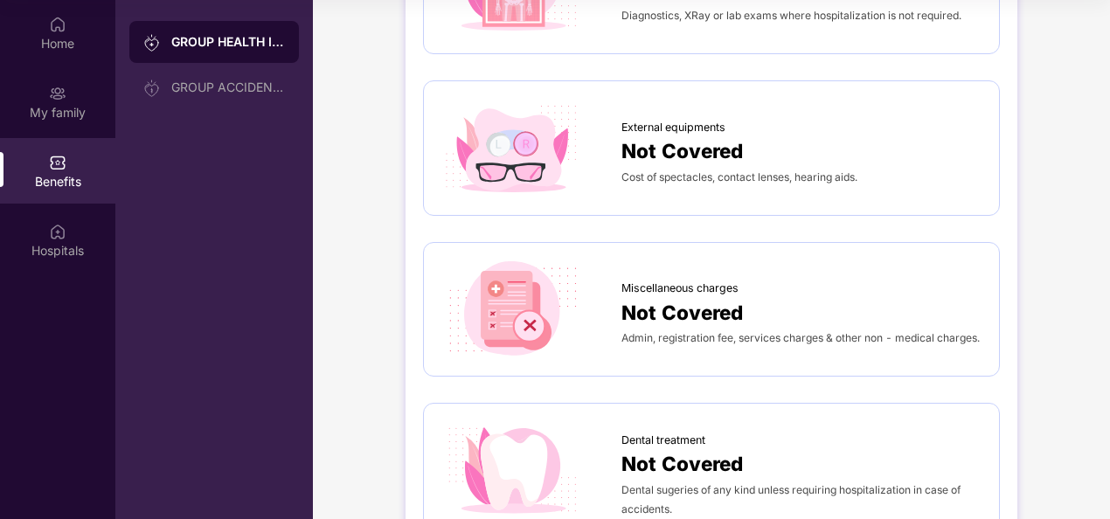
scroll to position [0, 0]
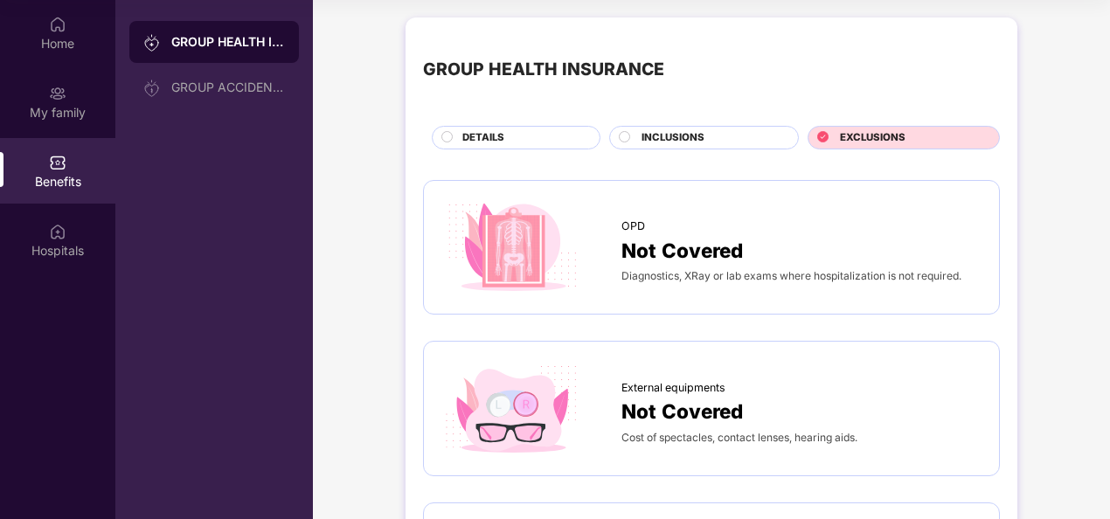
click at [734, 130] on div "INCLUSIONS" at bounding box center [711, 139] width 156 height 18
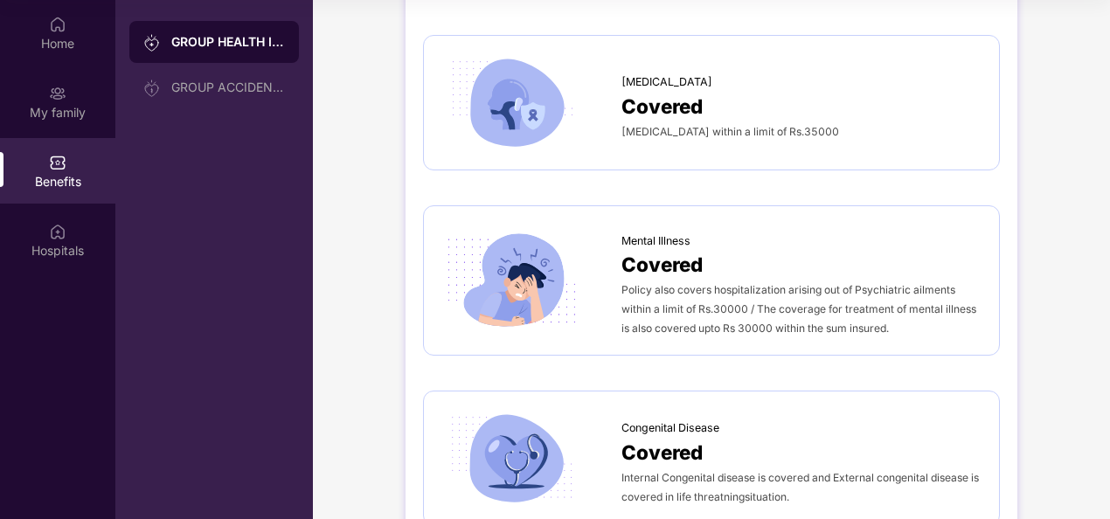
scroll to position [3238, 0]
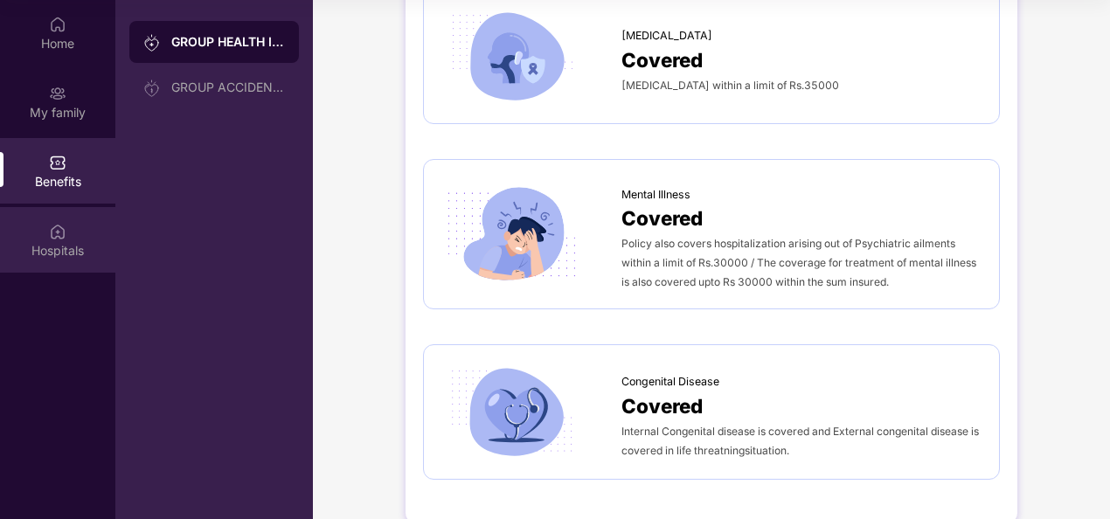
click at [60, 232] on img at bounding box center [57, 231] width 17 height 17
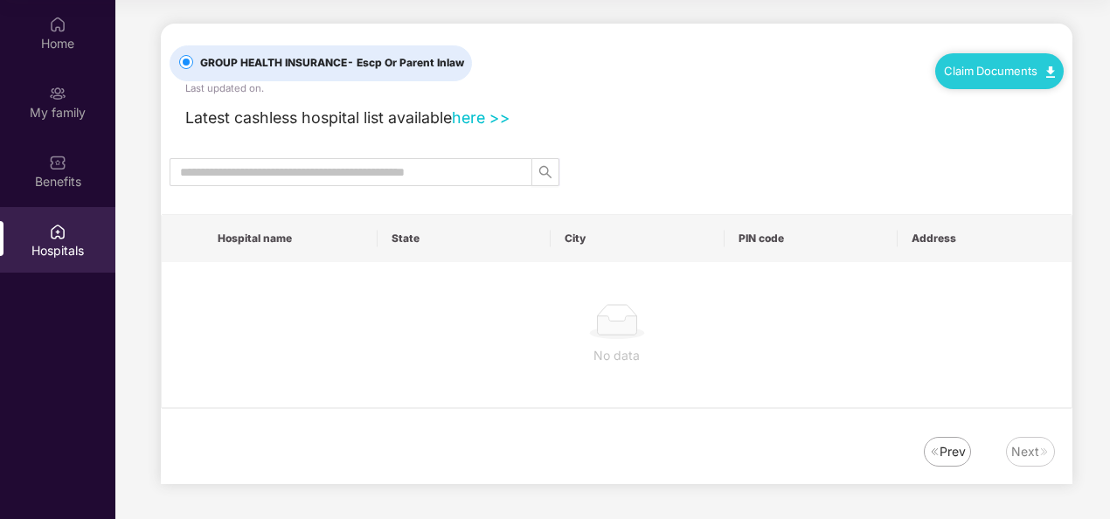
scroll to position [0, 0]
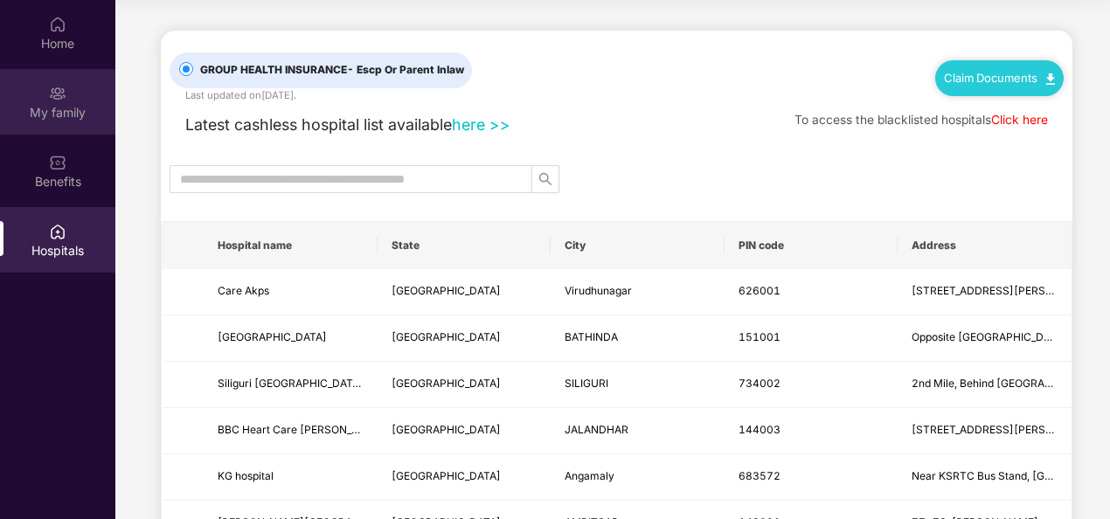
click at [57, 102] on div "My family" at bounding box center [57, 102] width 115 height 66
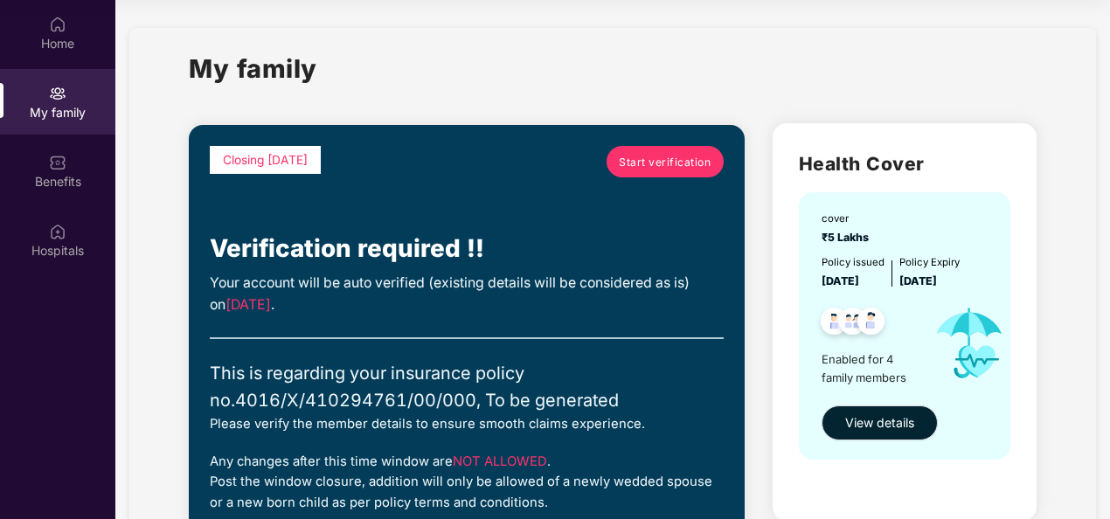
click at [658, 165] on span "Start verification" at bounding box center [665, 162] width 92 height 17
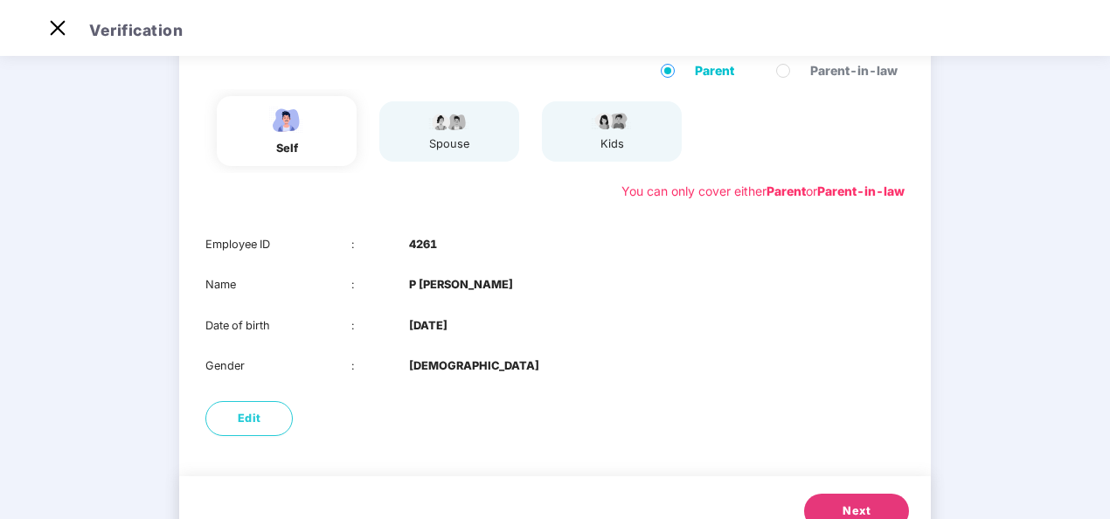
scroll to position [135, 0]
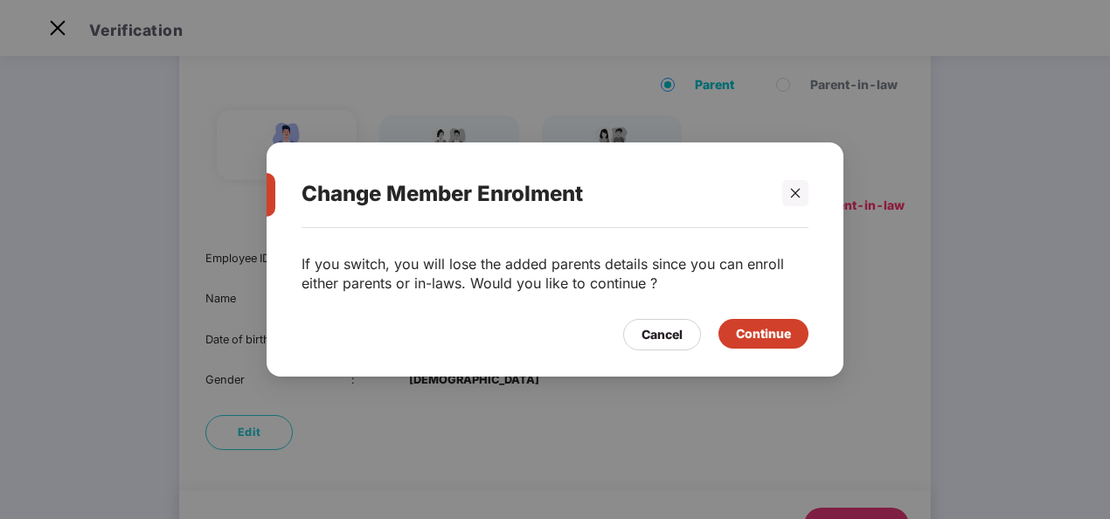
click at [743, 341] on div "Continue" at bounding box center [763, 333] width 55 height 19
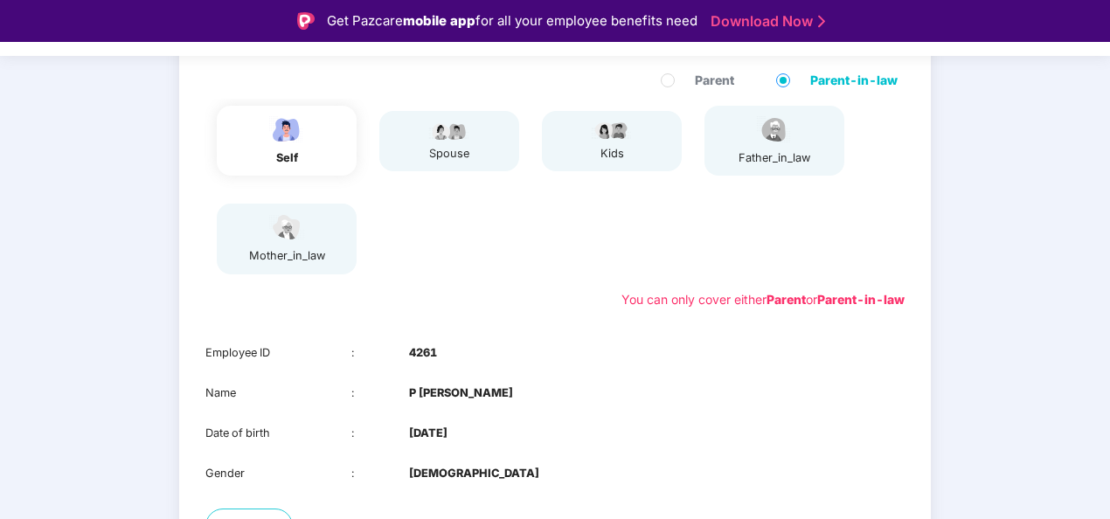
scroll to position [315, 0]
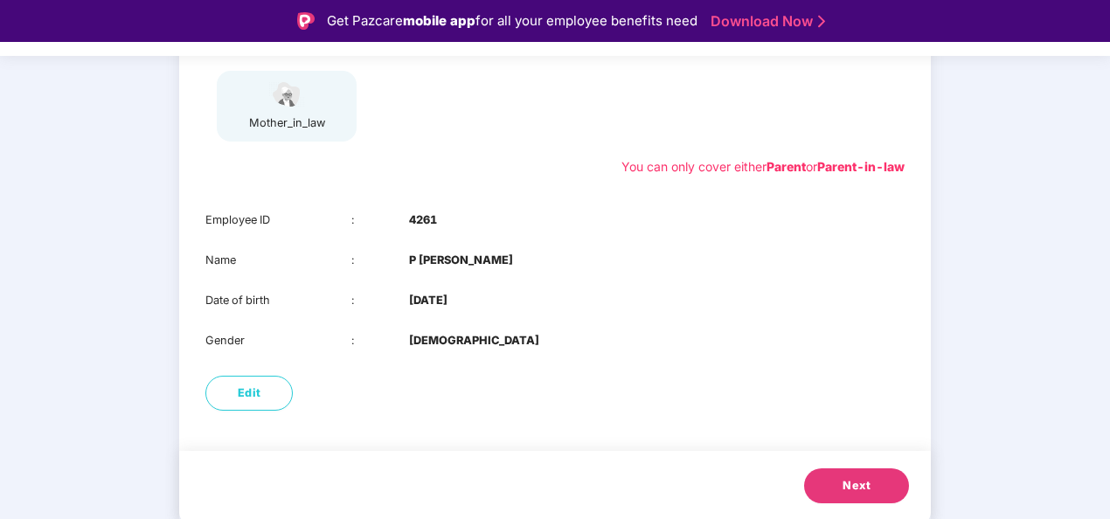
click at [856, 479] on span "Next" at bounding box center [856, 485] width 28 height 17
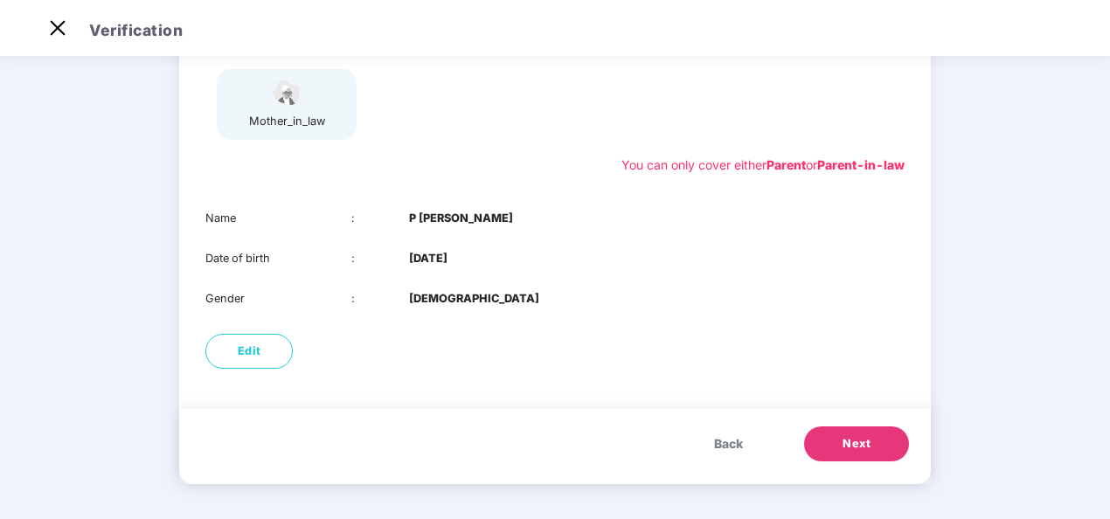
click at [853, 441] on span "Next" at bounding box center [856, 443] width 28 height 17
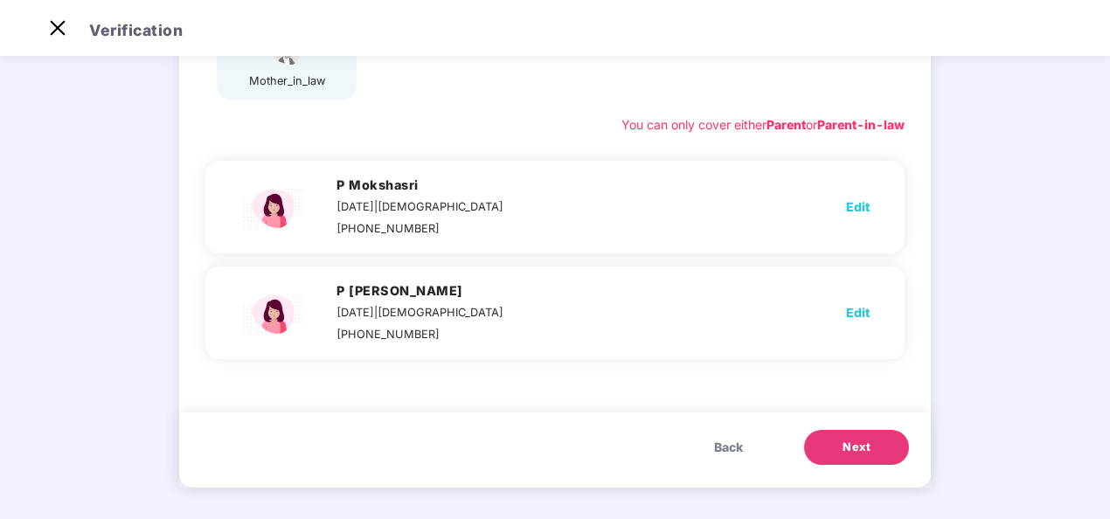
click at [855, 444] on span "Next" at bounding box center [856, 447] width 28 height 17
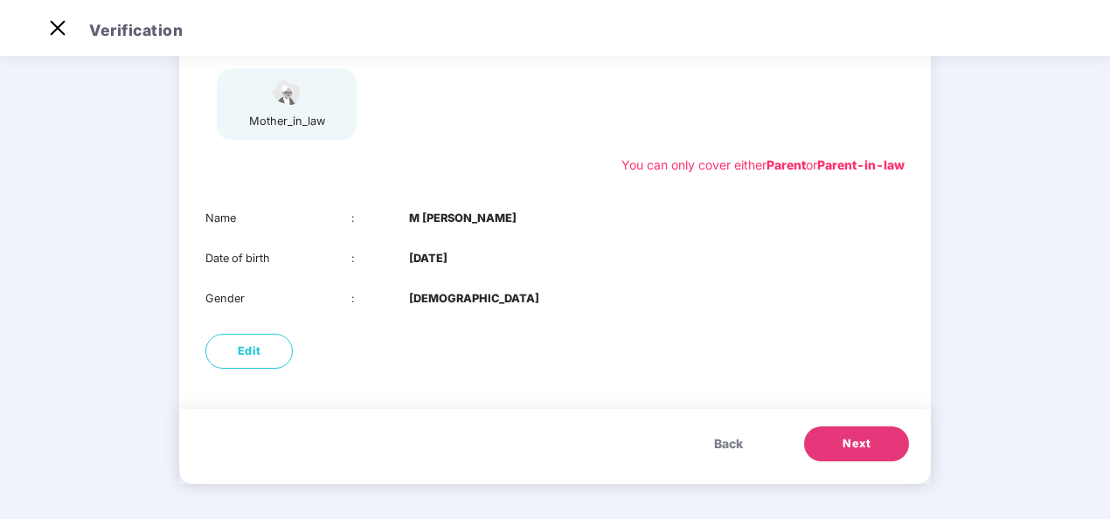
scroll to position [274, 0]
click at [229, 368] on button "Edit" at bounding box center [248, 351] width 87 height 35
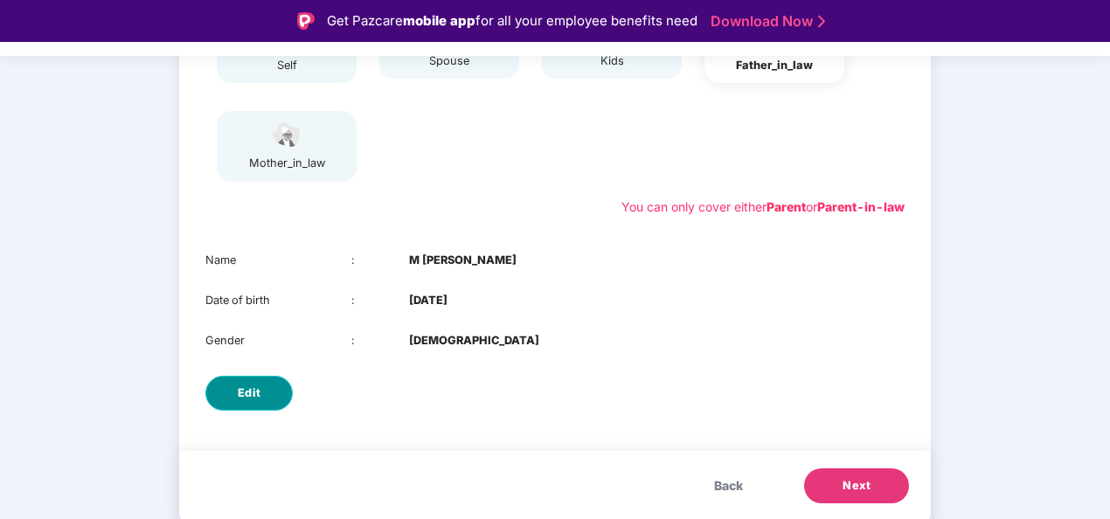
select select "****"
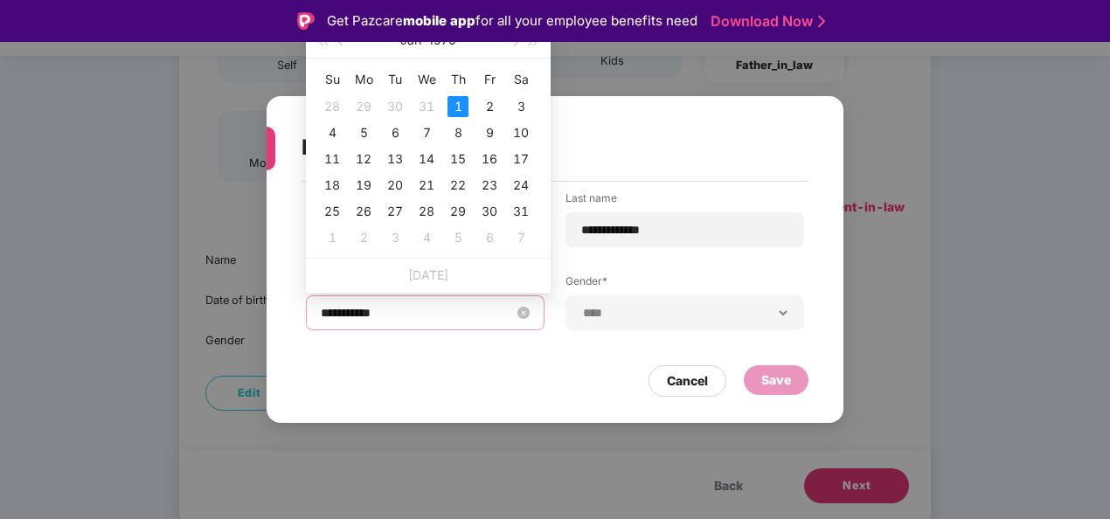
click at [425, 321] on input "**********" at bounding box center [416, 312] width 191 height 19
click at [447, 45] on button "1970" at bounding box center [442, 40] width 28 height 35
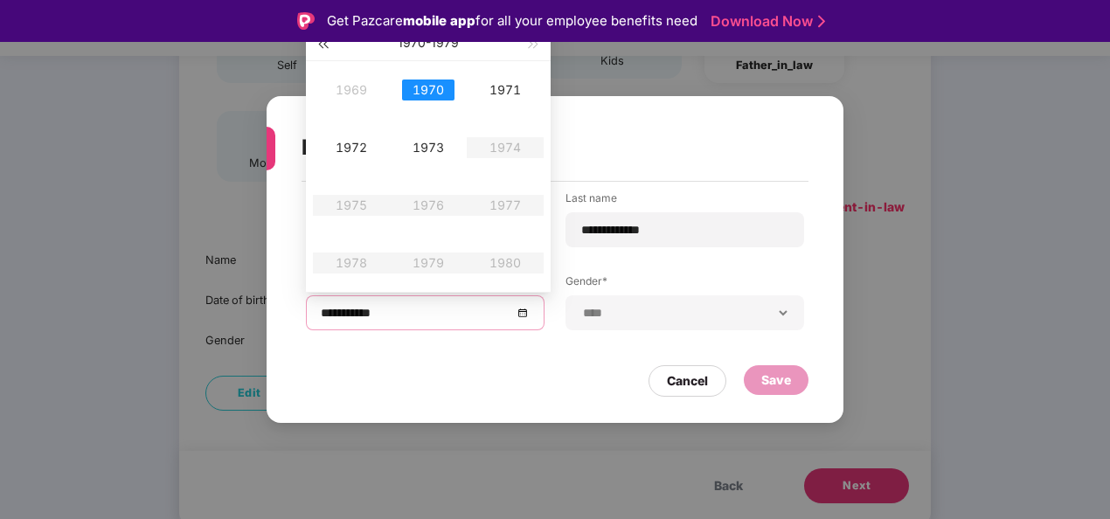
click at [325, 47] on button "button" at bounding box center [322, 42] width 19 height 35
click at [422, 89] on div "1960" at bounding box center [428, 90] width 52 height 21
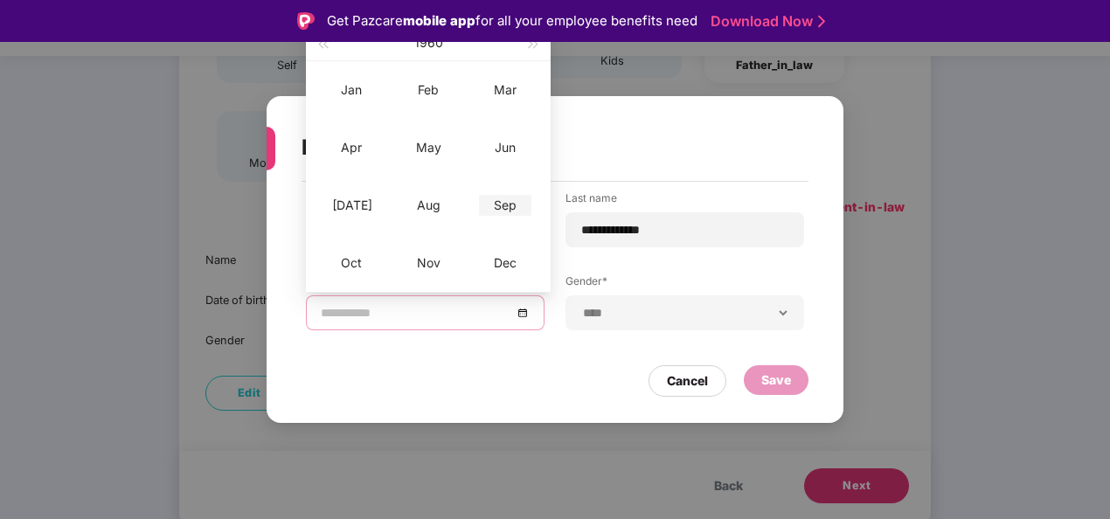
click at [501, 206] on div "Sep" at bounding box center [505, 205] width 52 height 21
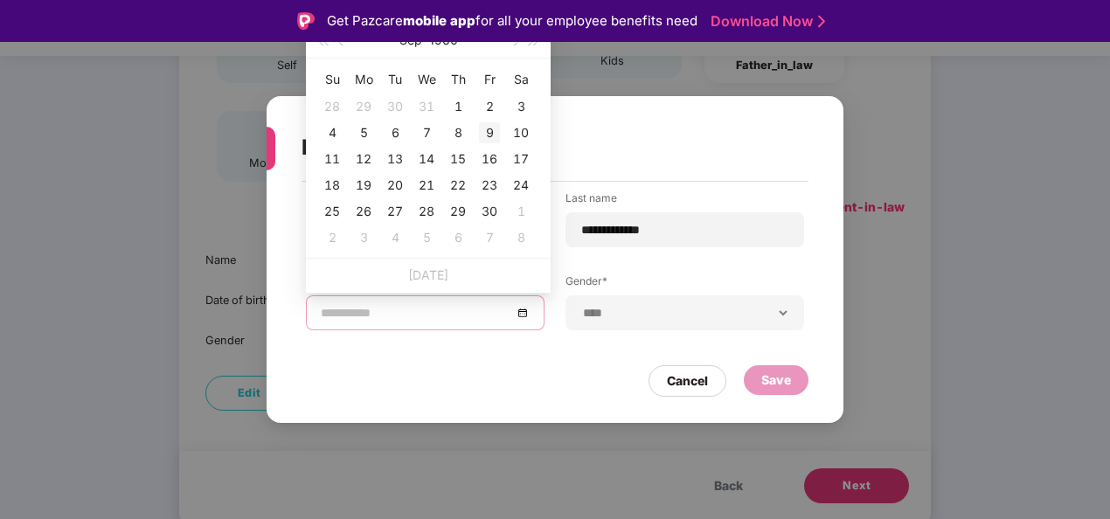
type input "**********"
click at [486, 135] on div "9" at bounding box center [489, 132] width 21 height 21
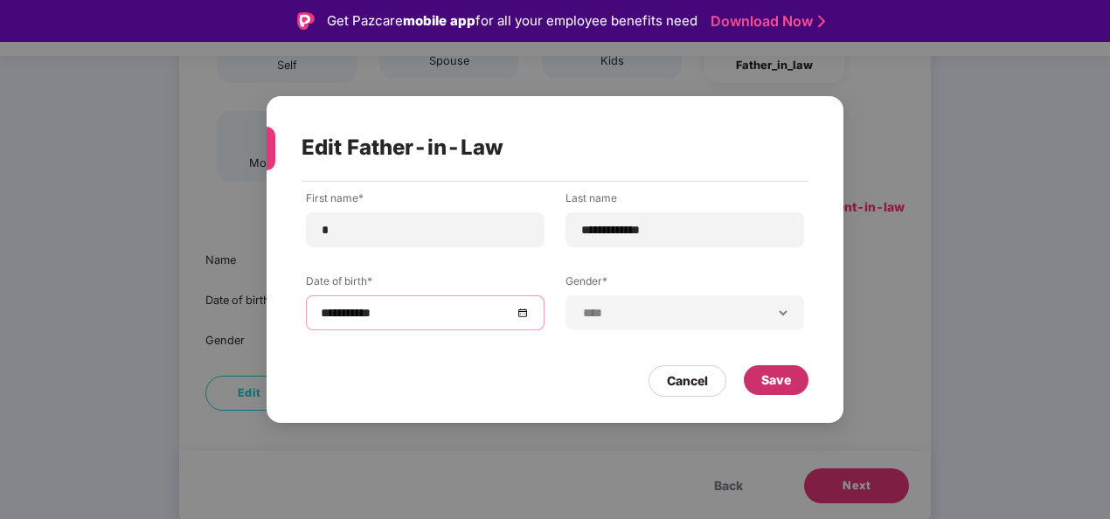
click at [762, 374] on div "Save" at bounding box center [776, 379] width 30 height 19
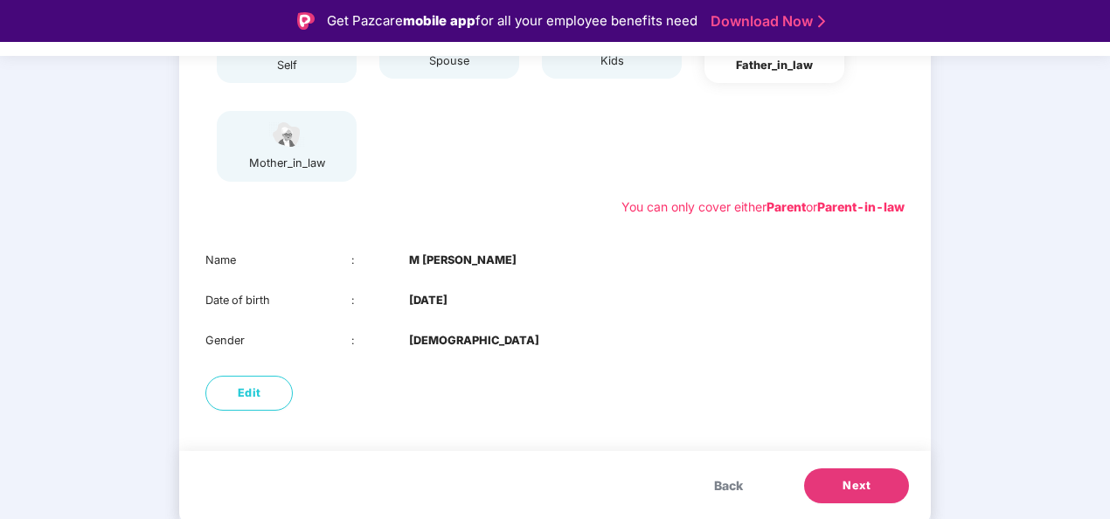
click at [858, 477] on span "Next" at bounding box center [856, 485] width 28 height 17
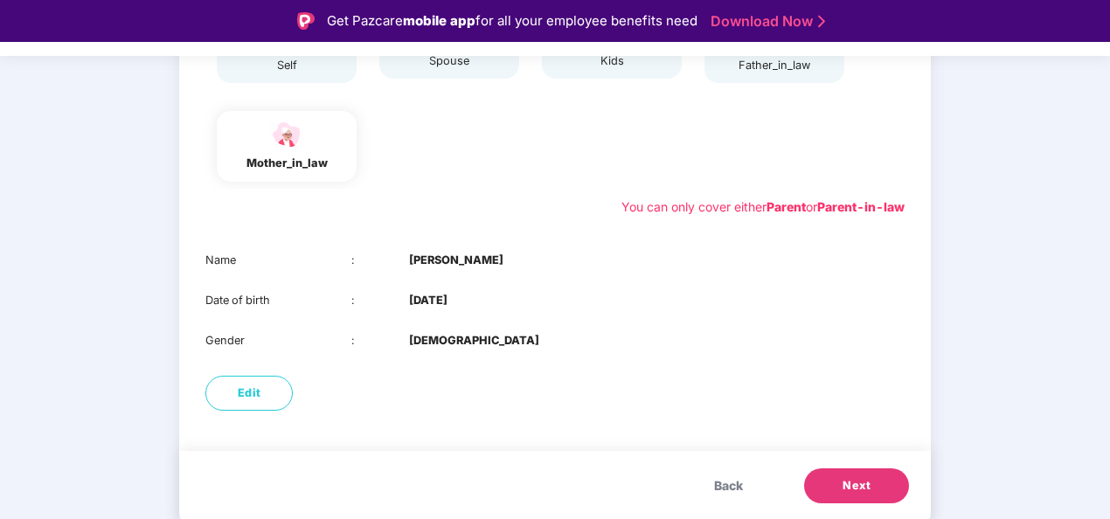
scroll to position [42, 0]
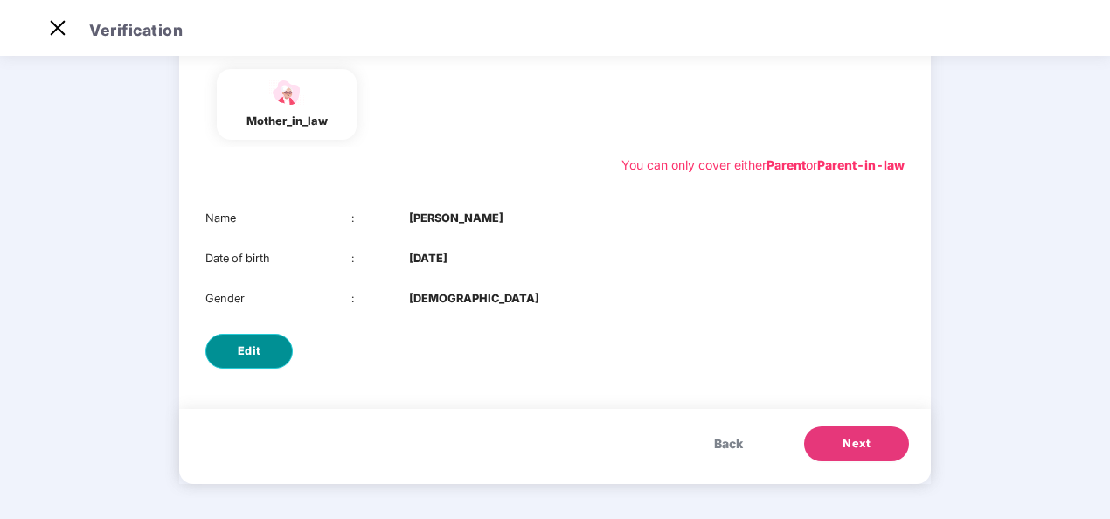
click at [259, 348] on span "Edit" at bounding box center [250, 351] width 24 height 17
select select "******"
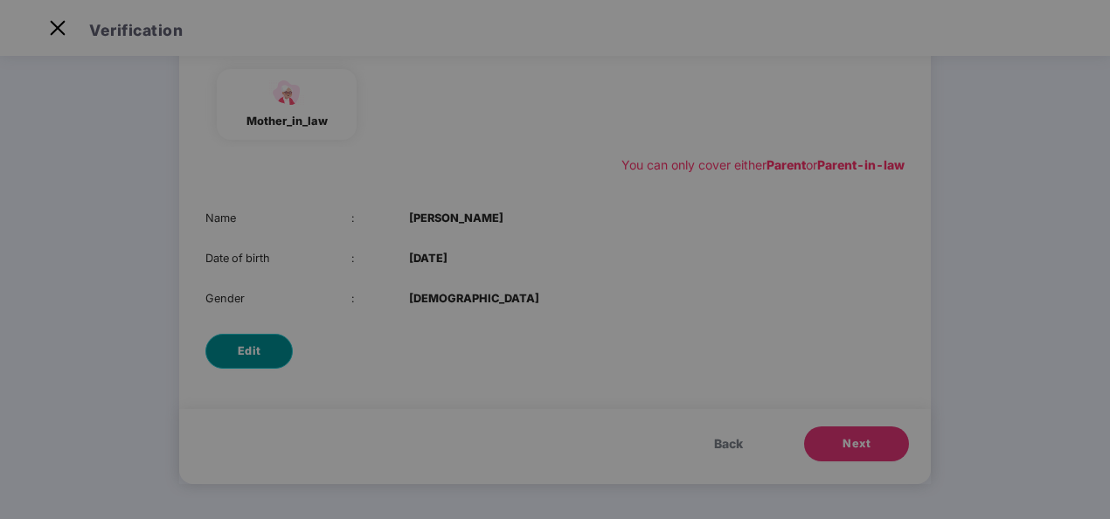
scroll to position [0, 0]
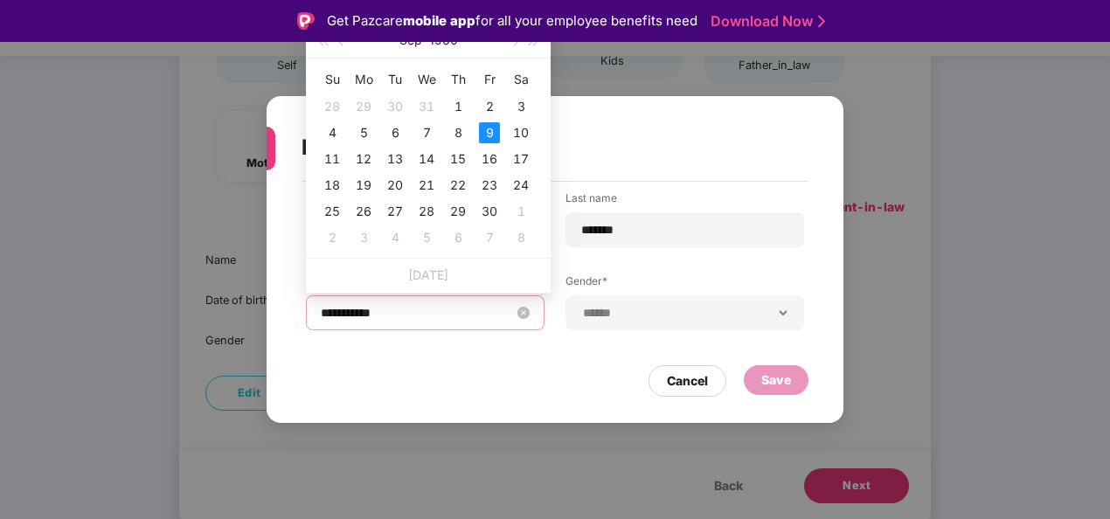
click at [454, 311] on input "**********" at bounding box center [416, 312] width 191 height 19
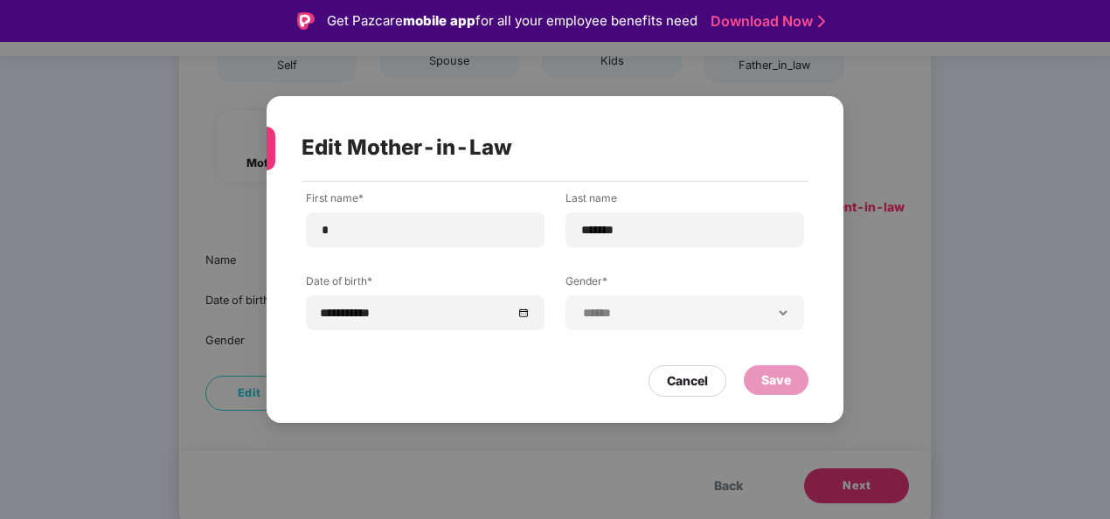
click at [443, 40] on div "Get Pazcare mobile app for all your employee benefits need Download Now" at bounding box center [555, 21] width 1110 height 42
click at [426, 313] on input "**********" at bounding box center [416, 312] width 191 height 19
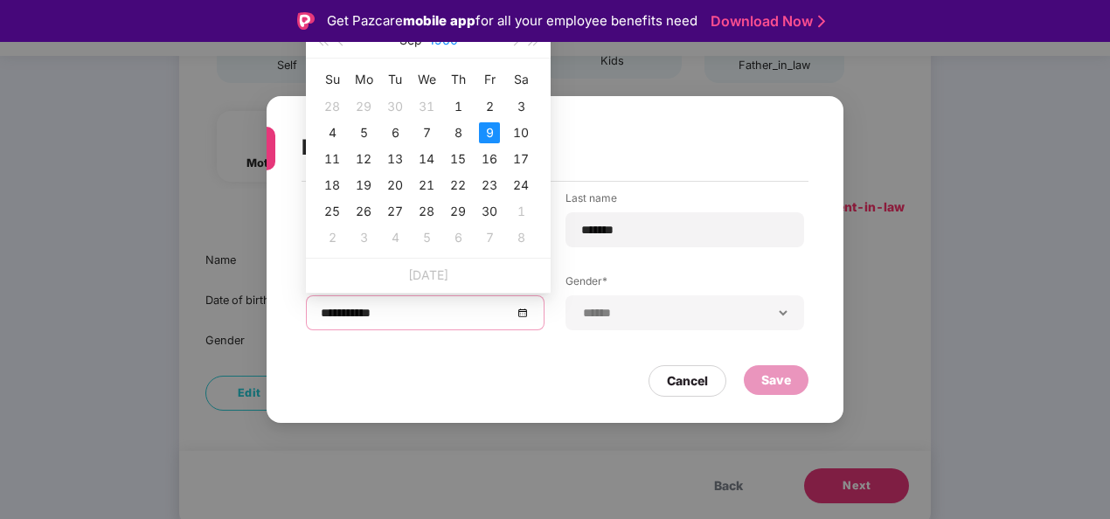
click at [454, 46] on button "1960" at bounding box center [443, 40] width 29 height 35
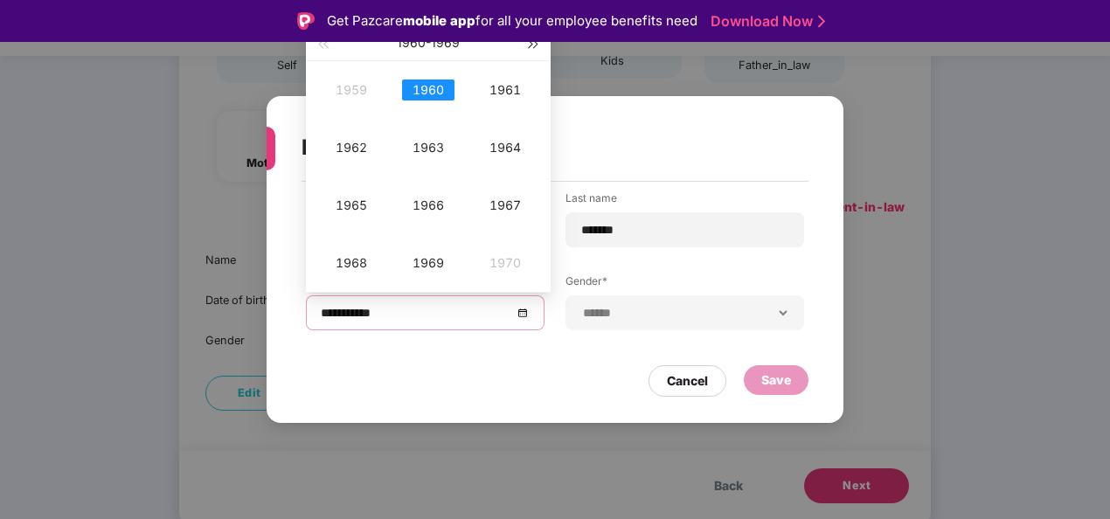
click at [529, 49] on button "button" at bounding box center [533, 42] width 19 height 35
click at [426, 91] on div "1970" at bounding box center [428, 90] width 52 height 21
click at [357, 90] on div "Jan" at bounding box center [351, 90] width 52 height 21
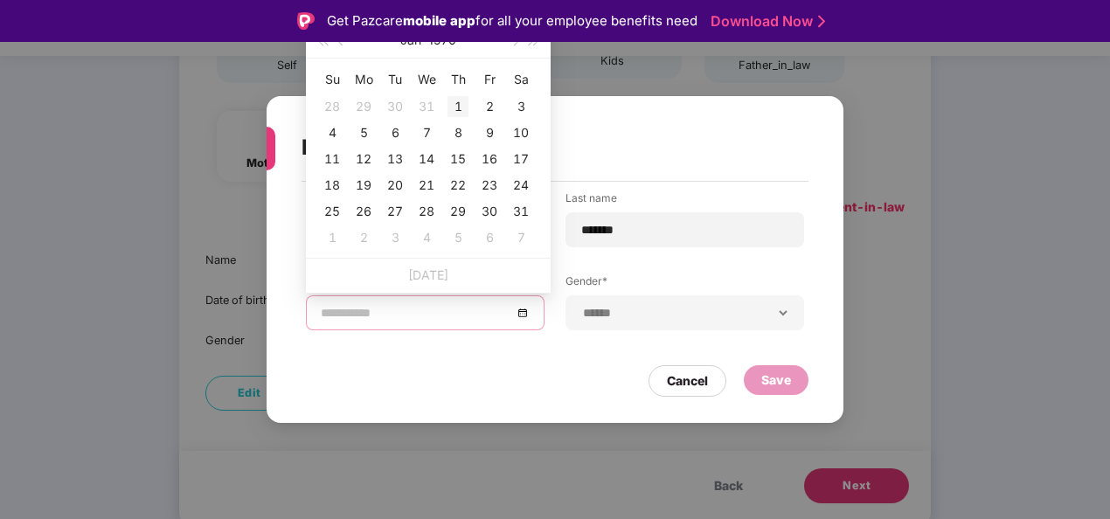
type input "**********"
click at [454, 103] on div "1" at bounding box center [457, 106] width 21 height 21
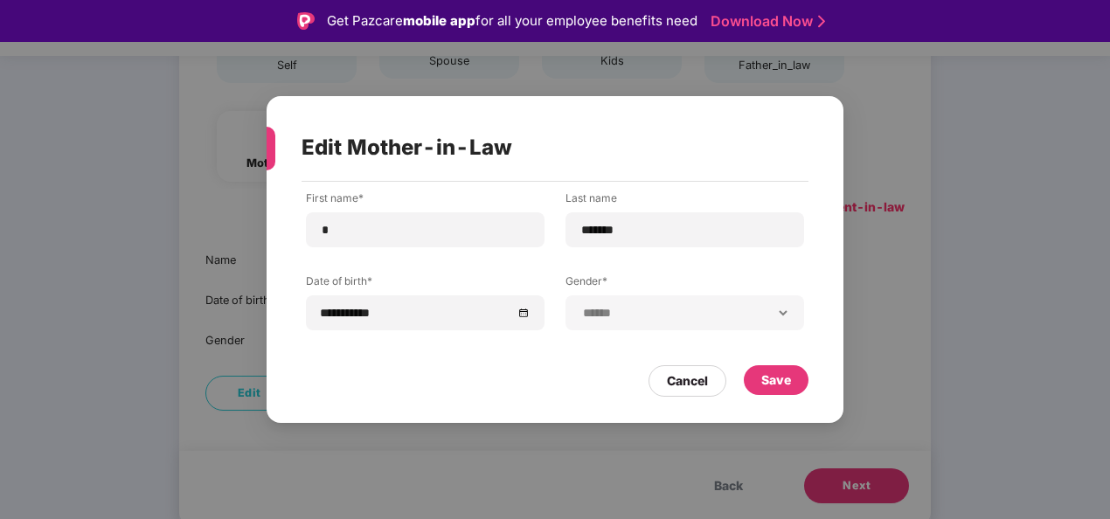
click at [553, 416] on div "**********" at bounding box center [555, 260] width 577 height 328
click at [774, 369] on div "Save" at bounding box center [776, 380] width 65 height 30
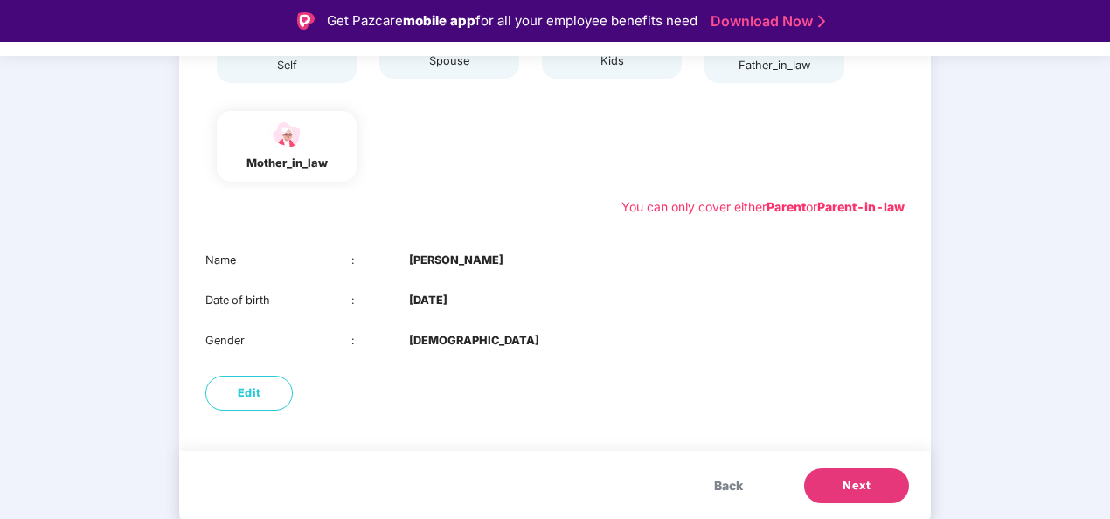
click at [853, 494] on span "Next" at bounding box center [856, 485] width 28 height 17
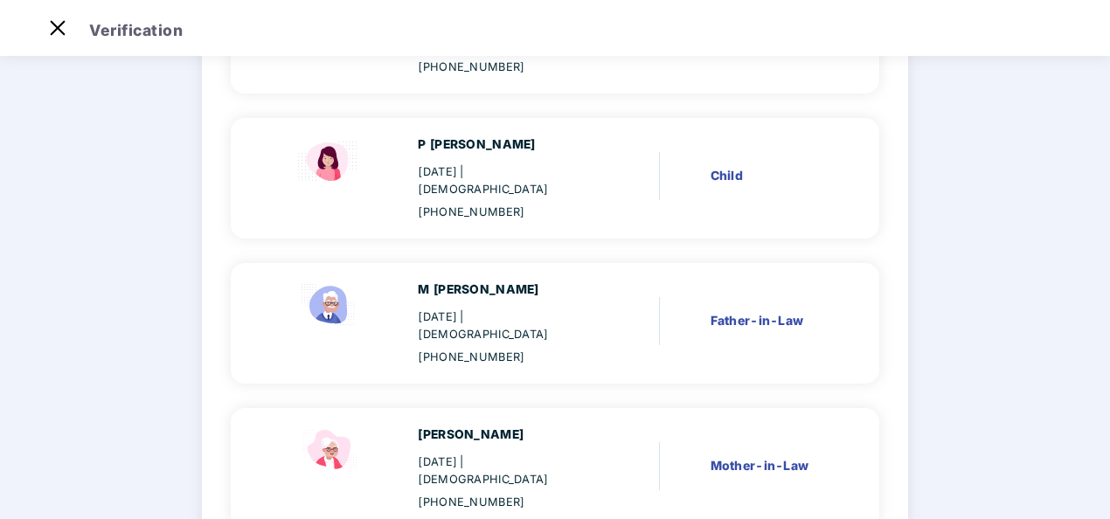
scroll to position [530, 0]
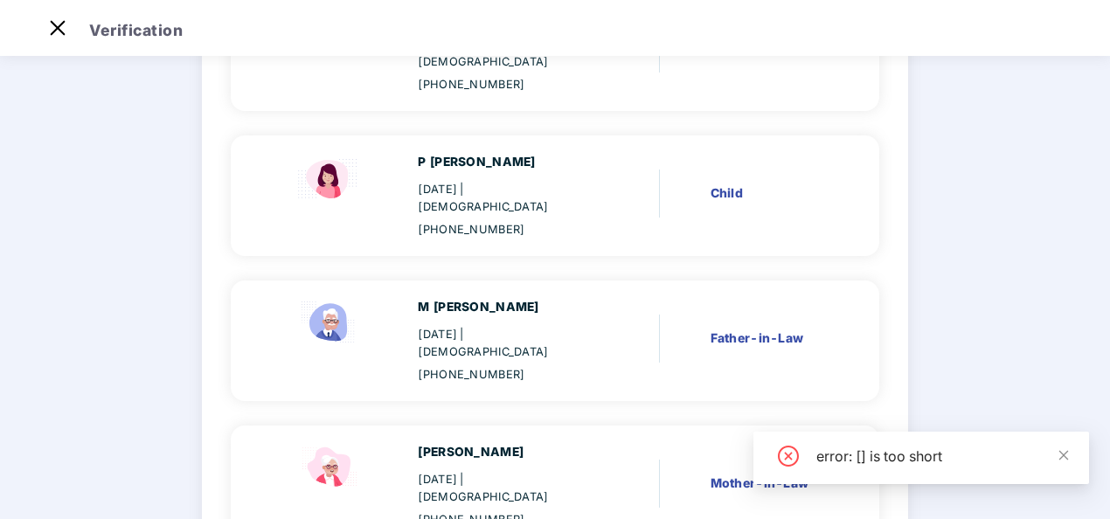
click at [926, 353] on div "Verify members 02 Review members 03 Submit Review members Details once submitte…" at bounding box center [555, 113] width 848 height 1162
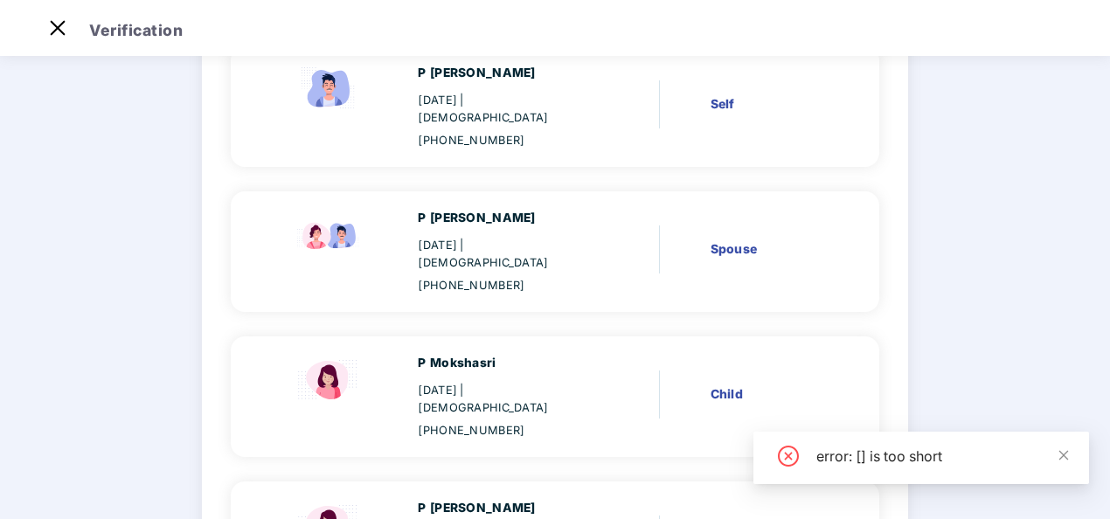
scroll to position [0, 0]
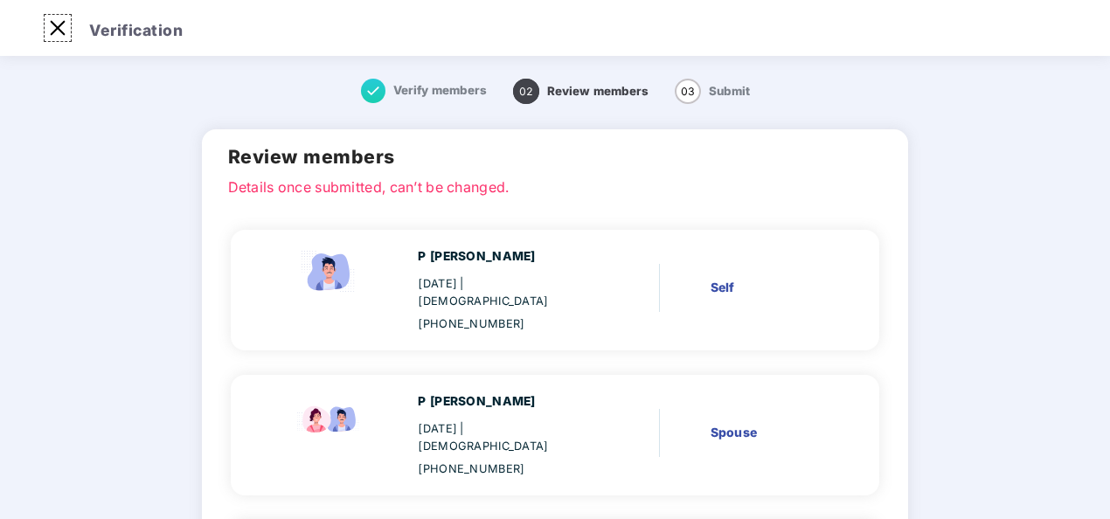
click at [63, 29] on img at bounding box center [58, 28] width 28 height 28
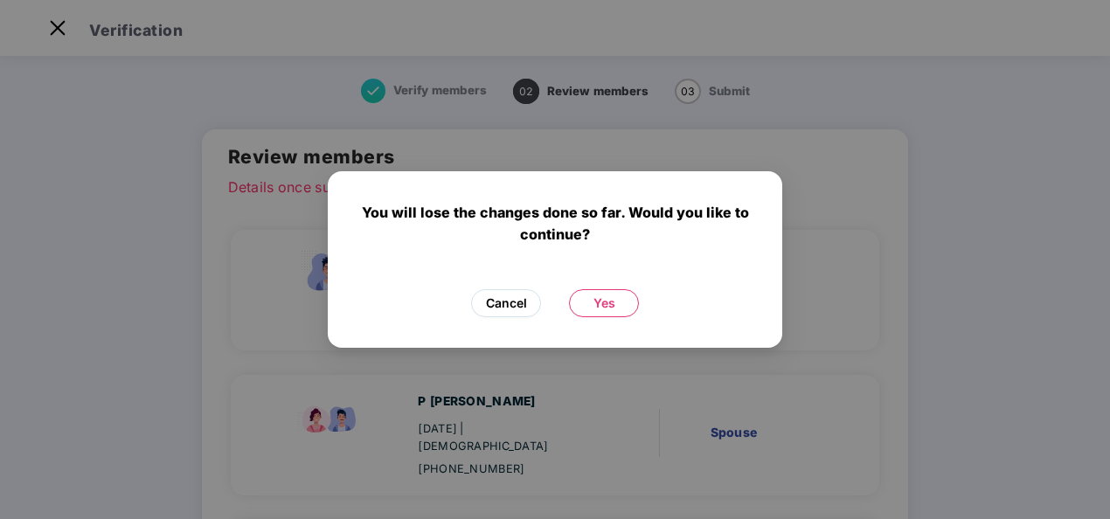
click at [530, 309] on button "Cancel" at bounding box center [506, 303] width 70 height 28
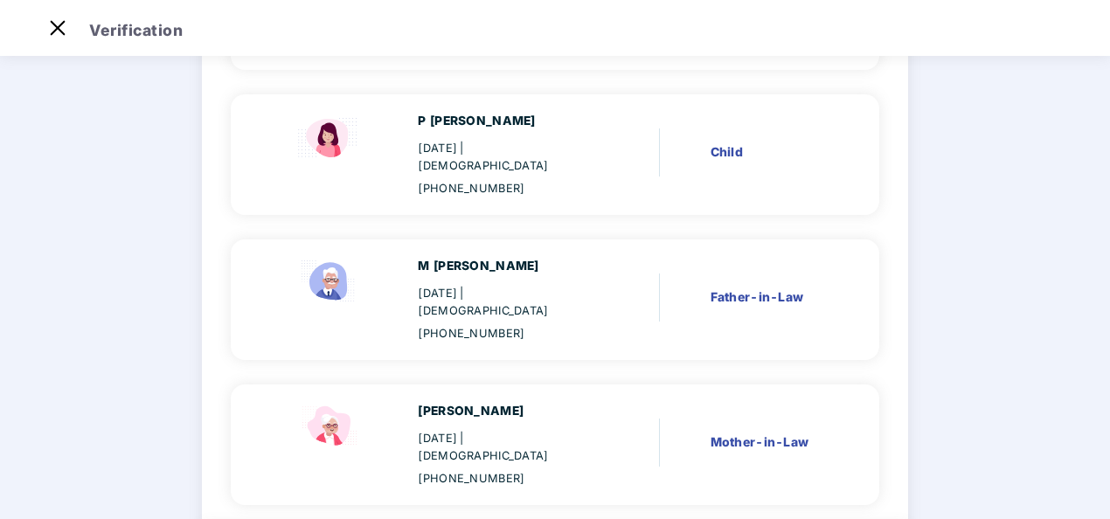
scroll to position [599, 0]
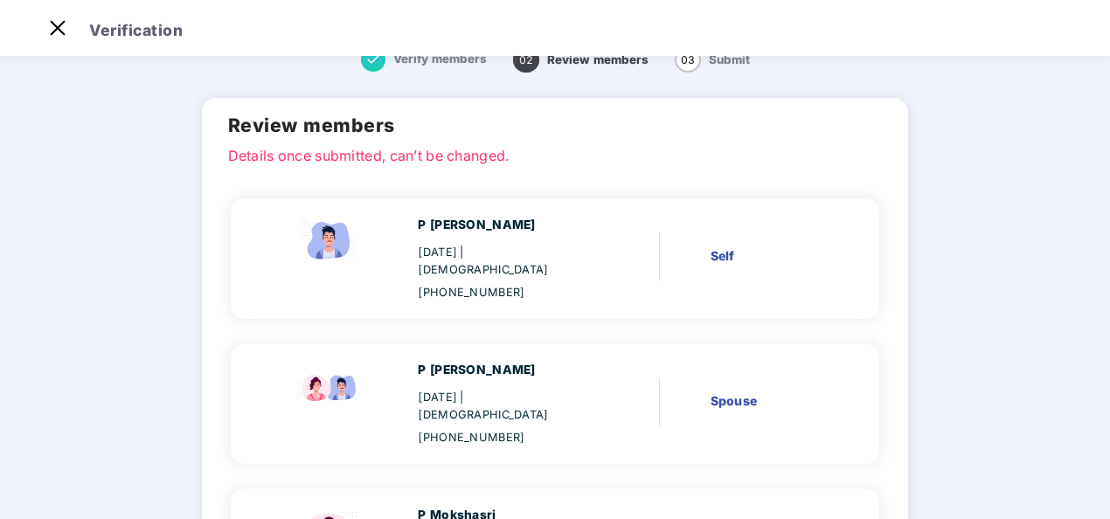
scroll to position [0, 0]
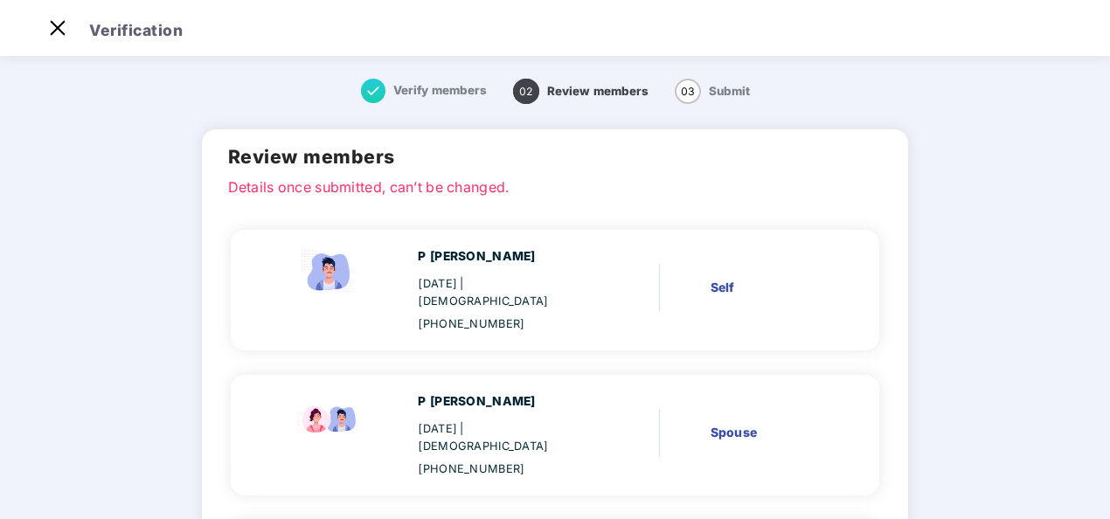
click at [59, 28] on img at bounding box center [58, 28] width 28 height 28
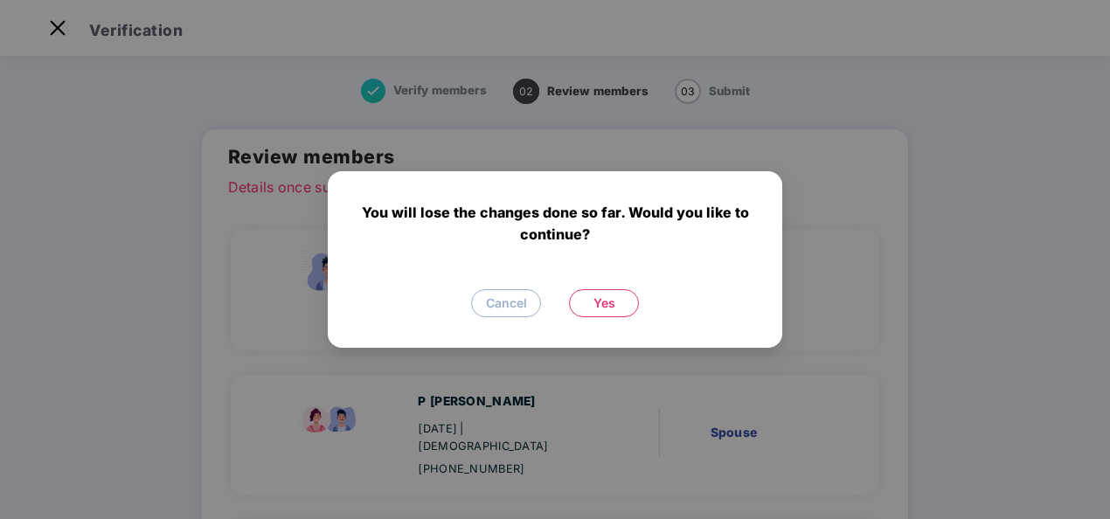
click at [620, 306] on button "Yes" at bounding box center [604, 303] width 70 height 28
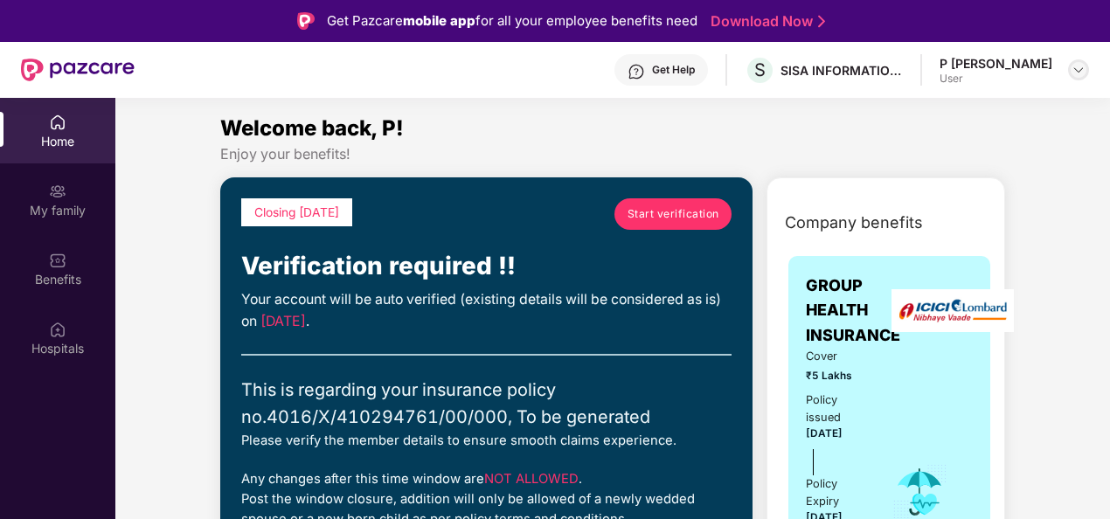
click at [1079, 67] on img at bounding box center [1078, 70] width 14 height 14
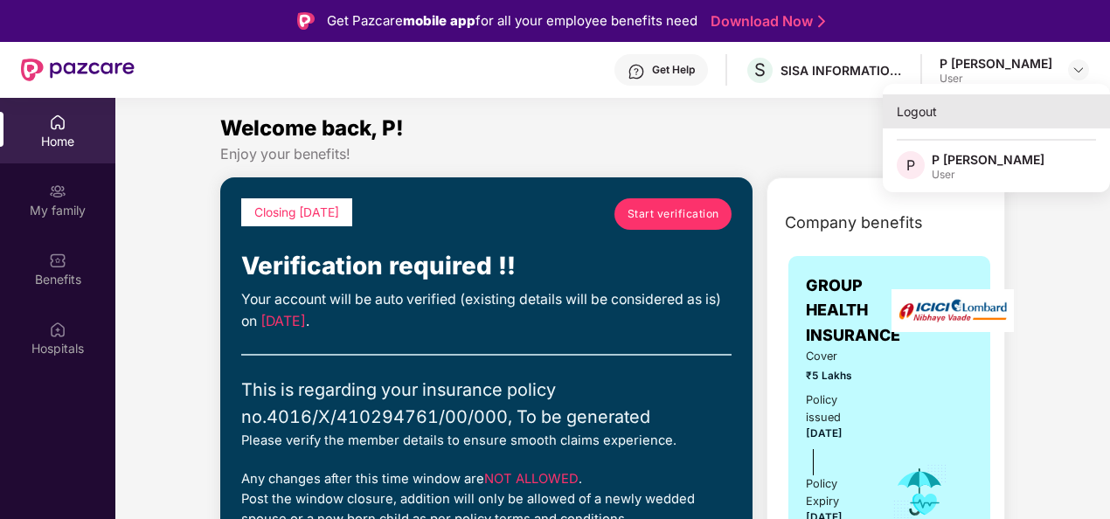
click at [918, 113] on div "Logout" at bounding box center [996, 111] width 227 height 34
